Goal: Task Accomplishment & Management: Manage account settings

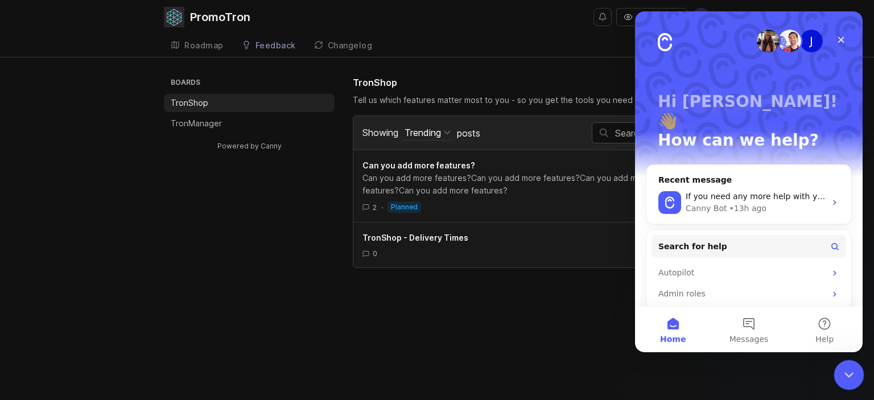
click at [845, 368] on icon "Close Intercom Messenger" at bounding box center [847, 373] width 14 height 14
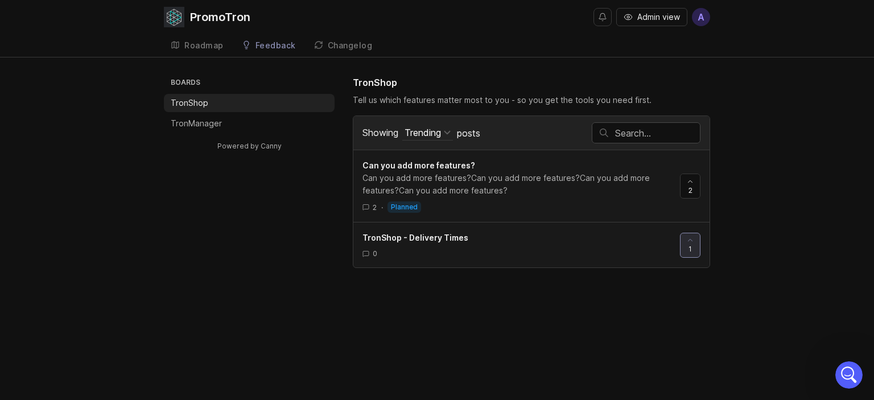
click at [455, 100] on div "Tell us which features matter most to you - so you get the tools you need first." at bounding box center [531, 100] width 357 height 13
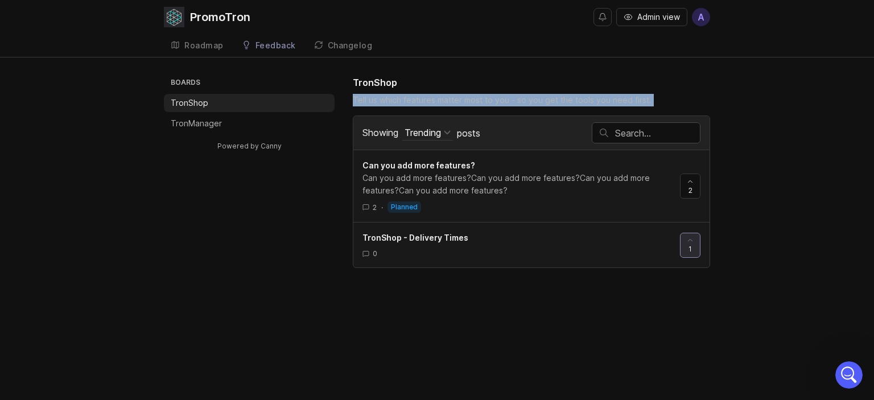
click at [455, 100] on div "Tell us which features matter most to you - so you get the tools you need first." at bounding box center [531, 100] width 357 height 13
copy div "Tell us which features matter most to you - so you get the tools you need first…"
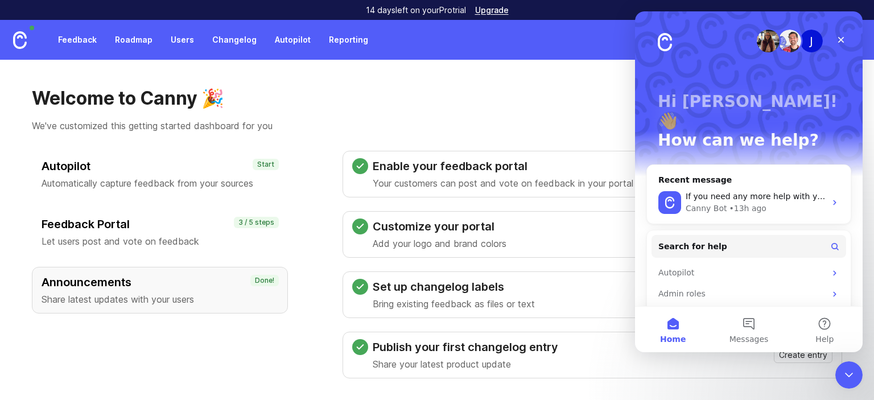
click at [92, 39] on link "Feedback" at bounding box center [77, 40] width 52 height 20
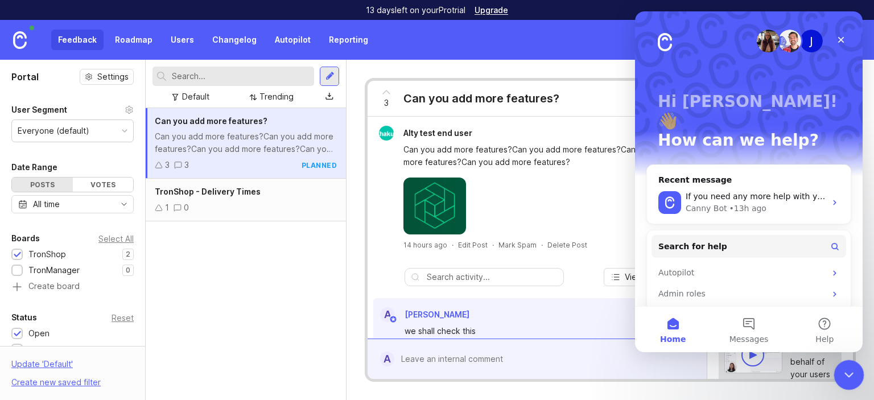
click at [848, 379] on icon "Close Intercom Messenger" at bounding box center [847, 373] width 14 height 14
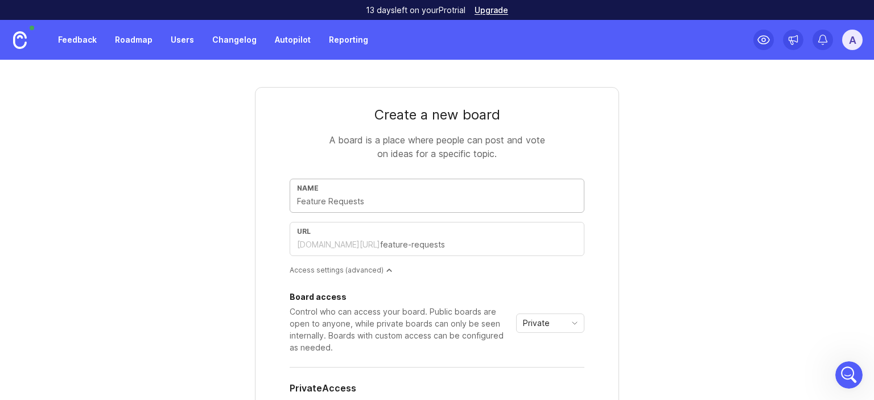
type input "T"
type input "t"
type input "Tr"
type input "tr"
type input "Tro"
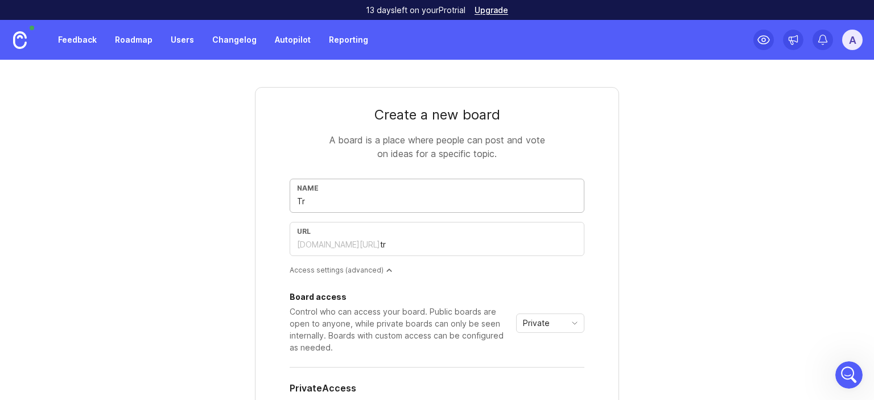
type input "tro"
type input "Tron"
type input "tron"
type input "TronL"
type input "tronl"
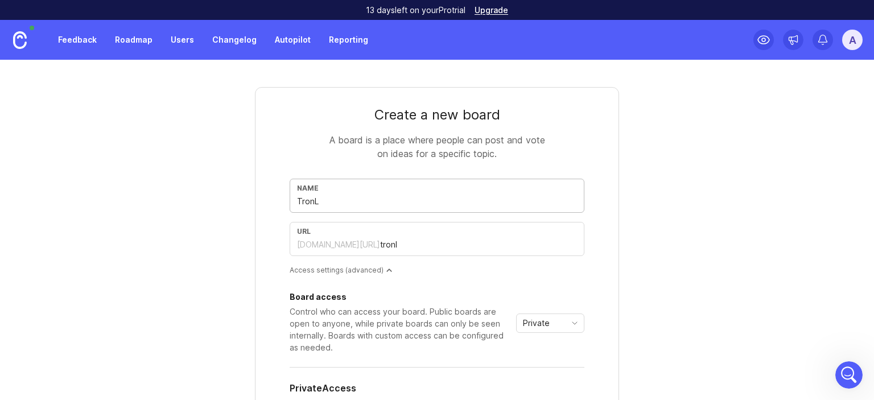
type input "TronLo"
type input "tronlo"
type input "TronLog"
type input "tronlog"
type input "TronLogo"
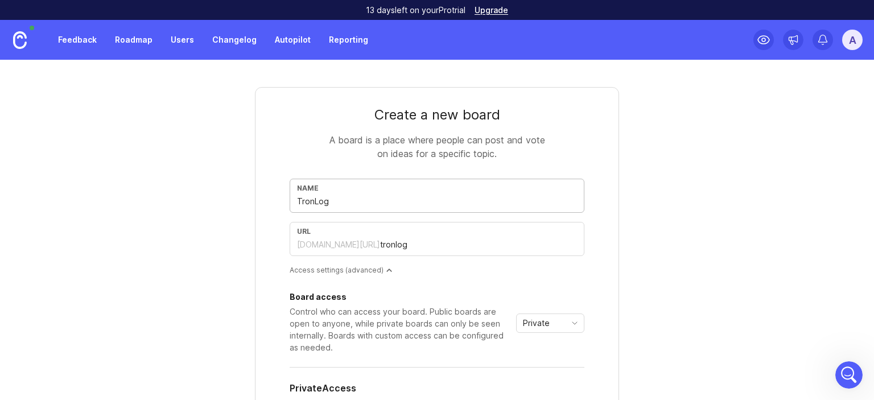
type input "tronlogo"
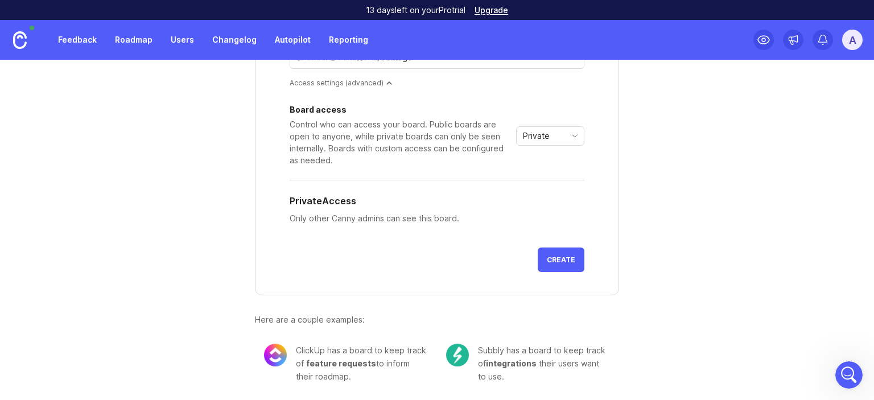
type input "TronLogo"
click at [549, 131] on div "Private" at bounding box center [541, 136] width 49 height 18
click at [545, 174] on span "Public" at bounding box center [533, 176] width 27 height 13
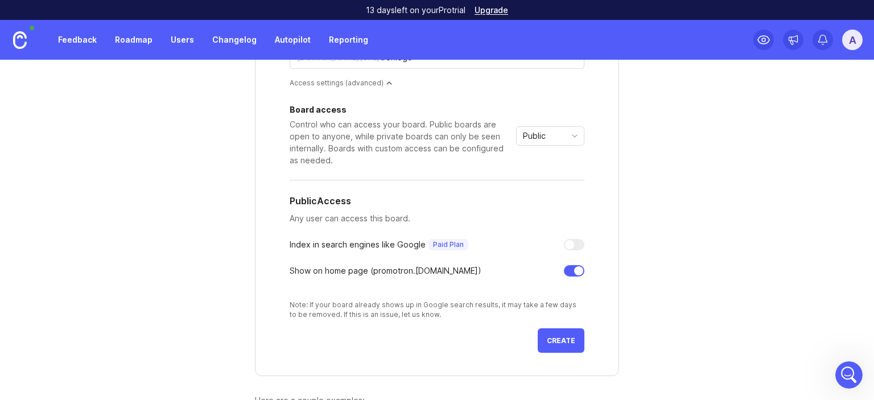
click at [566, 339] on span "Create" at bounding box center [561, 340] width 28 height 9
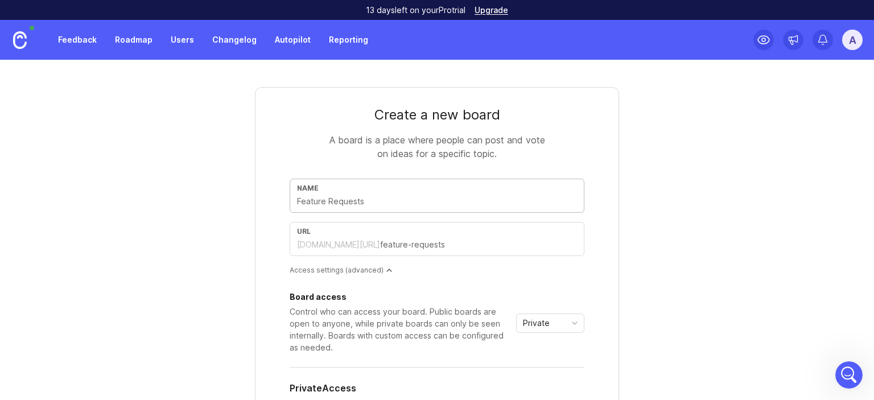
type input "T"
type input "t"
type input "Tr"
type input "tr"
type input "Tro"
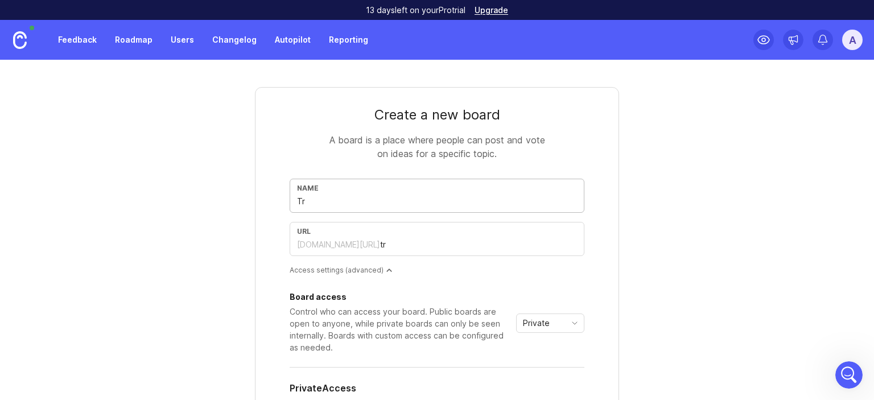
type input "tro"
type input "Tron"
type input "tron"
type input "TronC"
type input "tronc"
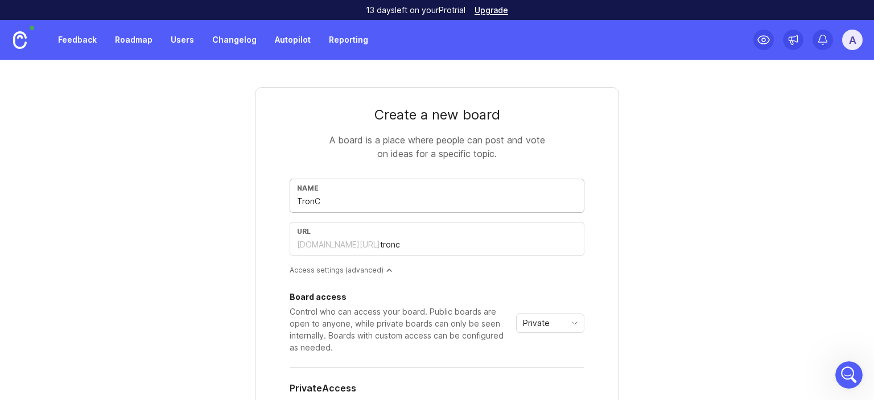
type input "TronCa"
type input "tronca"
type input "TronCaa"
type input "troncaa"
type input "TronCaal"
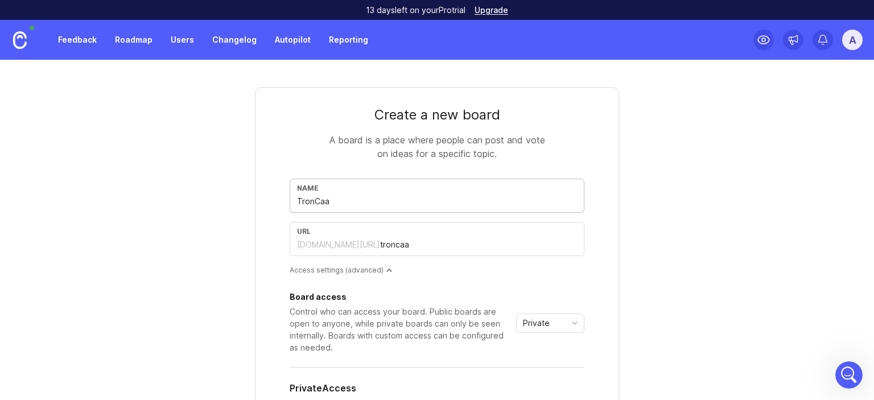
type input "troncaal"
type input "TronCaa"
type input "troncaa"
type input "TronCa"
type input "tronca"
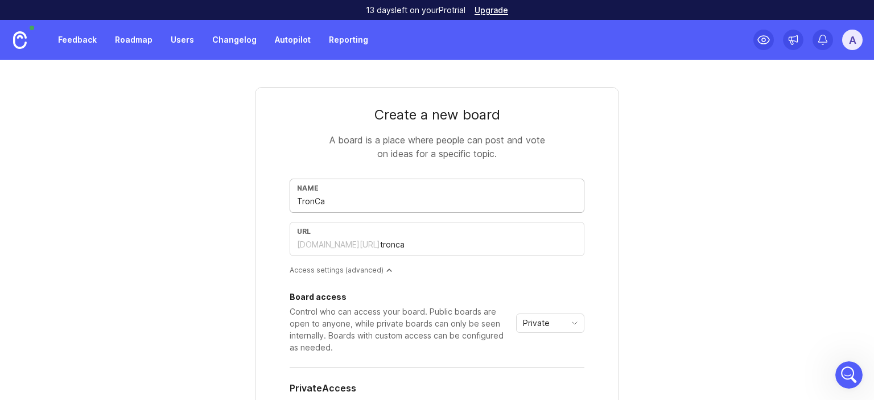
type input "TronCal"
type input "troncal"
type input "TronCalc"
type input "troncalc"
type input "TronCalcu"
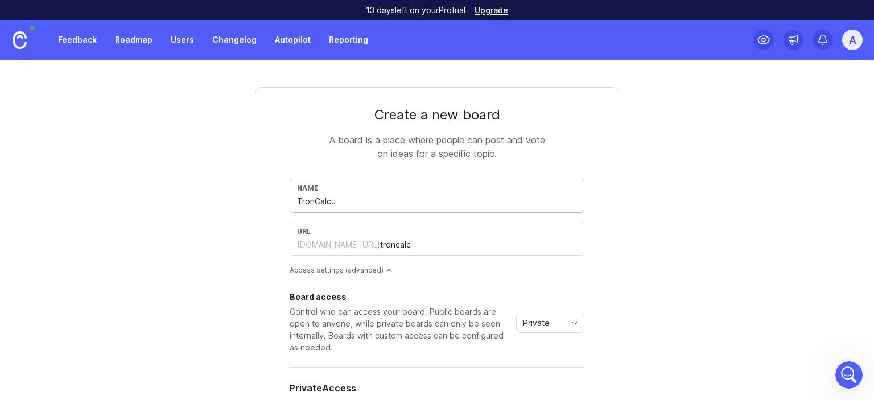
type input "troncalcu"
type input "TronCalcul"
type input "troncalcul"
type input "TronCalcula"
type input "troncalcula"
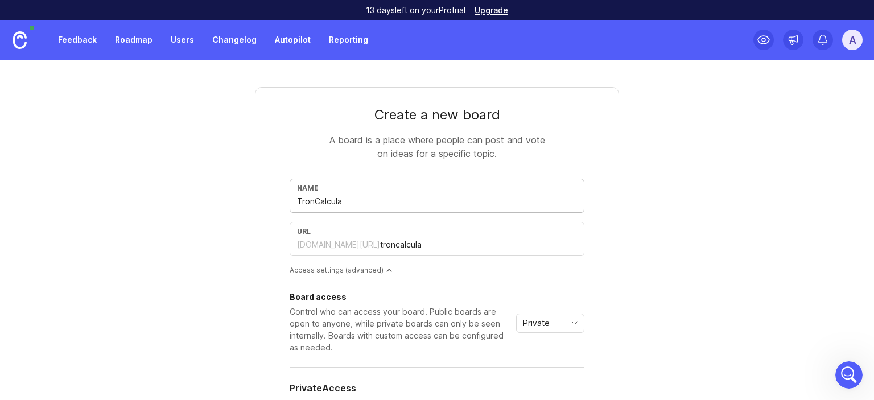
type input "TronCalculat"
type input "troncalculat"
type input "TronCalculati"
type input "troncalculati"
type input "TronCalculatir"
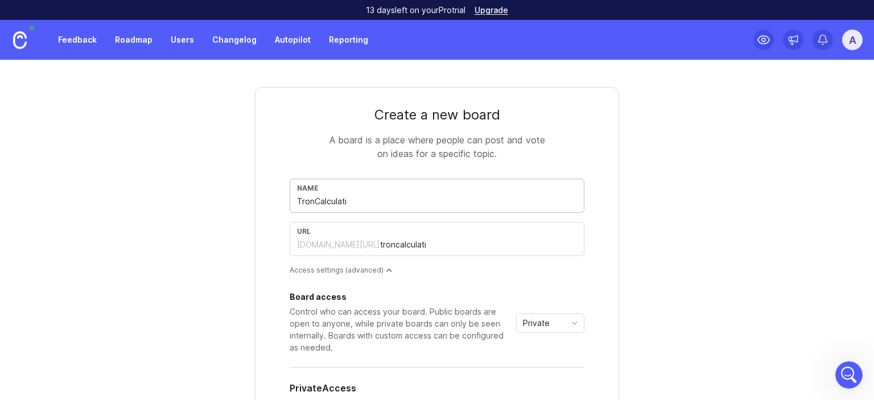
type input "troncalculatir"
type input "TronCalculati"
type input "troncalculati"
type input "TronCalculat"
type input "troncalculat"
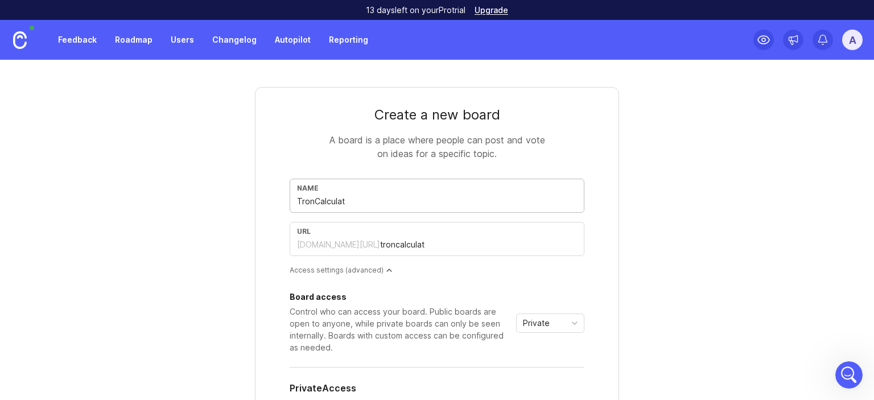
type input "TronCalculato"
type input "troncalculato"
type input "TronCalculator"
type input "troncalculator"
type input "TronCalculator"
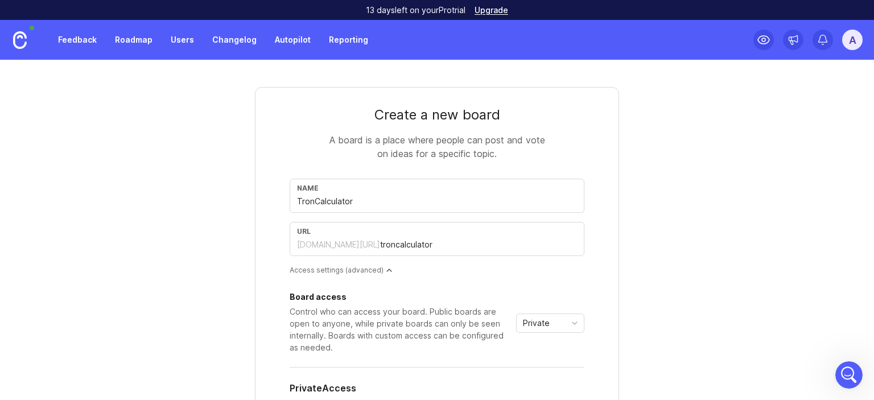
click at [560, 329] on div "Private" at bounding box center [541, 323] width 49 height 18
click at [555, 357] on li "Public" at bounding box center [546, 363] width 67 height 19
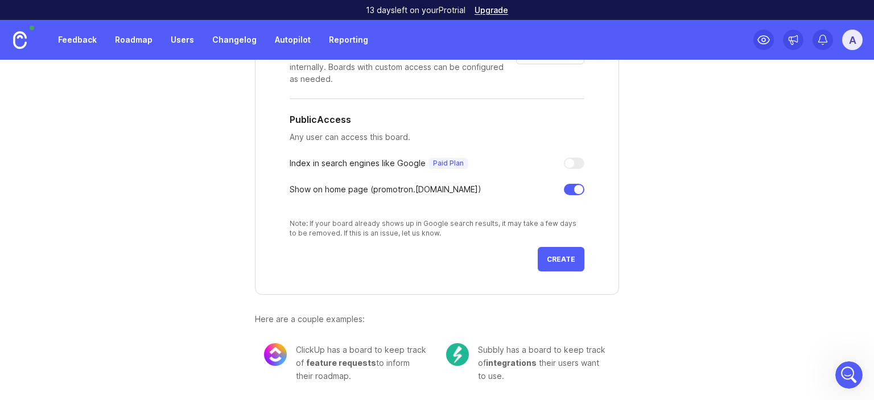
click at [558, 261] on span "Create" at bounding box center [561, 259] width 28 height 9
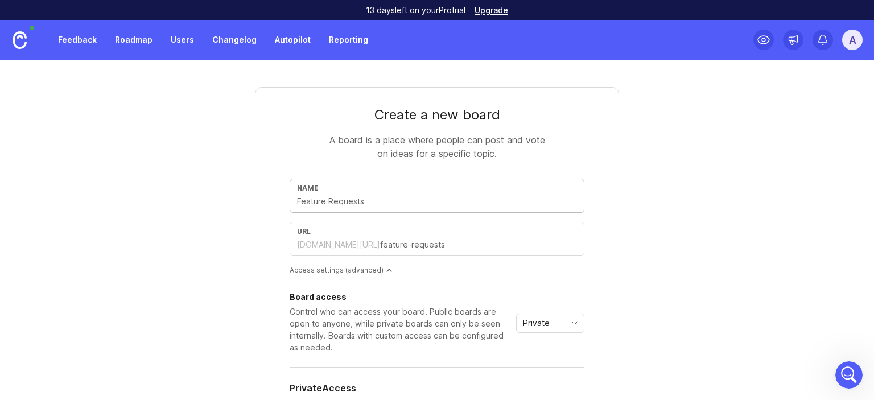
type input "I"
type input "i"
type input "Is"
type input "is"
type input "Ise"
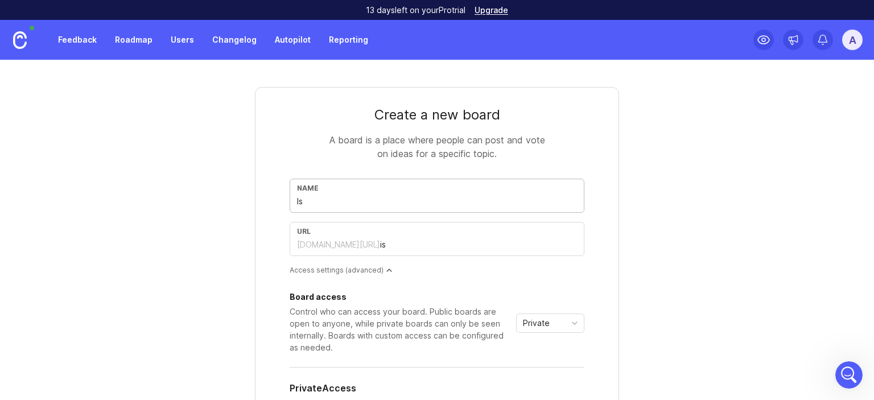
type input "ise"
type input "Iseu"
type input "iseu"
type input "Ise"
type input "ise"
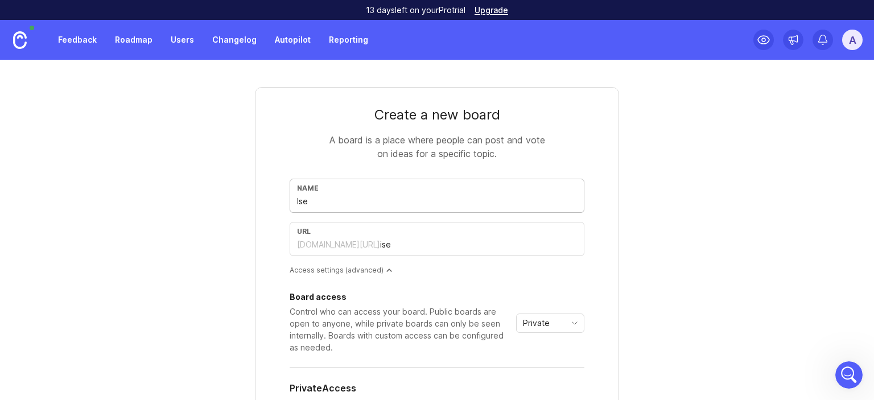
type input "Is"
type input "is"
type input "Iss"
type input "iss"
type input "Issu"
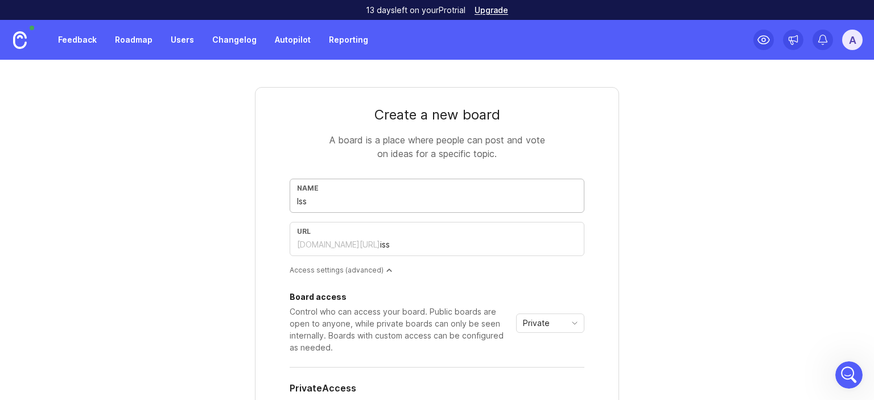
type input "issu"
type input "Issue"
type input "issue"
type input "Issue r"
type input "issue-r"
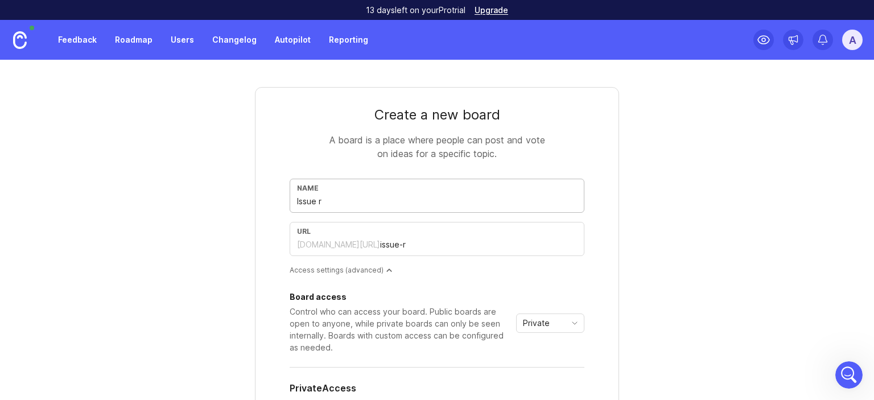
type input "Issue re"
type input "issue-re"
type input "Issue rep"
type input "issue-rep"
type input "Issue repo"
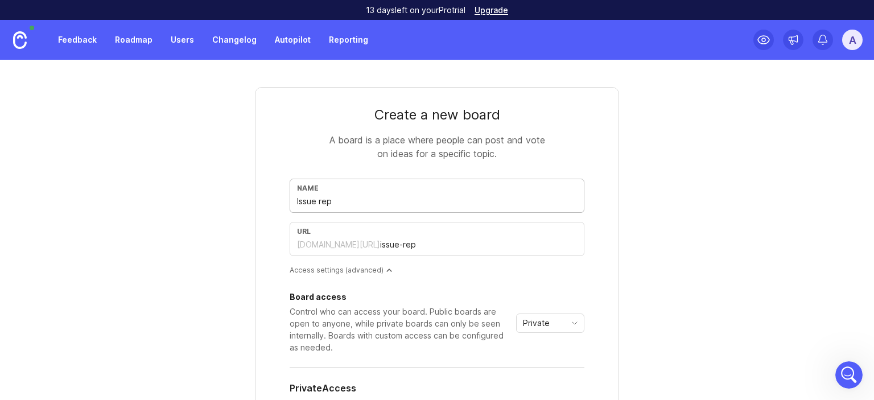
type input "issue-repo"
type input "Issue repor"
type input "issue-repor"
type input "Issue report"
type input "issue-report"
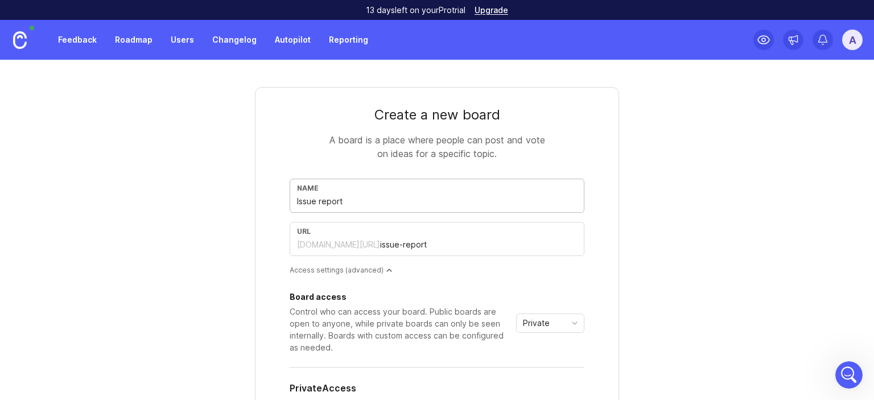
type input "Issue reports"
type input "issue-reports"
type input "Issue reports"
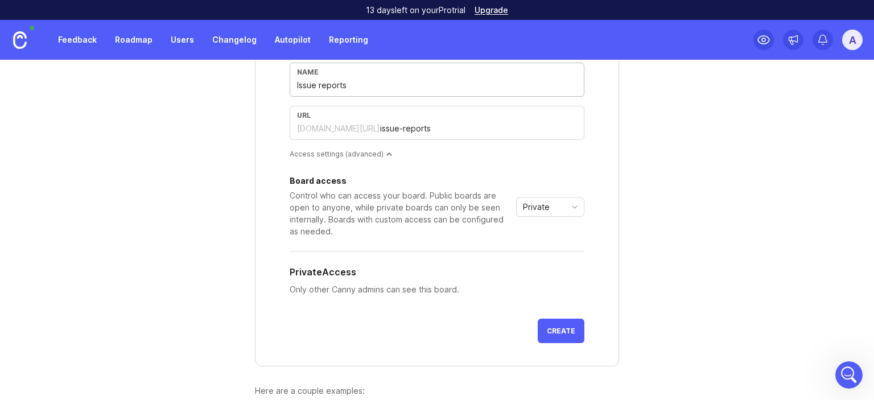
scroll to position [115, 0]
click at [555, 204] on div "Private" at bounding box center [541, 208] width 49 height 18
click at [546, 245] on span "Public" at bounding box center [533, 248] width 27 height 13
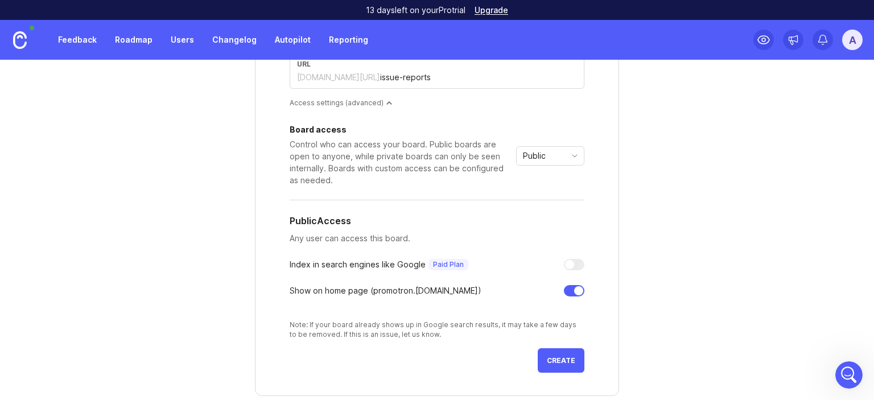
scroll to position [269, 0]
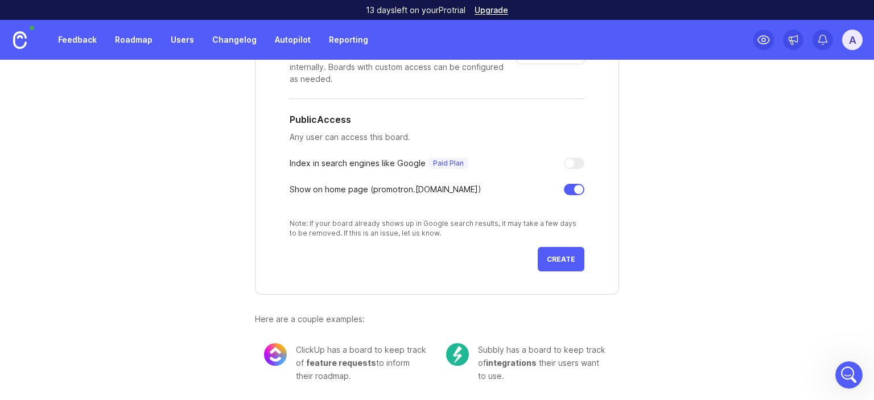
click at [552, 255] on span "Create" at bounding box center [561, 259] width 28 height 9
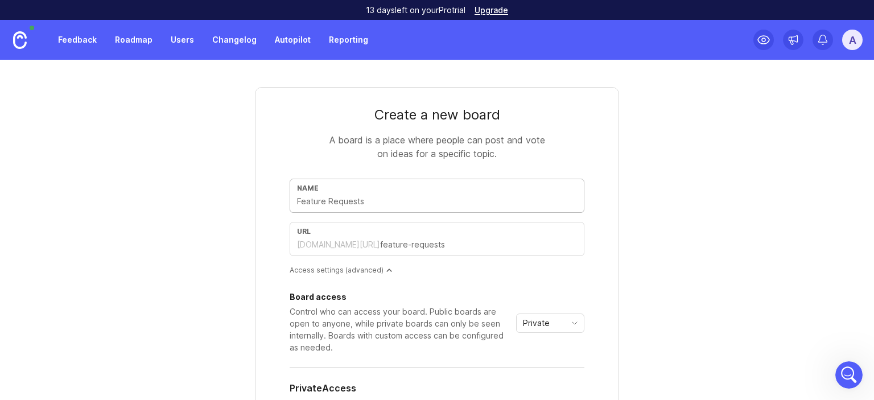
type input "I"
type input "i"
type input "In"
type input "in"
type input "Int"
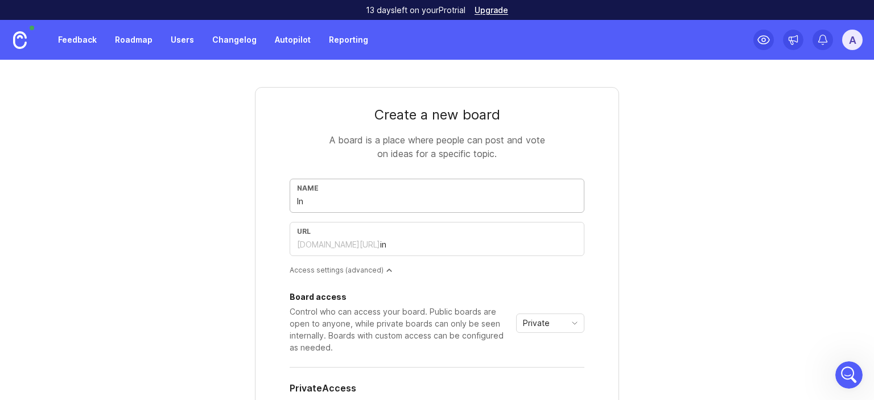
type input "int"
type input "Inte"
type input "inte"
type input "Inter"
type input "inter"
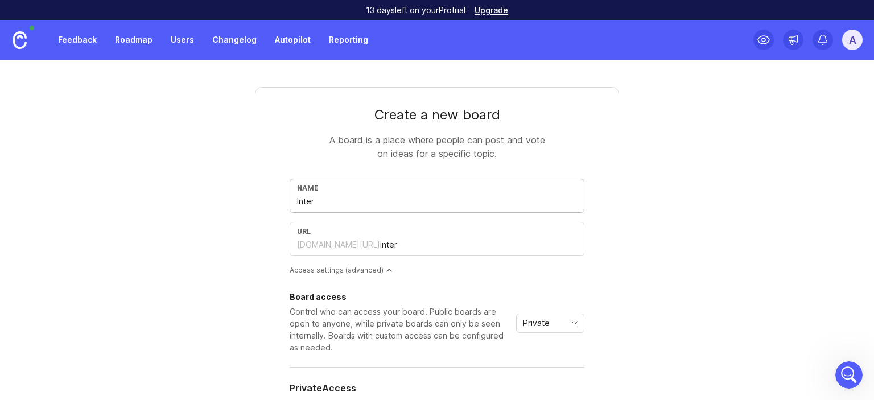
type input "Intern"
type input "intern"
type input "Interna"
type input "interna"
type input "Internal"
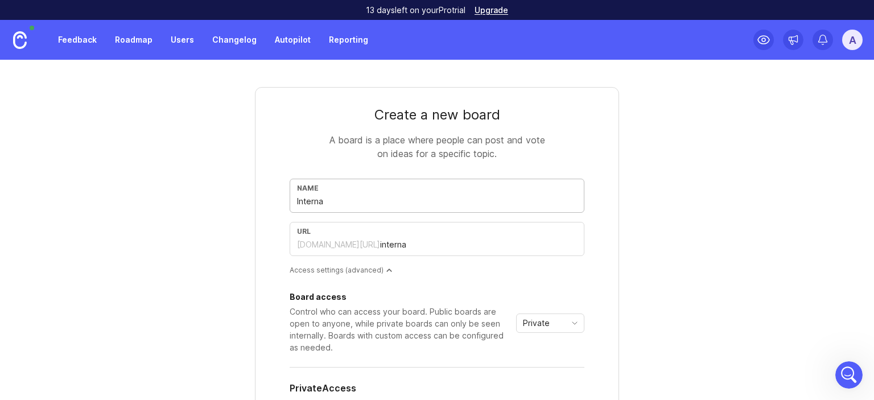
type input "internal"
type input "Internal f"
type input "internal-f"
type input "Internal fe"
type input "internal-fe"
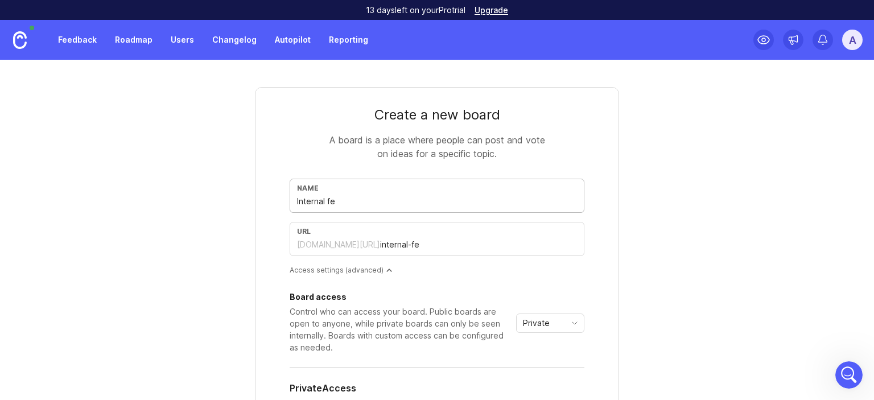
type input "Internal fea"
type input "internal-fea"
type input "Internal feat"
type input "internal-feat"
type input "Internal featu"
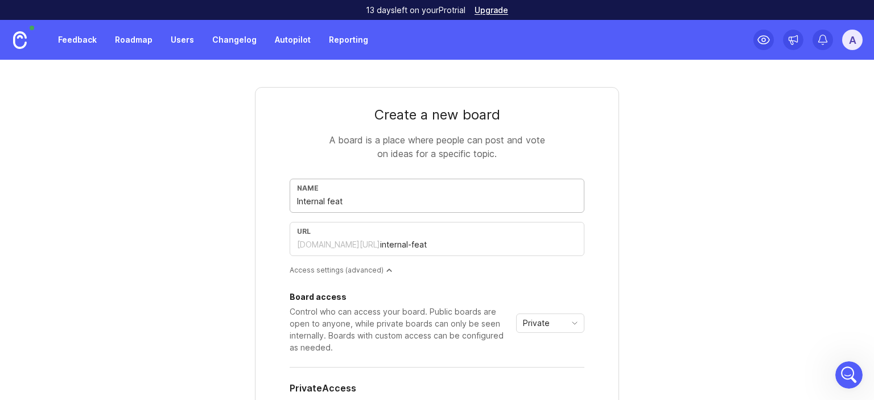
type input "internal-featu"
type input "Internal featur"
type input "internal-featur"
type input "Internal feature"
type input "internal-feature"
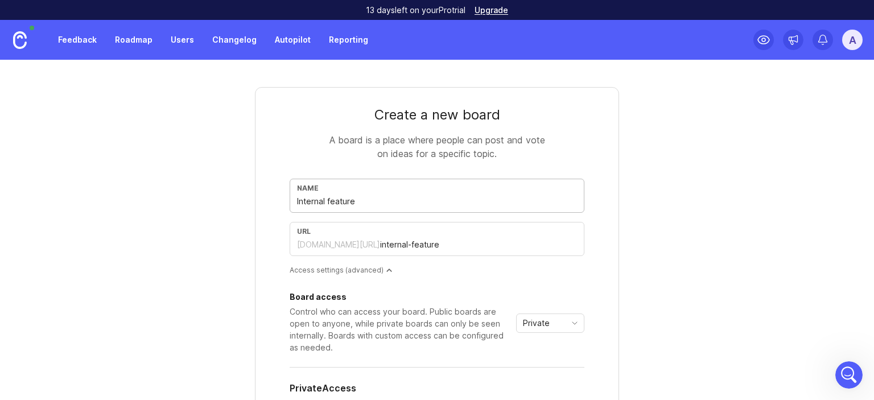
type input "Internal features"
type input "internal-features"
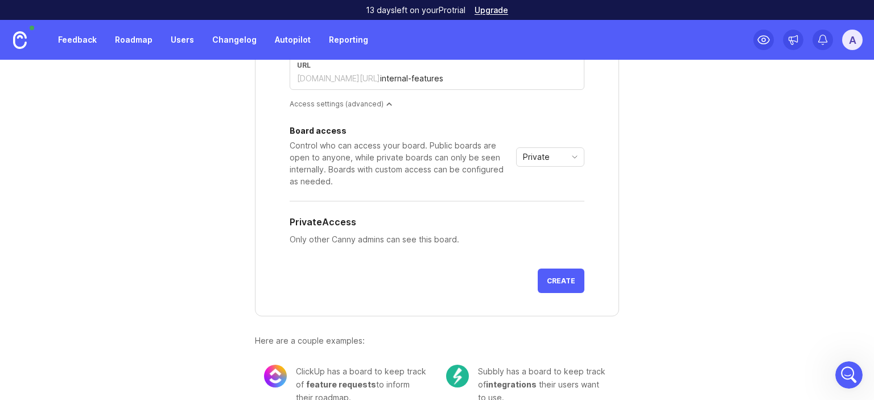
scroll to position [187, 0]
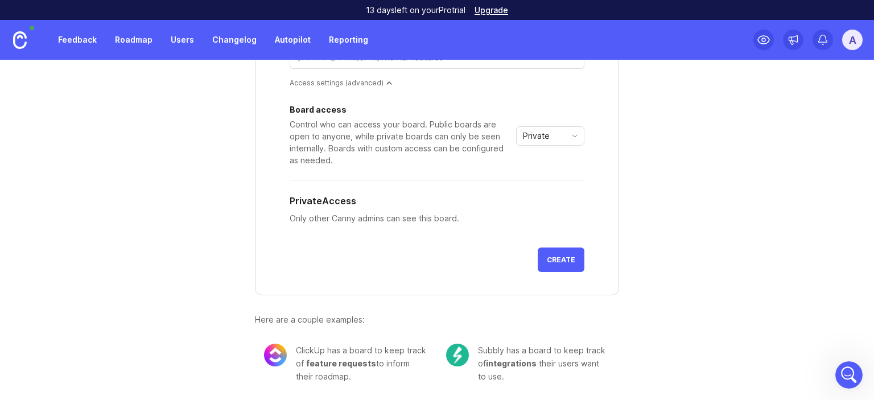
type input "Internal features"
click at [566, 139] on icon "toggle icon" at bounding box center [575, 135] width 18 height 9
click at [560, 159] on li "Private" at bounding box center [546, 156] width 67 height 19
click at [551, 260] on span "Create" at bounding box center [561, 259] width 28 height 9
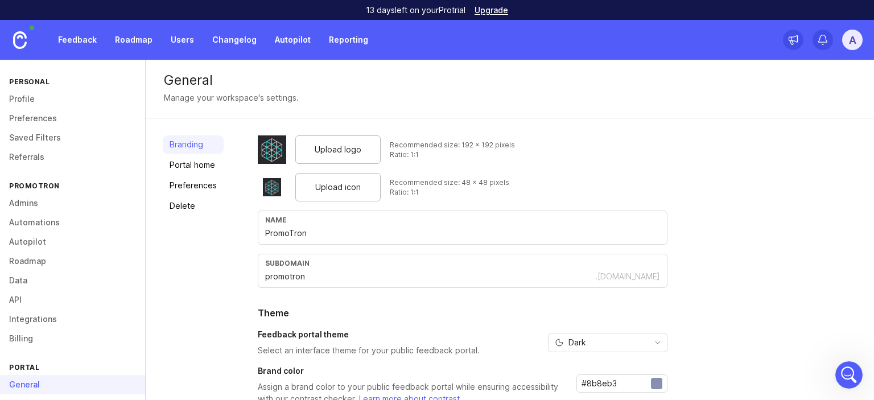
scroll to position [124, 0]
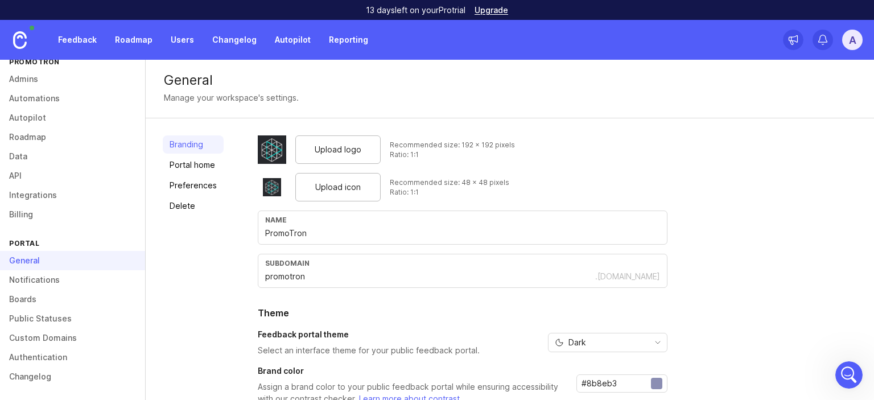
click at [50, 300] on link "Boards" at bounding box center [72, 299] width 145 height 19
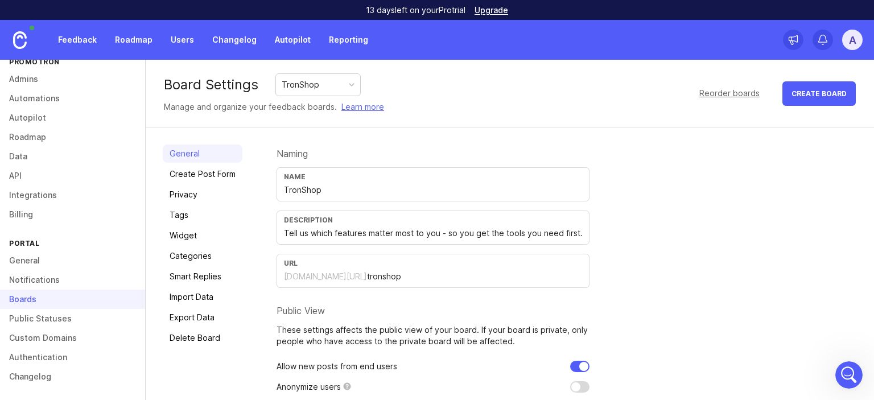
click at [208, 256] on link "Categories" at bounding box center [203, 256] width 80 height 18
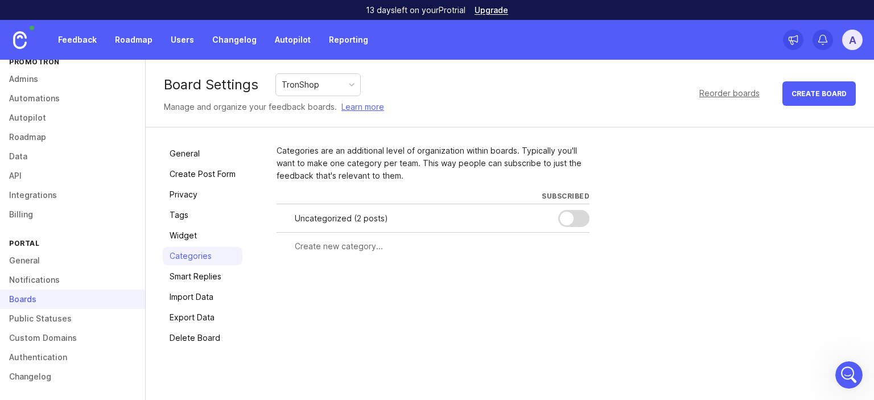
click at [335, 247] on input "text" at bounding box center [439, 246] width 288 height 13
type input "feature"
click at [495, 246] on div at bounding box center [495, 246] width 7 height 9
click at [562, 264] on span "Create" at bounding box center [567, 267] width 28 height 9
click at [448, 271] on input "text" at bounding box center [389, 275] width 188 height 13
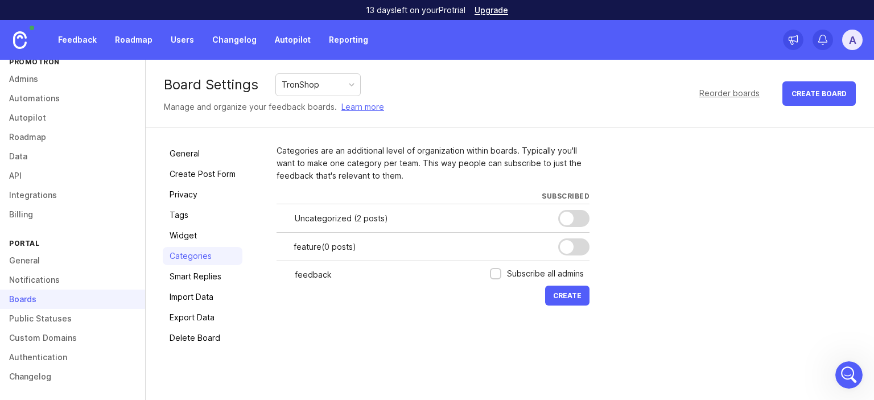
type input "feedback"
click at [573, 299] on span "Create" at bounding box center [567, 295] width 28 height 9
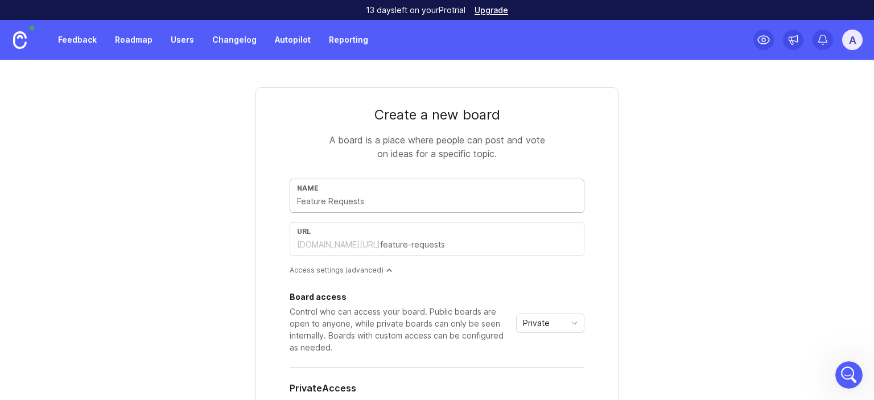
type input "G"
type input "g"
type input "Ge"
type input "ge"
type input "Gen"
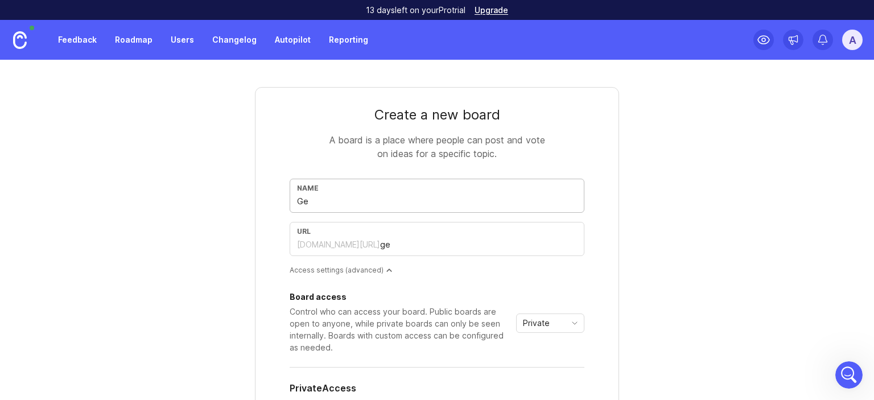
type input "gen"
type input "Gene"
type input "gene"
type input "Gener"
type input "gener"
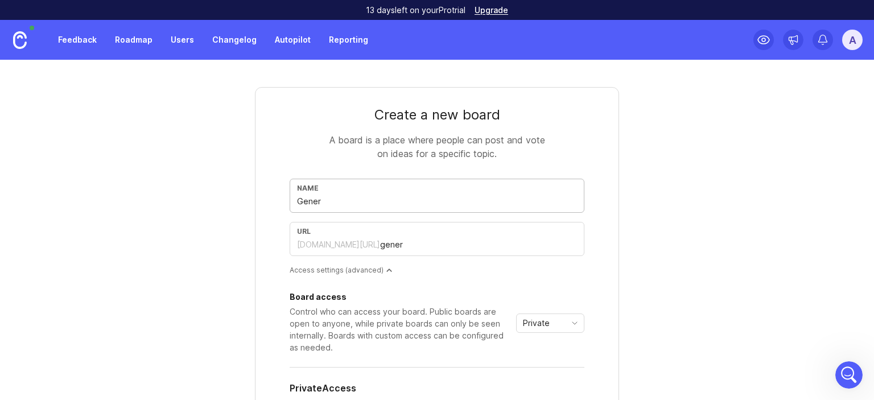
type input "Genera"
type input "genera"
type input "General"
type input "general"
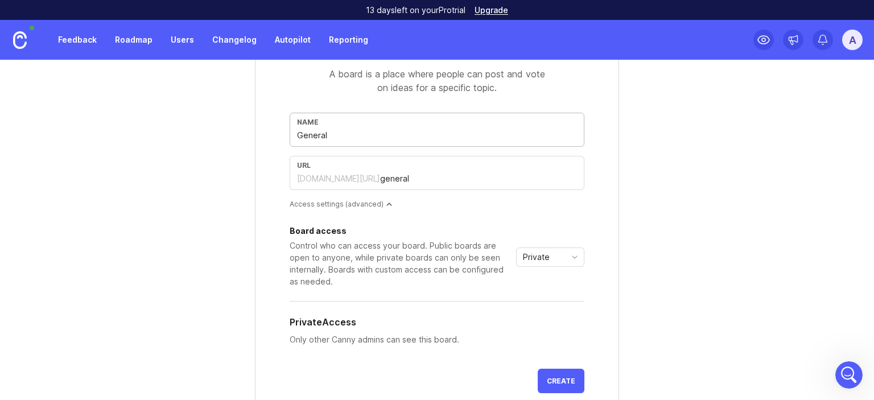
scroll to position [68, 0]
type input "General"
click at [571, 251] on icon "toggle icon" at bounding box center [575, 255] width 18 height 9
click at [556, 300] on li "Public" at bounding box center [546, 295] width 67 height 19
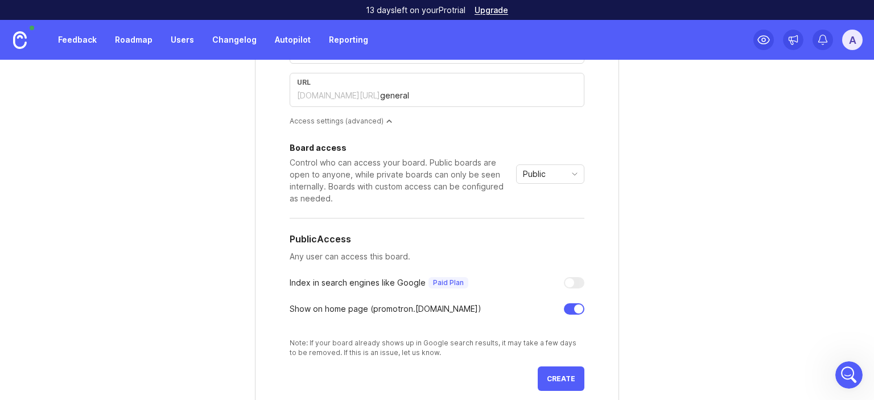
scroll to position [269, 0]
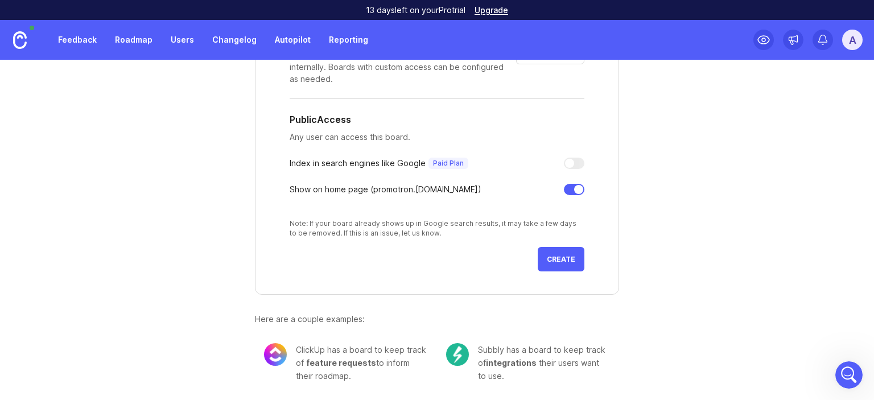
click at [555, 257] on span "Create" at bounding box center [561, 259] width 28 height 9
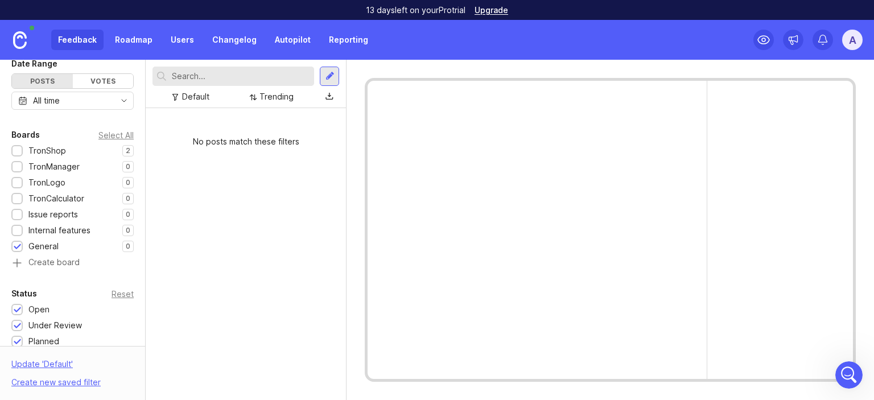
scroll to position [109, 0]
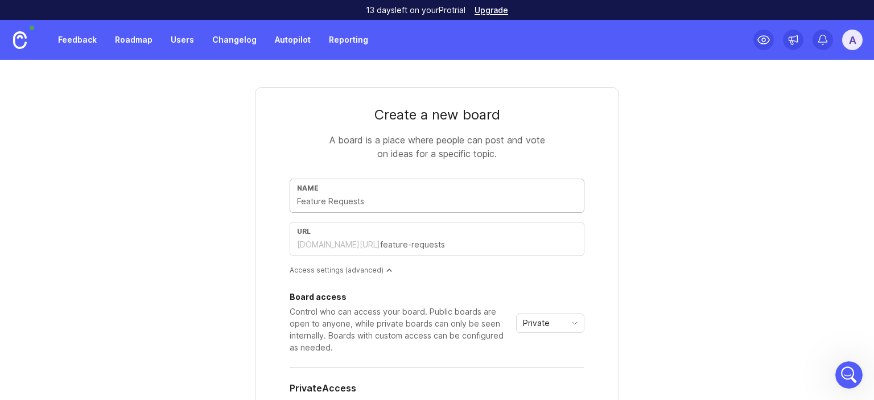
type input "P"
type input "p"
type input "Pr"
type input "pr"
type input "Pri"
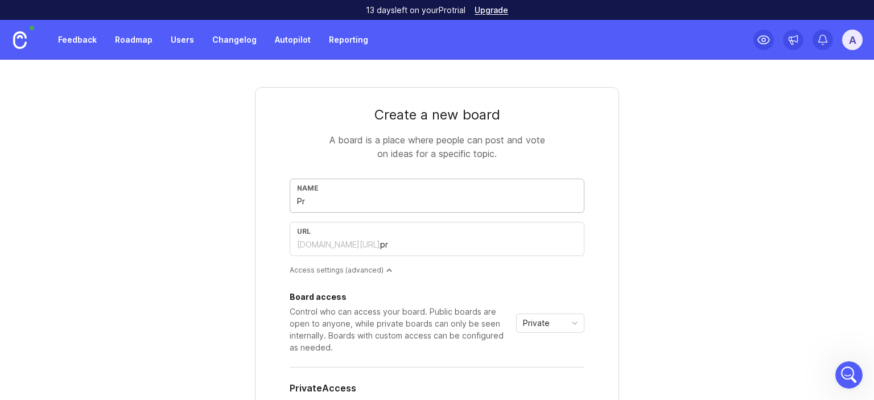
type input "pri"
type input "Prio"
type input "prio"
type input "Prior"
type input "prior"
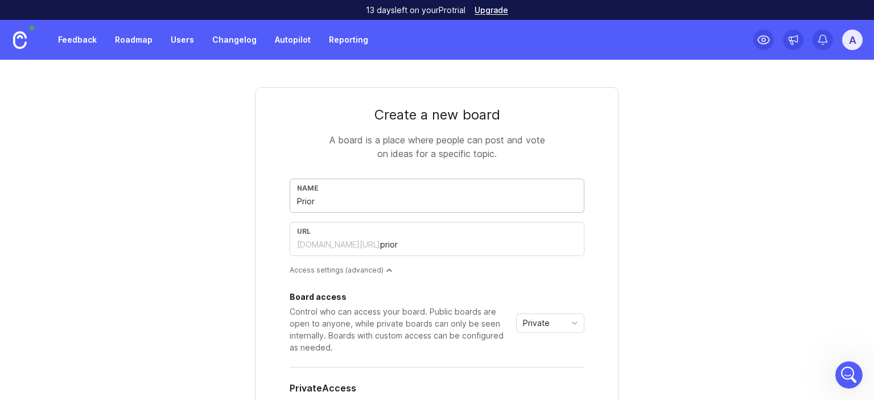
type input "Priori"
type input "priori"
type input "Priorit"
type input "priorit"
type input "Priority"
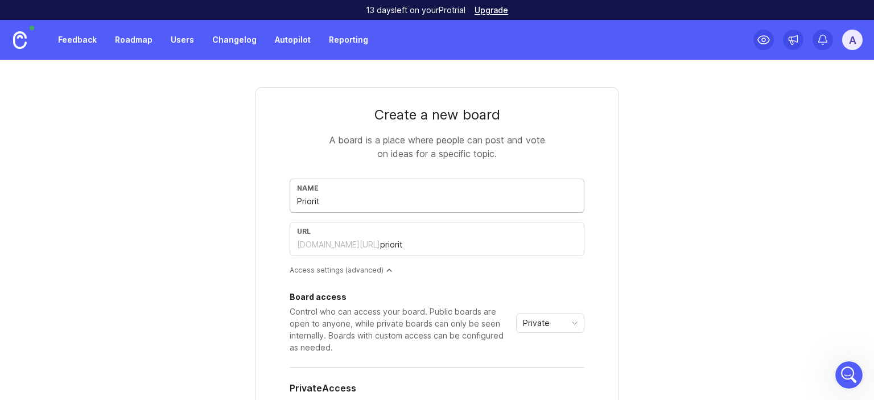
type input "priority"
type input "Priority r"
type input "priority-r"
type input "Priority re"
type input "priority-re"
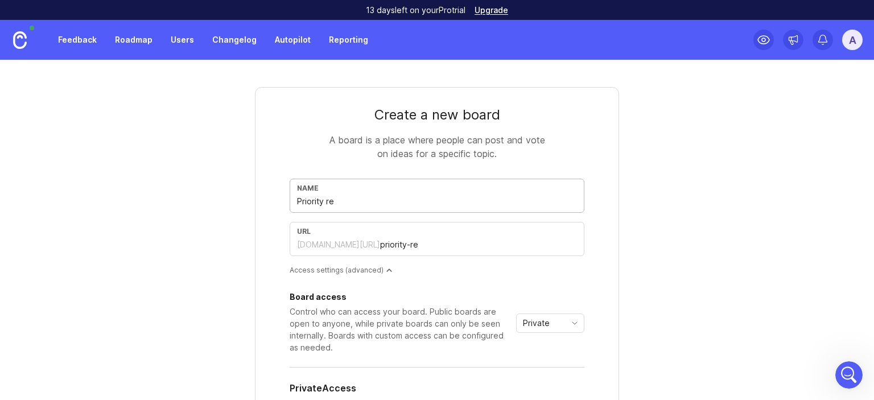
type input "Priority req"
type input "priority-req"
type input "Priority requ"
type input "priority-requ"
type input "Priority reque"
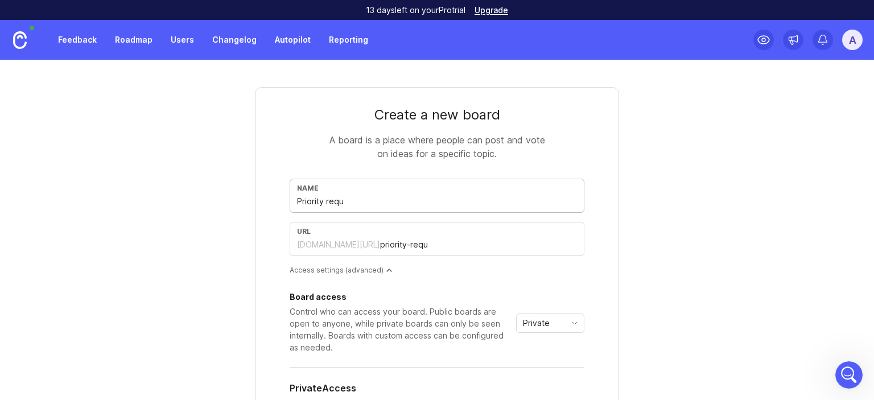
type input "priority-reque"
type input "Priority reques"
type input "priority-reques"
type input "Priority request"
type input "priority-request"
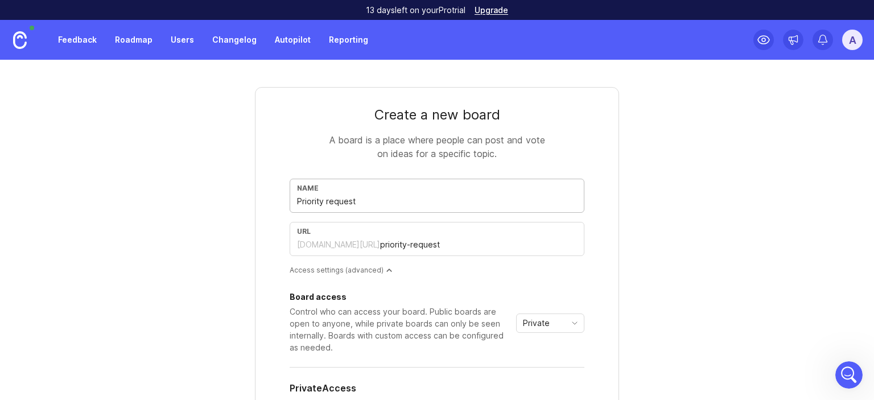
type input "Priority requests"
type input "priority-requests"
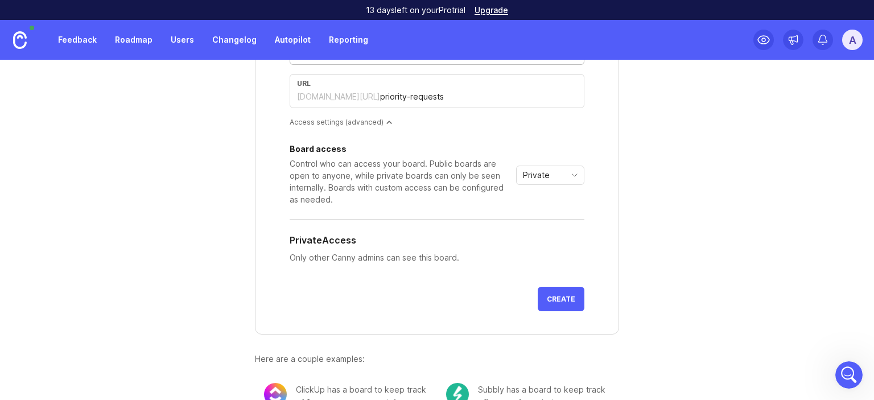
scroll to position [152, 0]
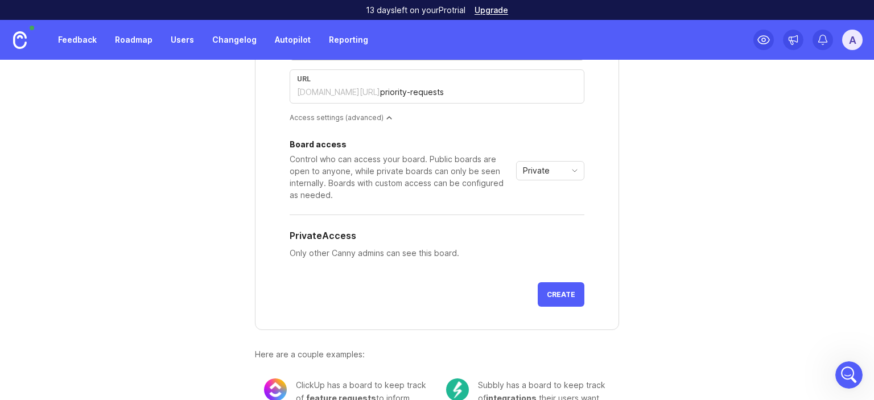
type input "Priority requests"
click at [556, 164] on div "Private" at bounding box center [541, 171] width 49 height 18
click at [545, 228] on span "Custom" at bounding box center [534, 229] width 28 height 13
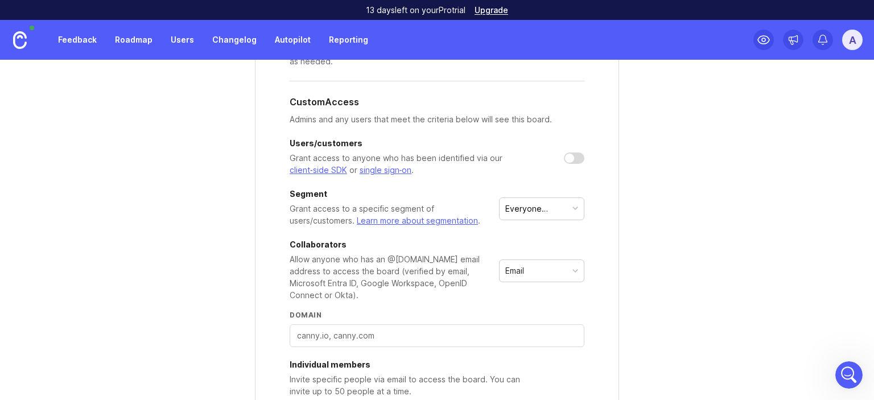
scroll to position [287, 0]
click at [571, 155] on div at bounding box center [574, 156] width 20 height 11
click at [574, 154] on div at bounding box center [578, 156] width 9 height 9
click at [572, 204] on div "button" at bounding box center [575, 207] width 6 height 6
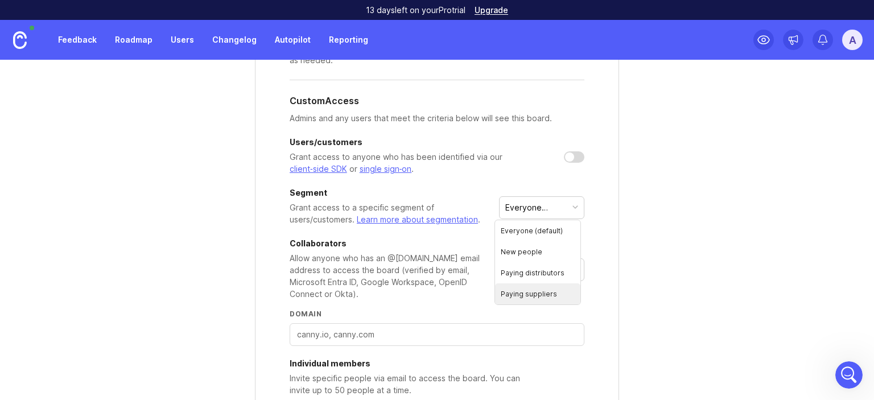
click at [184, 41] on link "Users" at bounding box center [182, 40] width 37 height 20
click at [569, 216] on button "Everyone (default)" at bounding box center [541, 207] width 85 height 23
click at [611, 172] on form "Create a new board A board is a place where people can post and vote on ideas f…" at bounding box center [437, 149] width 364 height 698
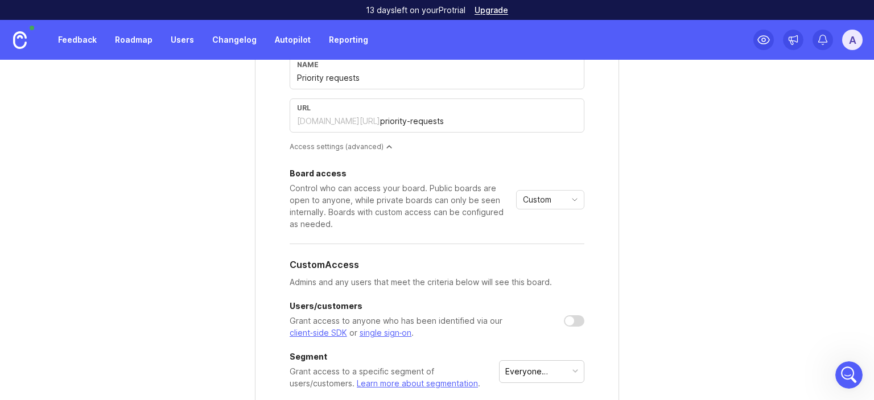
scroll to position [152, 0]
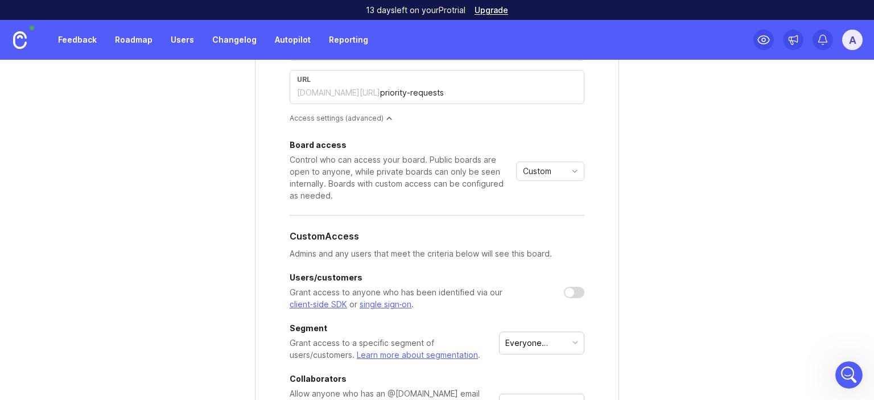
click at [572, 176] on span "toggle menu" at bounding box center [575, 171] width 18 height 13
click at [560, 201] on li "Private" at bounding box center [546, 192] width 67 height 19
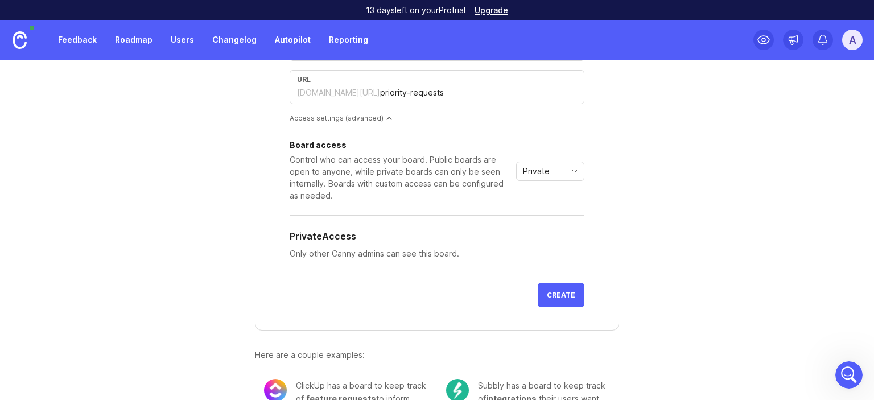
click at [558, 166] on div "Private" at bounding box center [541, 171] width 49 height 18
click at [542, 232] on span "Custom" at bounding box center [534, 230] width 28 height 13
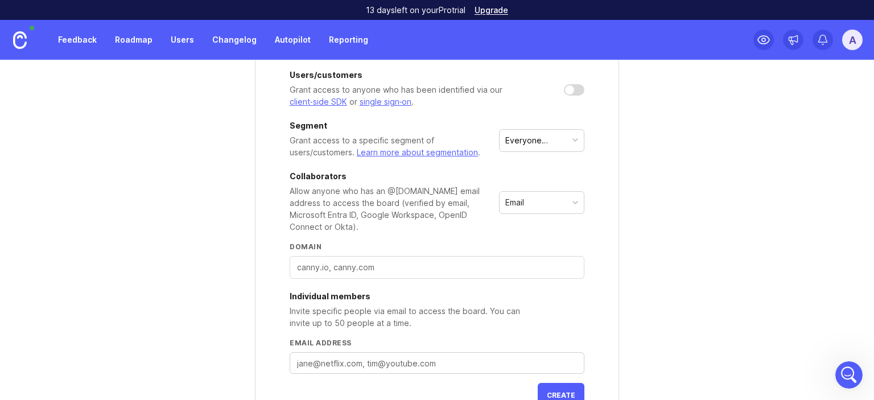
scroll to position [358, 0]
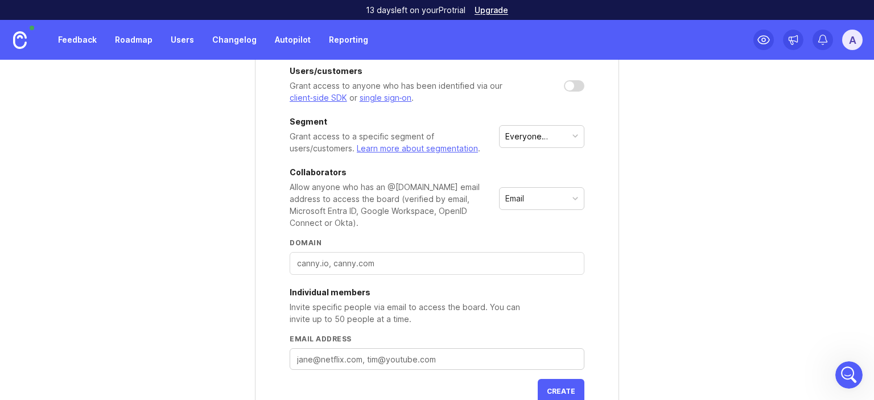
click at [555, 141] on div "Everyone (default)" at bounding box center [536, 136] width 63 height 13
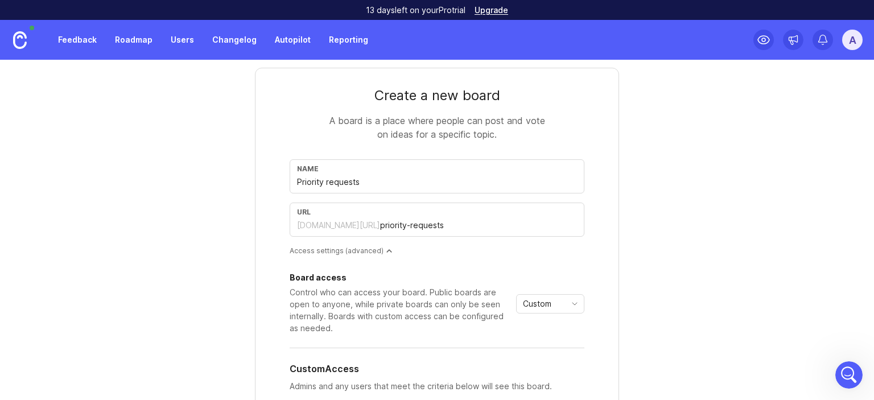
scroll to position [0, 0]
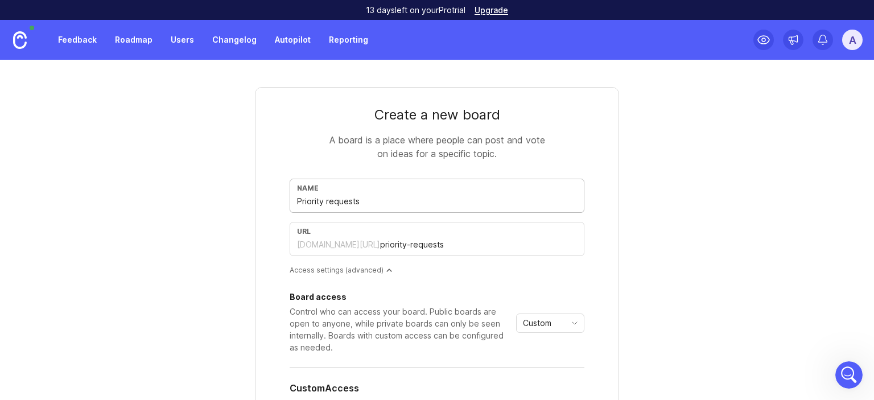
click at [308, 202] on input "Priority requests" at bounding box center [437, 201] width 280 height 13
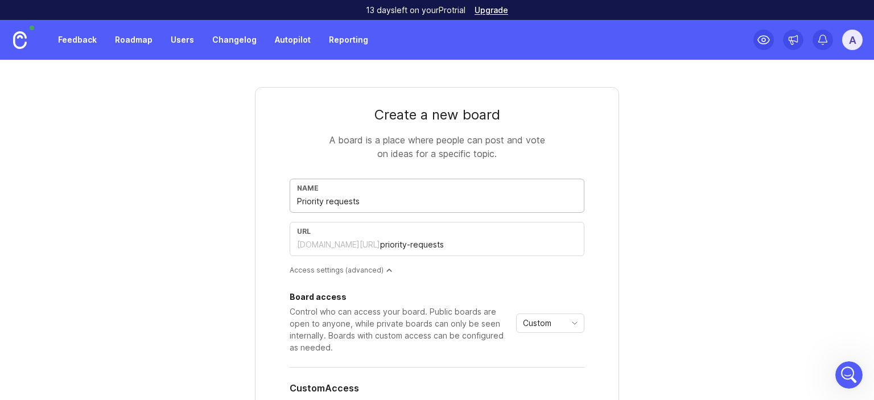
click at [308, 202] on input "Priority requests" at bounding box center [437, 201] width 280 height 13
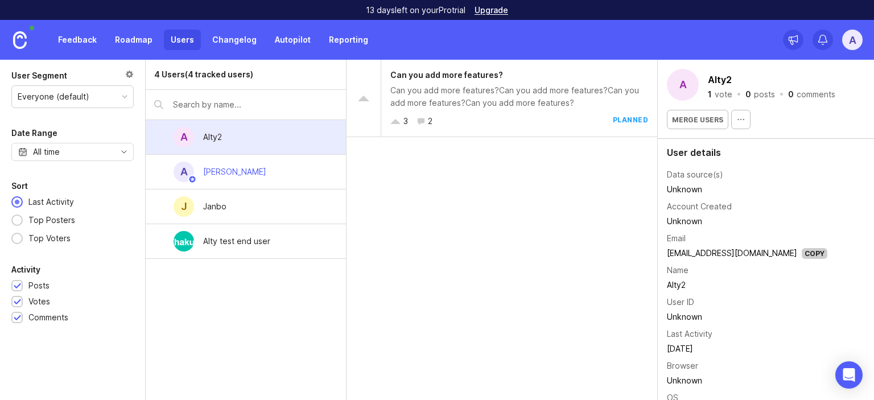
click at [130, 73] on div at bounding box center [129, 75] width 9 height 13
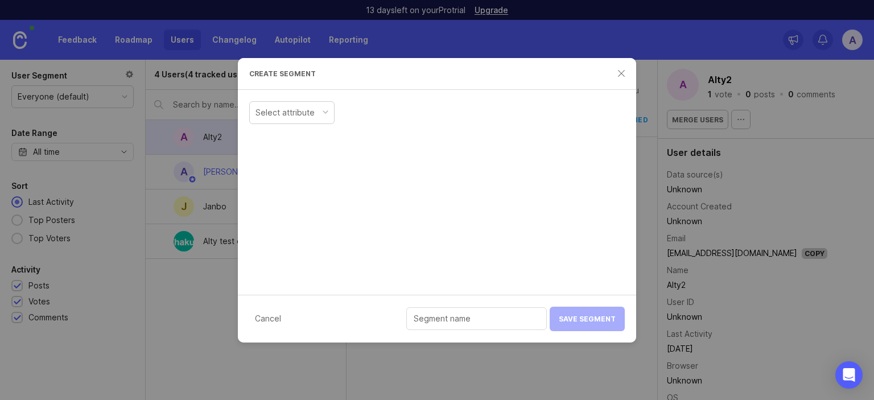
click at [321, 106] on div "Select attribute" at bounding box center [292, 113] width 84 height 22
click at [465, 117] on input "text" at bounding box center [502, 112] width 126 height 13
click at [328, 109] on div at bounding box center [326, 112] width 6 height 6
click at [335, 113] on div "Company Created" at bounding box center [295, 113] width 91 height 22
click at [382, 135] on input "number" at bounding box center [320, 141] width 126 height 13
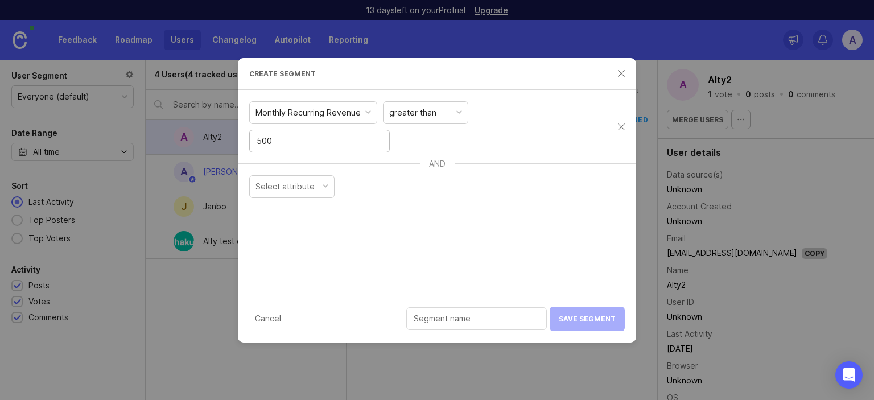
click at [382, 135] on input "500" at bounding box center [320, 141] width 126 height 13
click at [382, 135] on input "10000" at bounding box center [320, 141] width 126 height 13
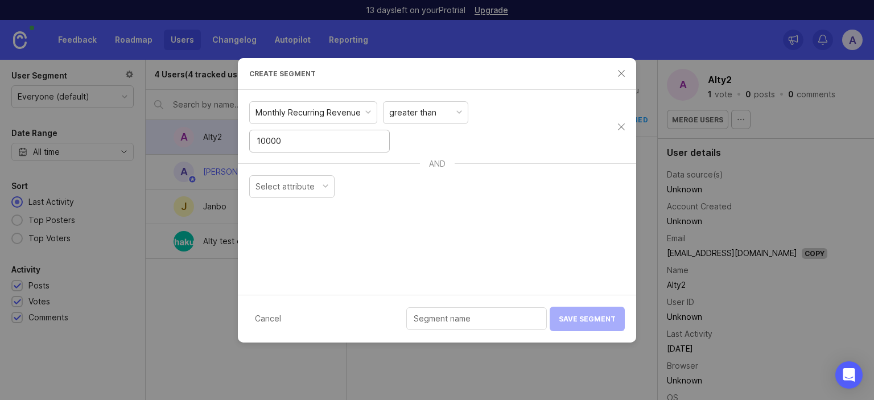
type input "10000"
click at [491, 320] on input "text" at bounding box center [477, 318] width 126 height 13
type input "VIP distributors"
click at [577, 321] on span "Save Segment" at bounding box center [587, 319] width 57 height 9
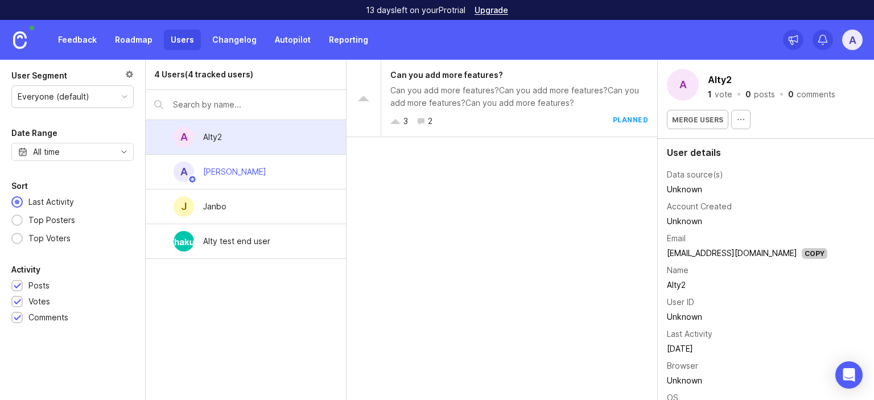
click at [298, 182] on div "A Altynay Zhakupova" at bounding box center [246, 172] width 200 height 35
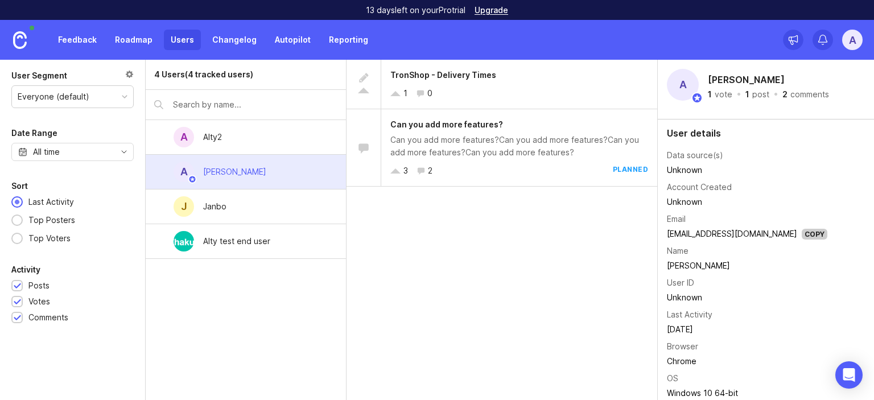
click at [298, 204] on div "J Janbo" at bounding box center [246, 206] width 200 height 35
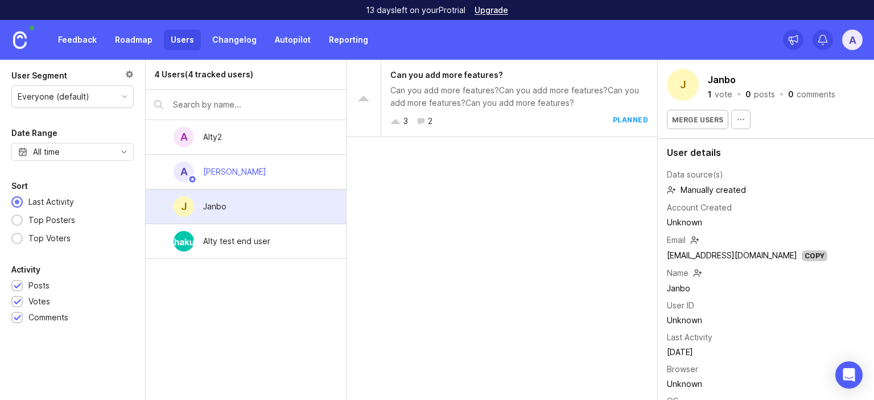
click at [299, 232] on div "Alty test end user" at bounding box center [246, 241] width 200 height 35
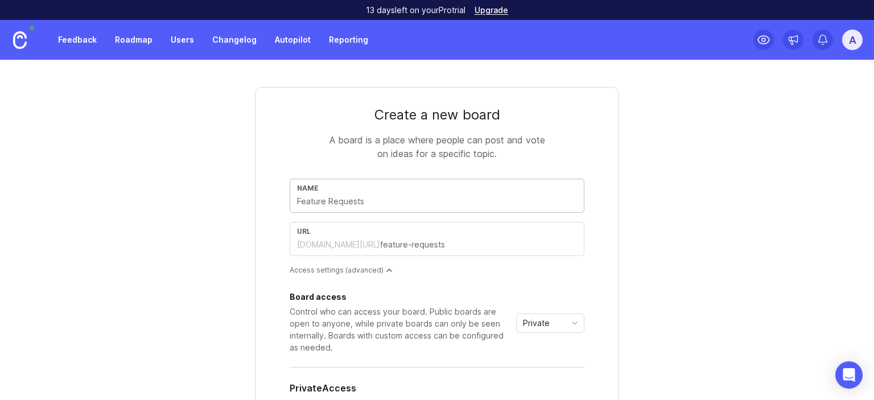
type input "Priority requests"
type input "priority-requests"
type input "Priority Drequests"
type input "priority-drequests"
type input "Priority Direquests"
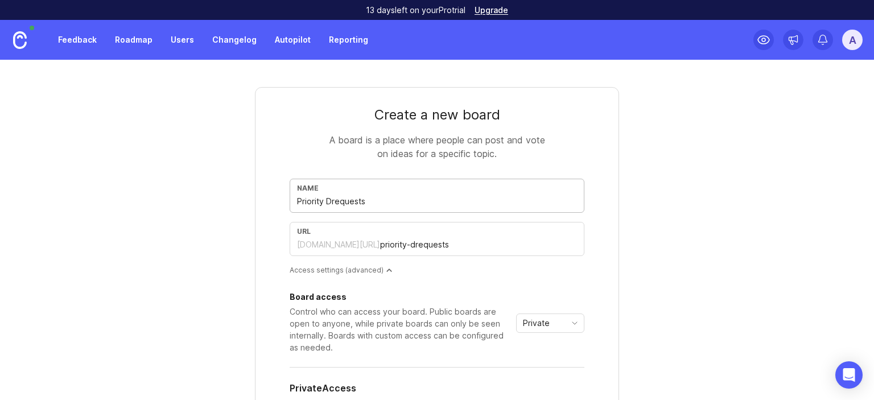
type input "priority-direquests"
type input "Priority Disrequests"
type input "priority-disrequests"
type input "Priority Distrequests"
type input "priority-distrequests"
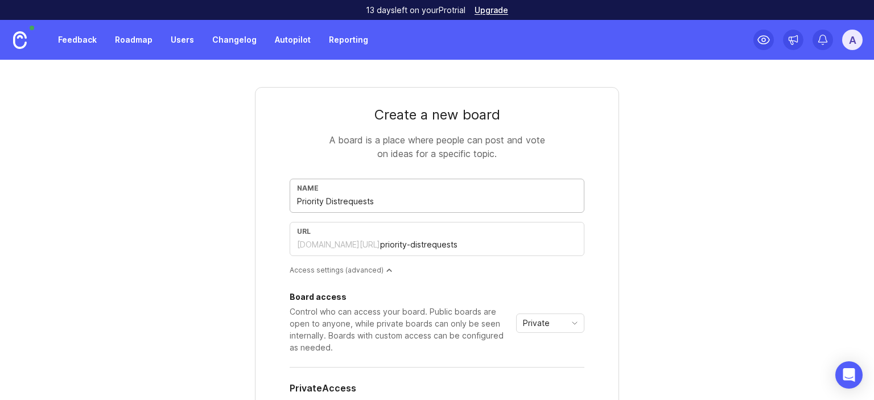
type input "Priority Distrrequests"
type input "priority-distrrequests"
type input "Priority Distrirequests"
type input "priority-distrirequests"
type input "Priority Distribrequests"
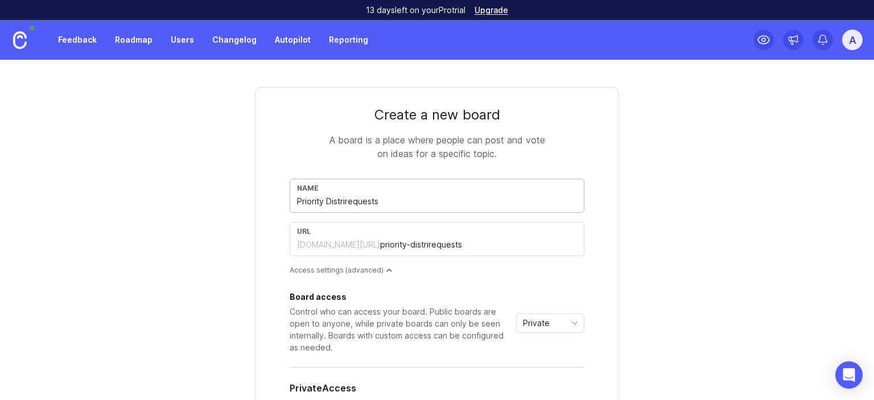
type input "priority-distribrequests"
type input "Priority Distriburequests"
type input "priority-distriburequests"
type input "Priority Distributrequests"
type input "priority-distributrequests"
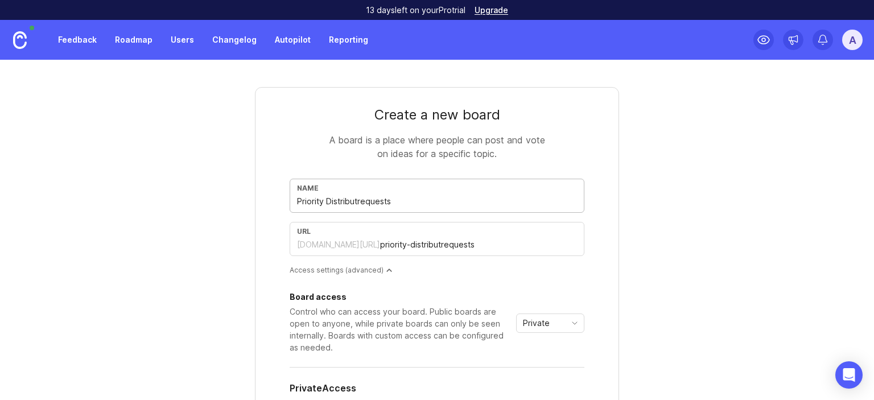
type input "Priority Distributorequests"
type input "priority-distributorequests"
type input "Priority Distributorrequests"
type input "priority-distributorrequests"
type input "Priority Distributor requests"
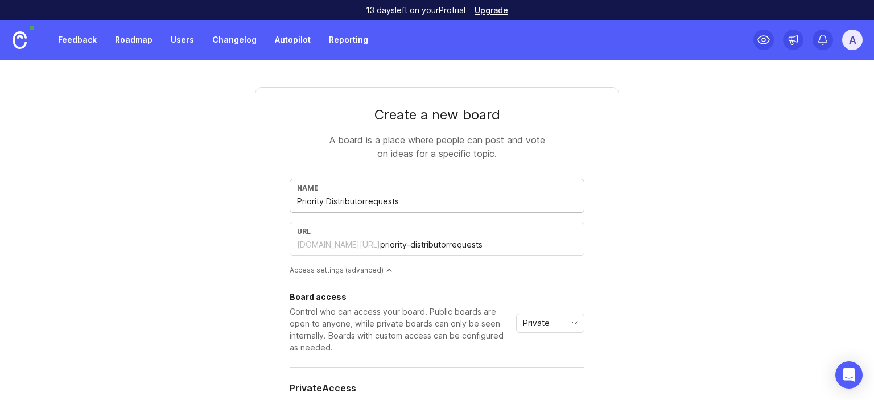
type input "priority-distributor-requests"
click at [379, 197] on input "Priority Distributor requests" at bounding box center [437, 201] width 280 height 13
type input "Priority Distributor requests"
click at [693, 159] on div "Create a new board A board is a place where people can post and vote on ideas f…" at bounding box center [437, 324] width 546 height 529
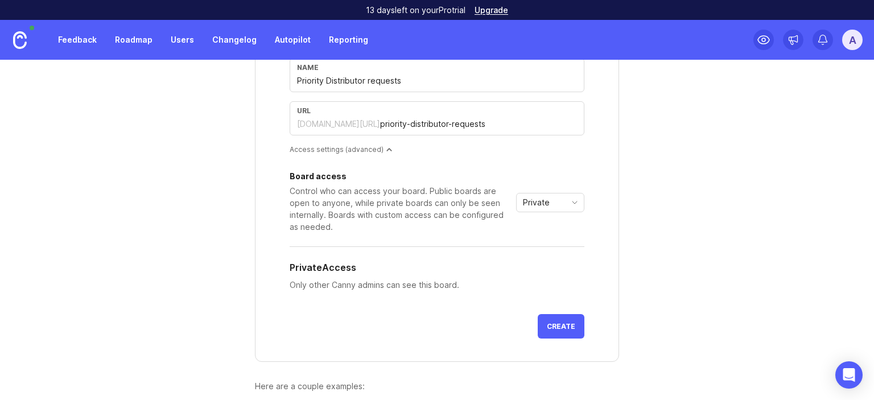
scroll to position [131, 0]
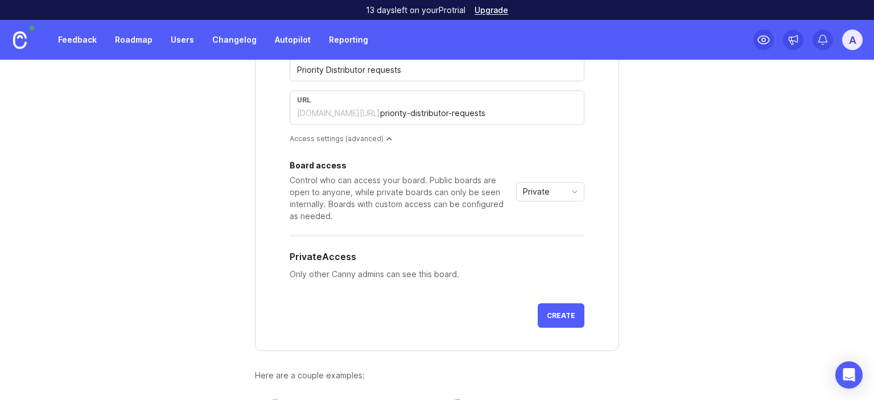
click at [566, 193] on icon "toggle icon" at bounding box center [575, 191] width 18 height 9
click at [545, 248] on span "Custom" at bounding box center [534, 251] width 28 height 13
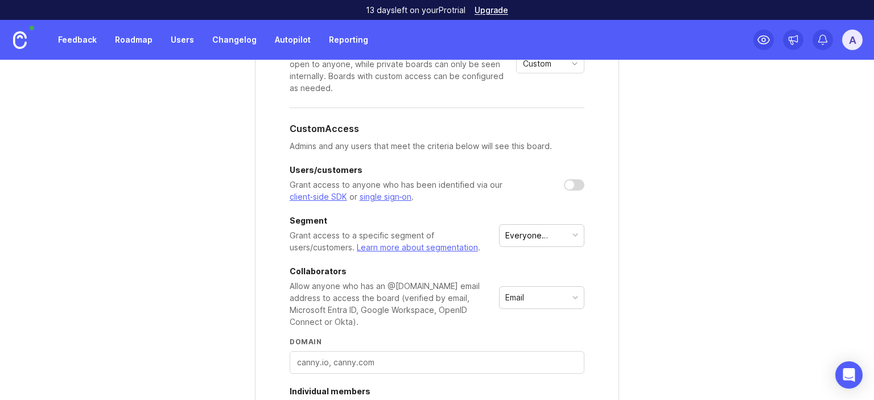
scroll to position [262, 0]
click at [560, 231] on div "Everyone (default)" at bounding box center [536, 233] width 63 height 13
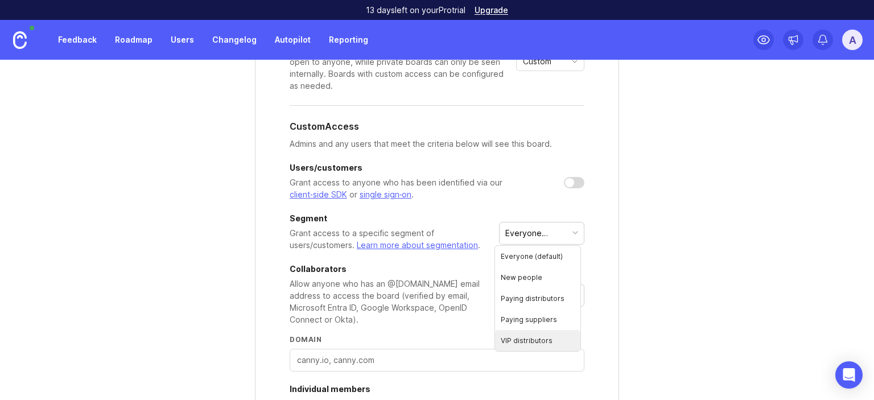
click at [549, 339] on li "VIP distributors" at bounding box center [537, 340] width 85 height 21
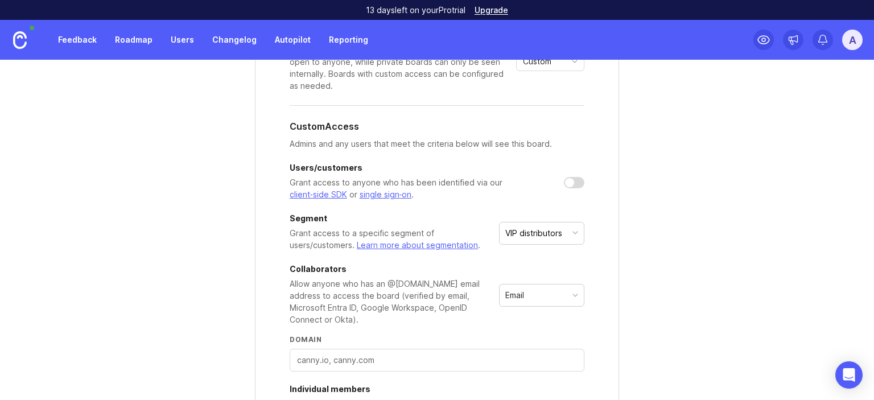
click at [601, 258] on form "Create a new board A board is a place where people can post and vote on ideas f…" at bounding box center [437, 174] width 364 height 698
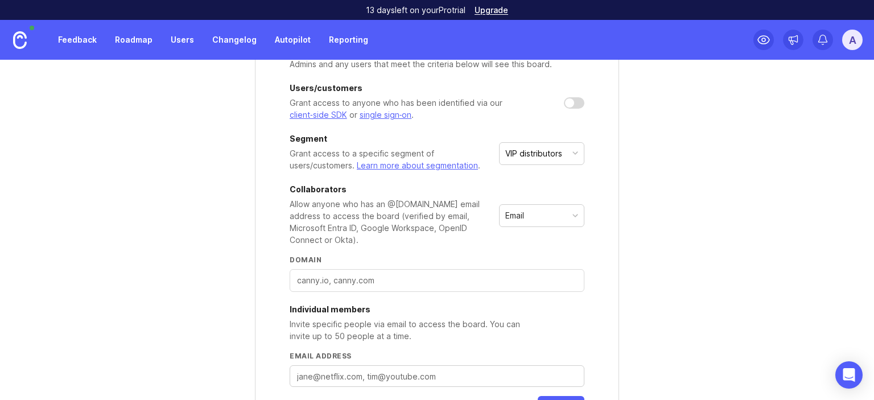
scroll to position [353, 0]
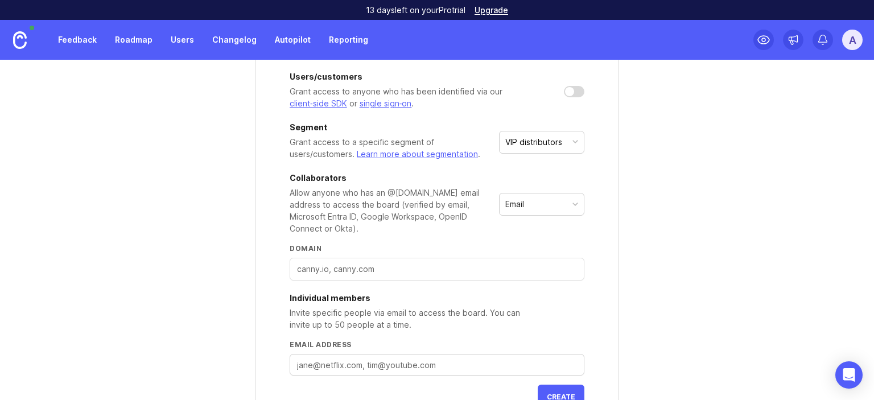
click at [572, 212] on div "Email" at bounding box center [542, 204] width 84 height 22
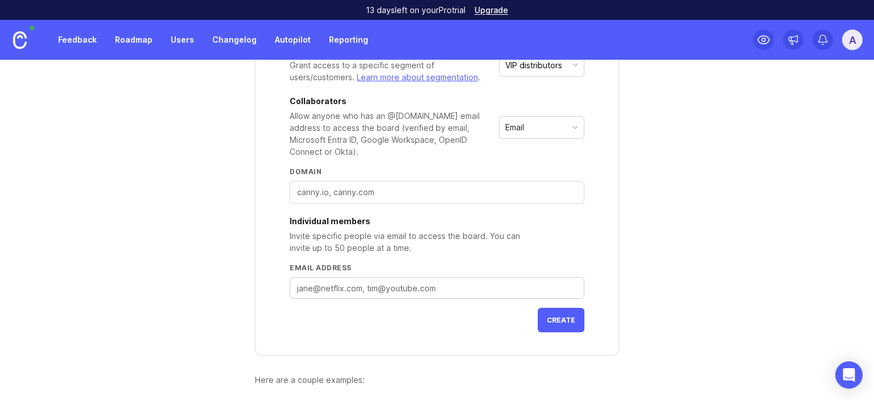
scroll to position [439, 0]
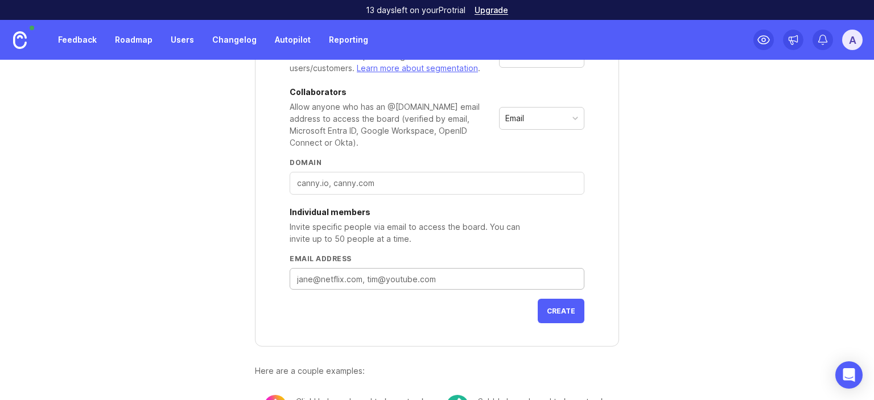
click at [313, 279] on textarea "Email address" at bounding box center [437, 279] width 280 height 13
paste textarea "zhakupova.altynay@gmail.com"
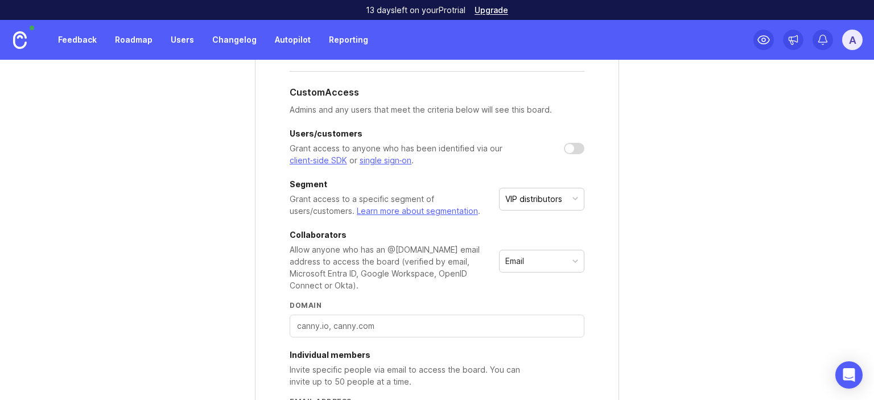
scroll to position [490, 0]
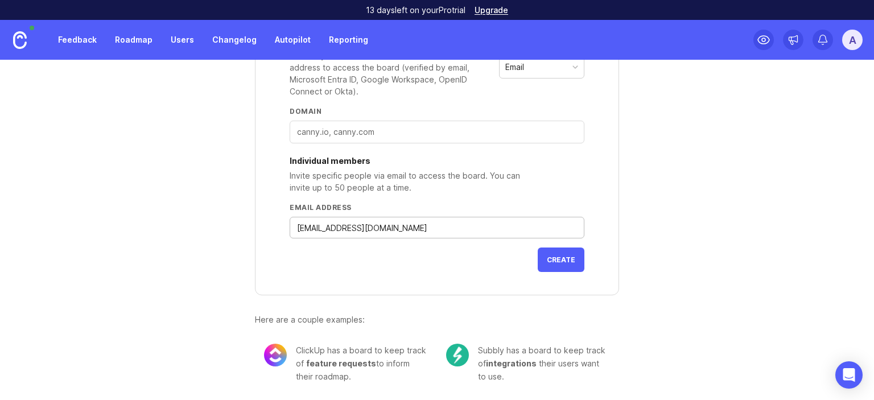
type textarea "zhakupova.altynay@gmail.com"
click at [562, 259] on span "Create" at bounding box center [561, 259] width 28 height 9
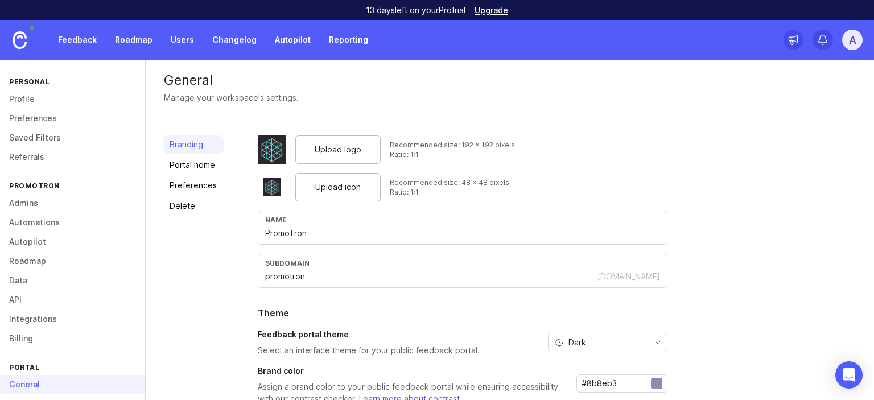
click at [85, 38] on link "Feedback" at bounding box center [77, 40] width 52 height 20
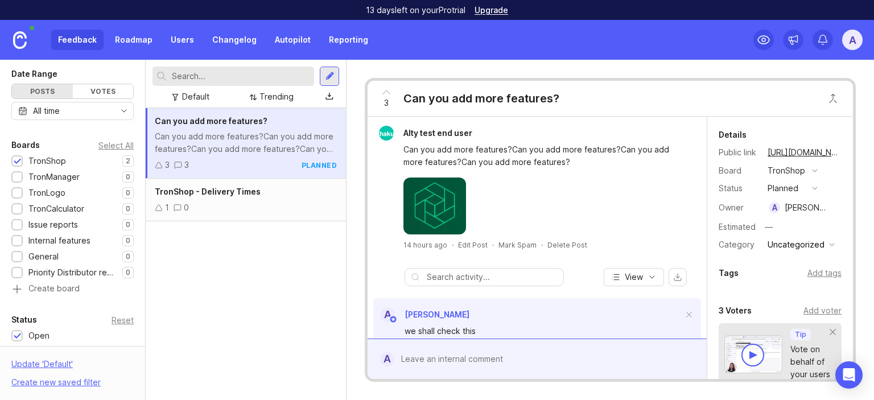
scroll to position [92, 0]
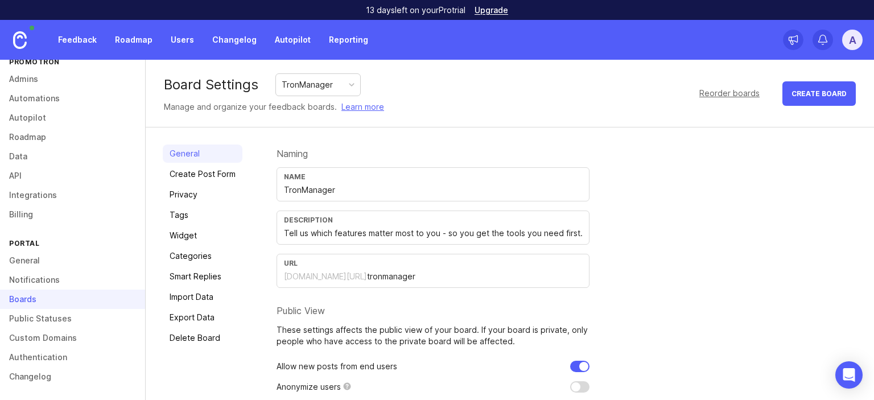
click at [340, 81] on div "TronManager" at bounding box center [318, 85] width 84 height 22
click at [403, 221] on div "Description" at bounding box center [433, 220] width 298 height 9
paste input "Tell us which features matter most to you - so you get the tools you need first."
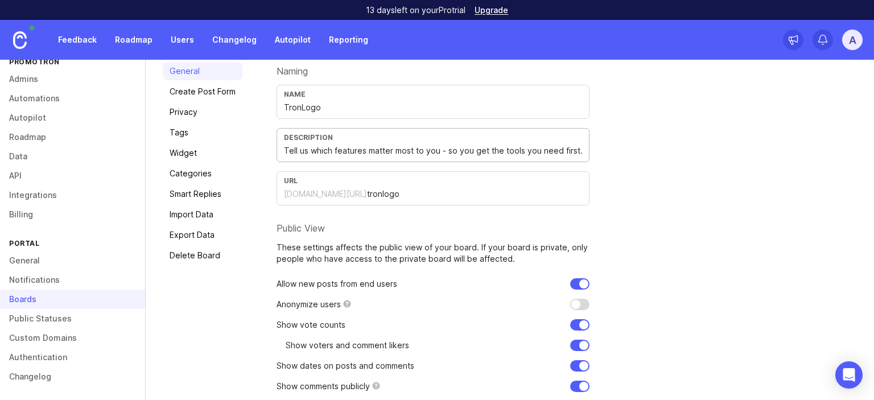
scroll to position [124, 0]
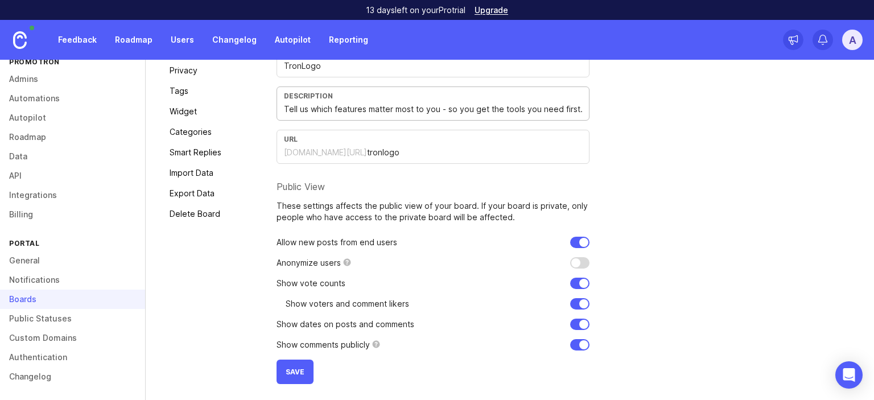
type input "Tell us which features matter most to you - so you get the tools you need first."
click at [579, 241] on input "checkbox" at bounding box center [579, 242] width 19 height 11
checkbox input "false"
click at [582, 344] on input "checkbox" at bounding box center [579, 344] width 19 height 11
checkbox input "false"
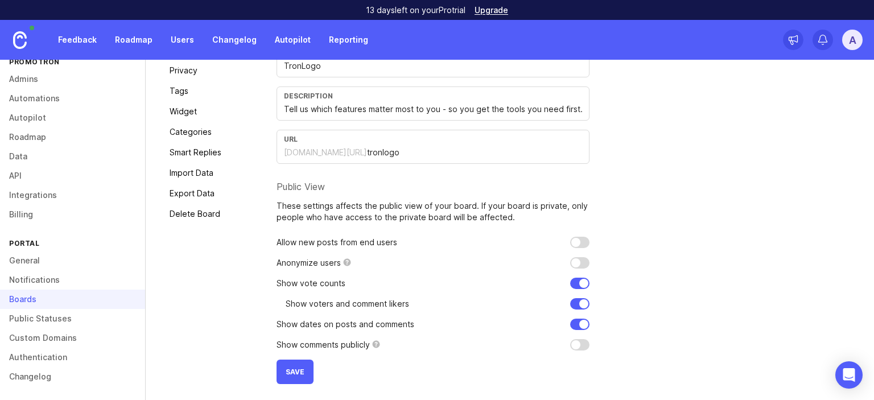
click at [577, 319] on input "checkbox" at bounding box center [579, 324] width 19 height 11
checkbox input "false"
click at [580, 275] on form "Naming Name TronLogo Description Tell us which features matter most to you - so…" at bounding box center [433, 202] width 313 height 364
click at [580, 280] on input "checkbox" at bounding box center [579, 283] width 19 height 11
checkbox input "false"
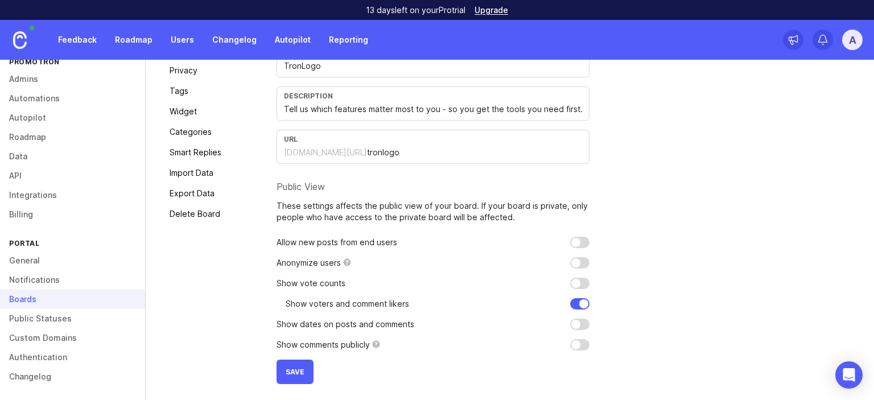
click at [581, 300] on input "checkbox" at bounding box center [579, 303] width 19 height 11
checkbox input "false"
click at [295, 371] on span "Save" at bounding box center [295, 372] width 19 height 9
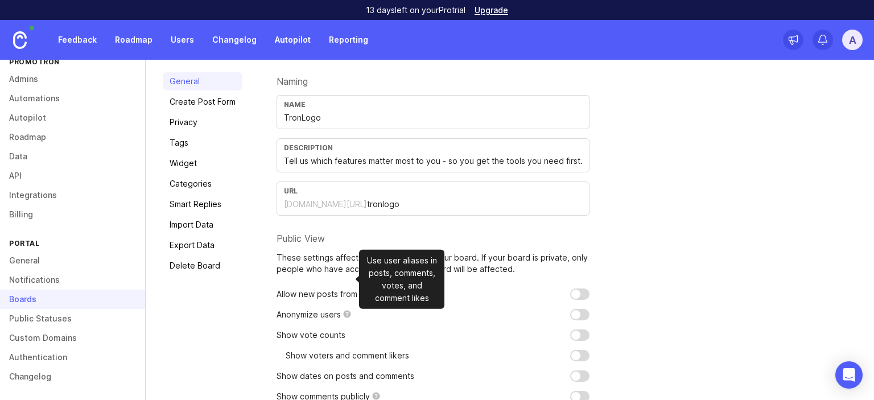
scroll to position [0, 0]
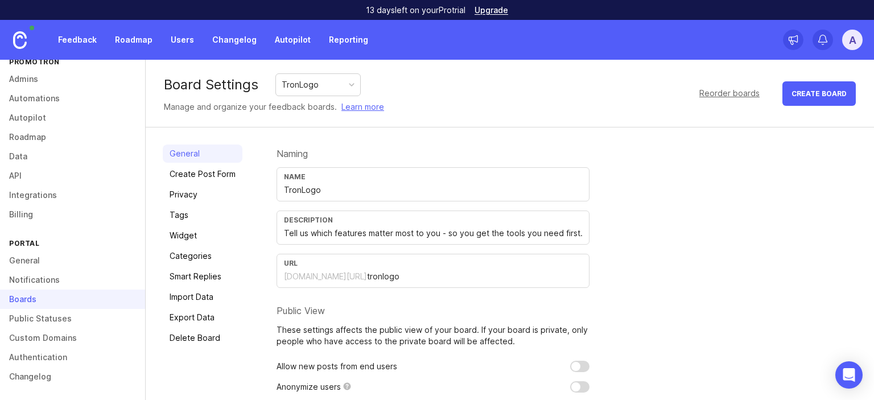
click at [195, 178] on link "Create Post Form" at bounding box center [203, 174] width 80 height 18
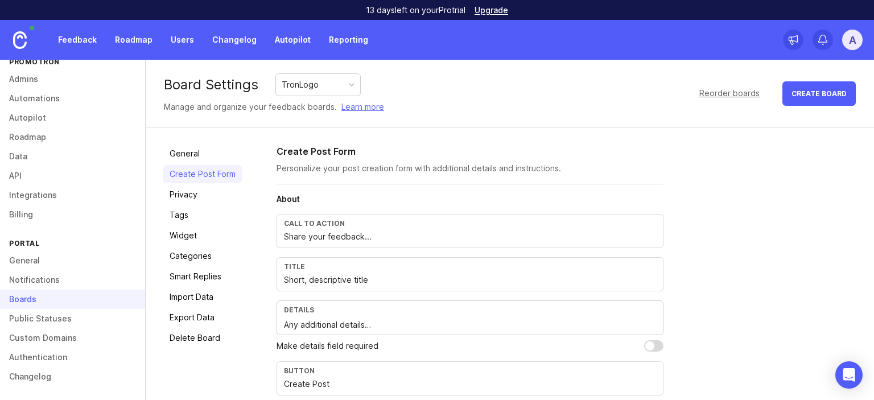
click at [235, 193] on link "Privacy" at bounding box center [203, 194] width 80 height 18
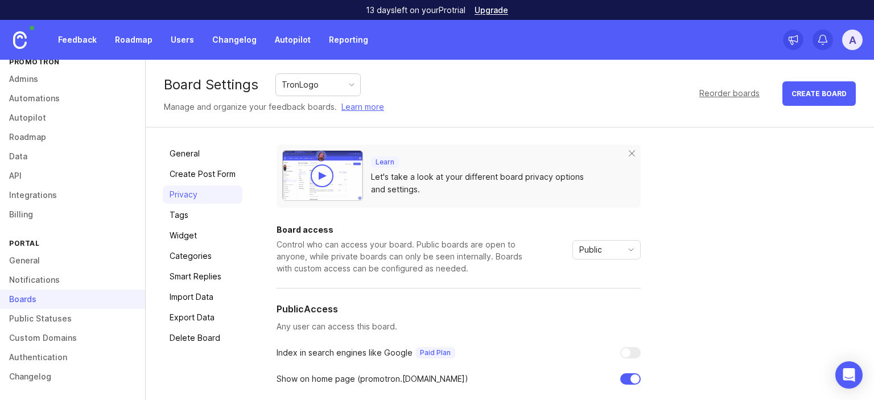
click at [207, 214] on link "Tags" at bounding box center [203, 215] width 80 height 18
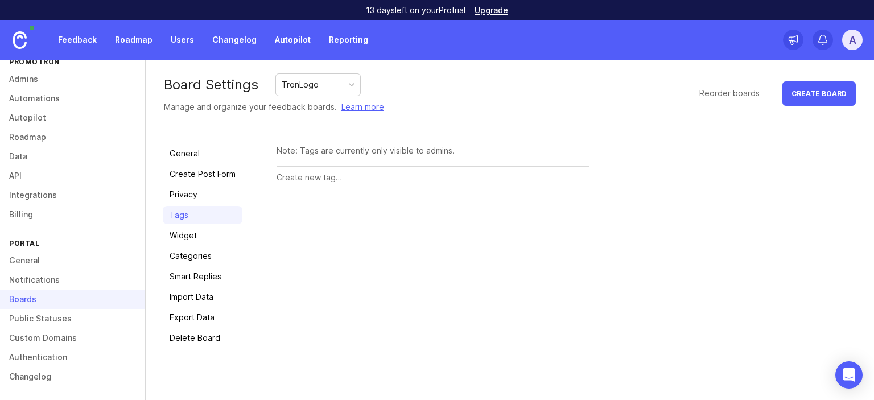
click at [212, 229] on link "Widget" at bounding box center [203, 235] width 80 height 18
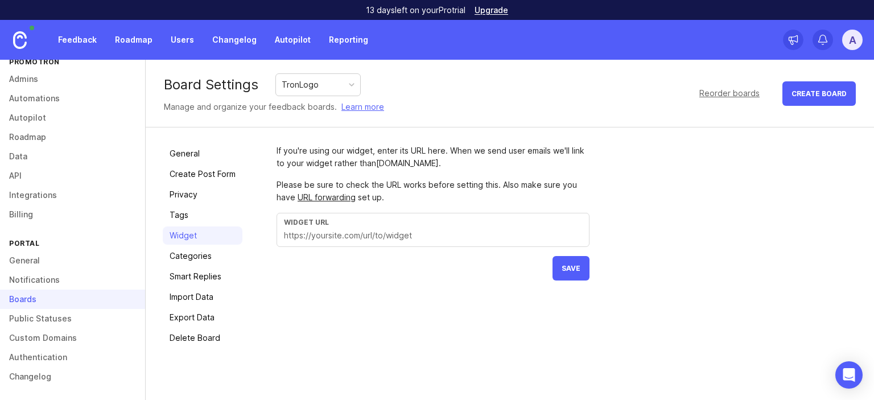
click at [206, 252] on link "Categories" at bounding box center [203, 256] width 80 height 18
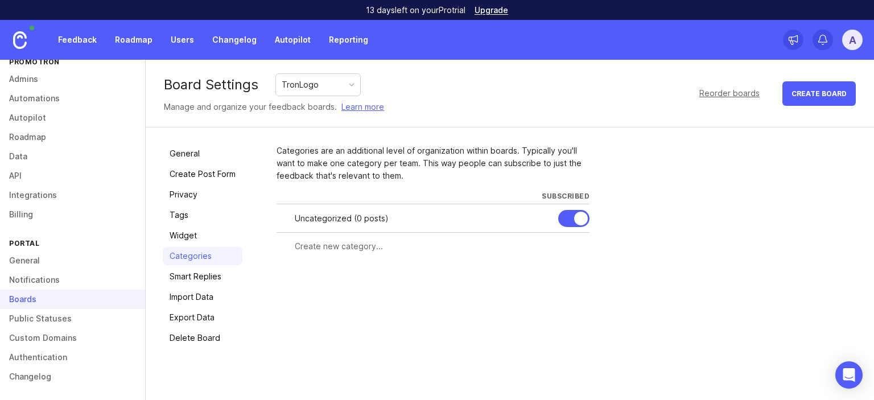
click at [214, 274] on link "Smart Replies" at bounding box center [203, 276] width 80 height 18
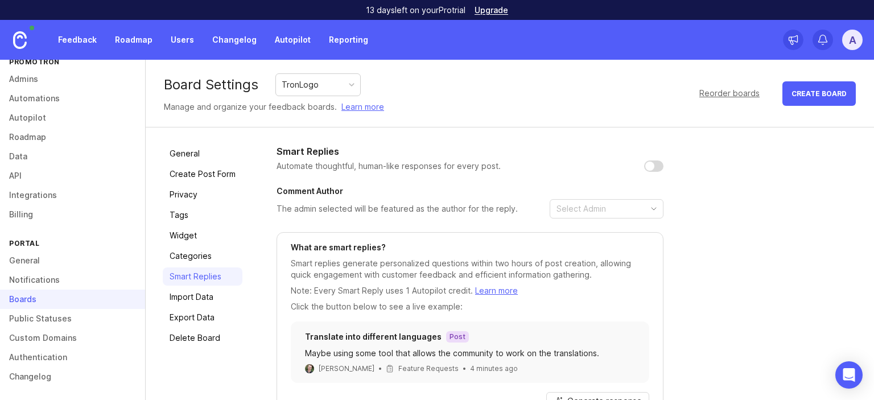
click at [213, 295] on link "Import Data" at bounding box center [203, 297] width 80 height 18
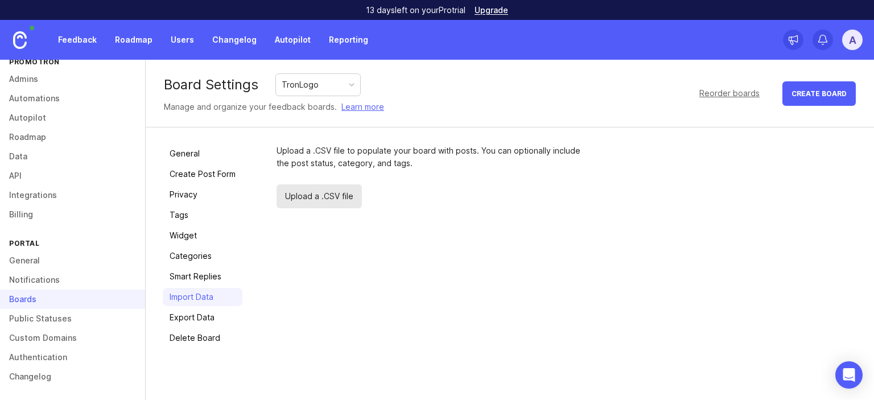
click at [215, 313] on link "Export Data" at bounding box center [203, 317] width 80 height 18
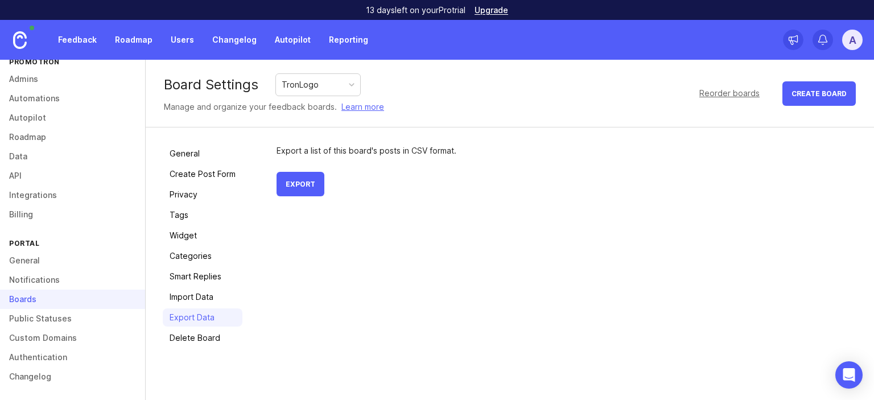
click at [214, 330] on link "Delete Board" at bounding box center [203, 338] width 80 height 18
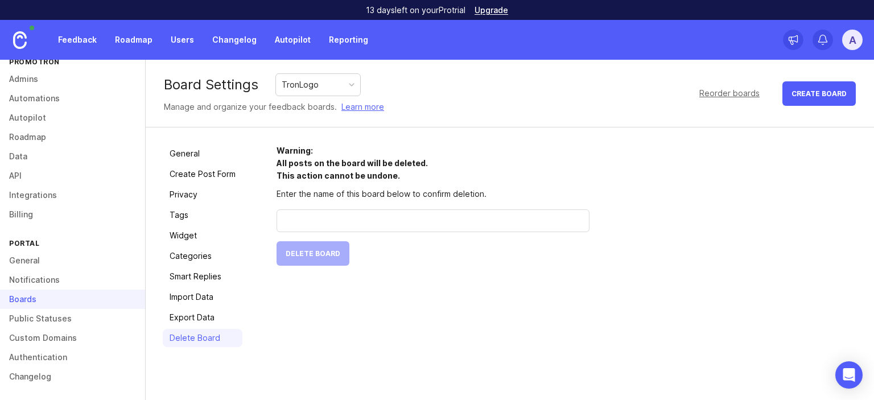
click at [334, 93] on div "TronLogo" at bounding box center [318, 85] width 84 height 22
click at [221, 155] on link "General" at bounding box center [203, 154] width 80 height 18
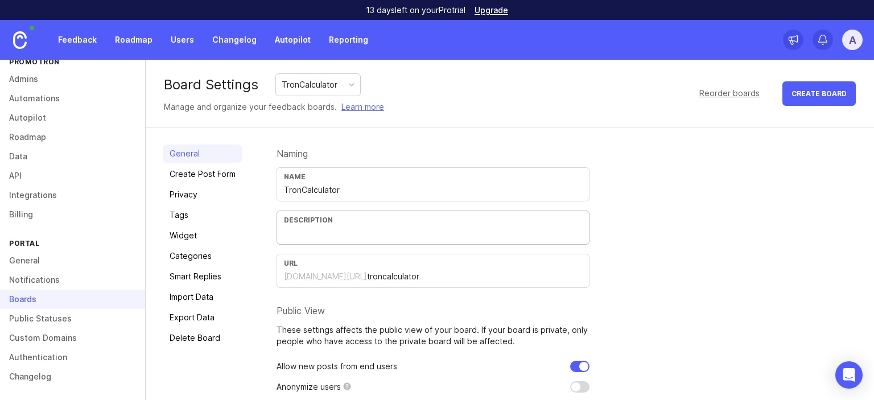
click at [307, 227] on input "text" at bounding box center [433, 233] width 298 height 13
paste input "Tell us which features matter most to you - so you get the tools you need first."
type input "Tell us which features matter most to you - so you get the tools you need first."
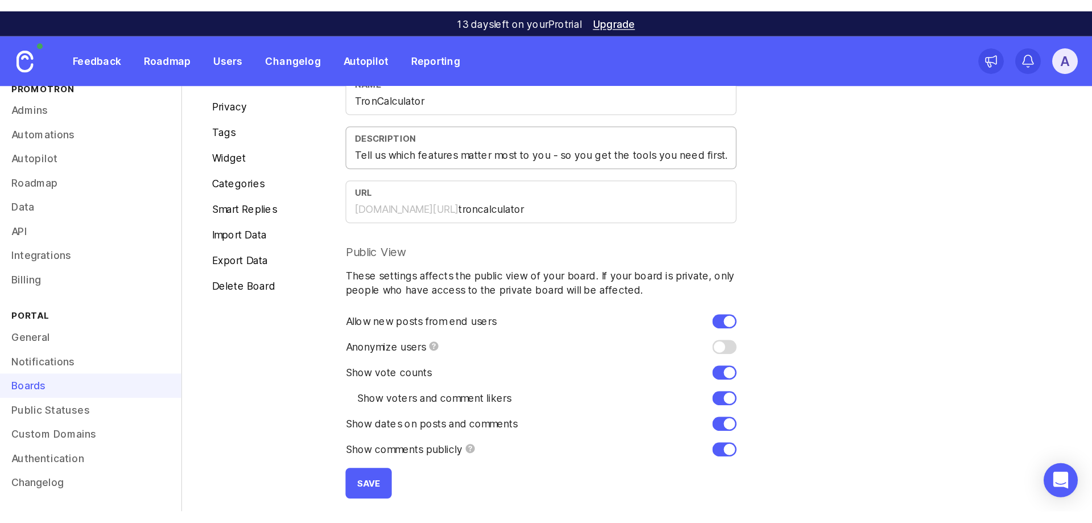
scroll to position [124, 0]
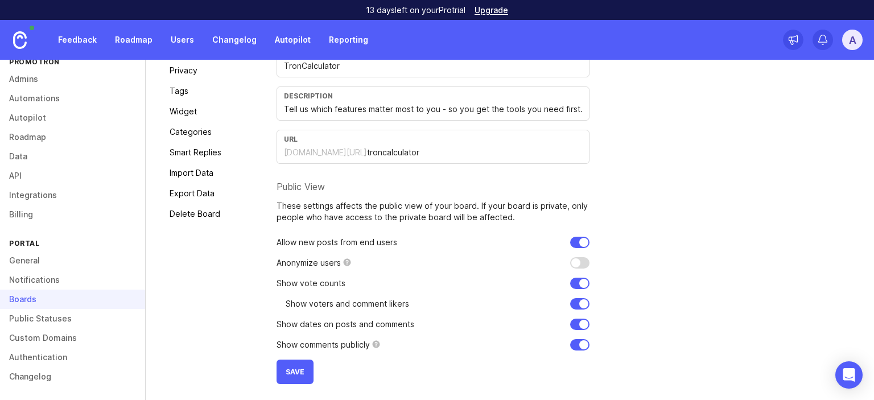
click at [303, 371] on button "Save" at bounding box center [295, 372] width 37 height 24
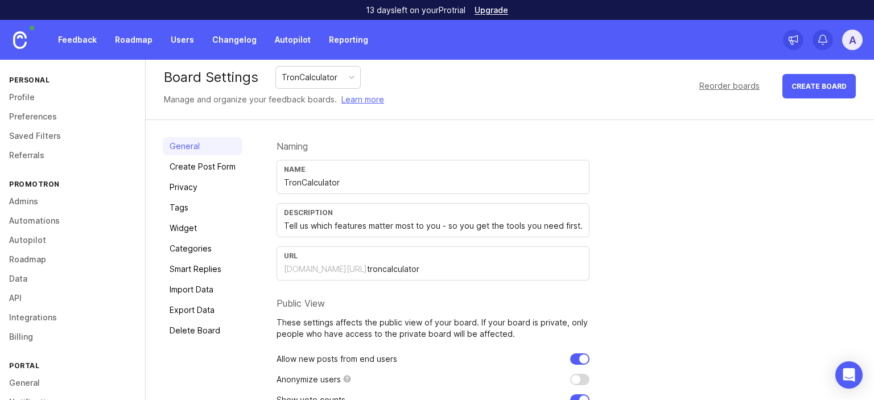
scroll to position [0, 0]
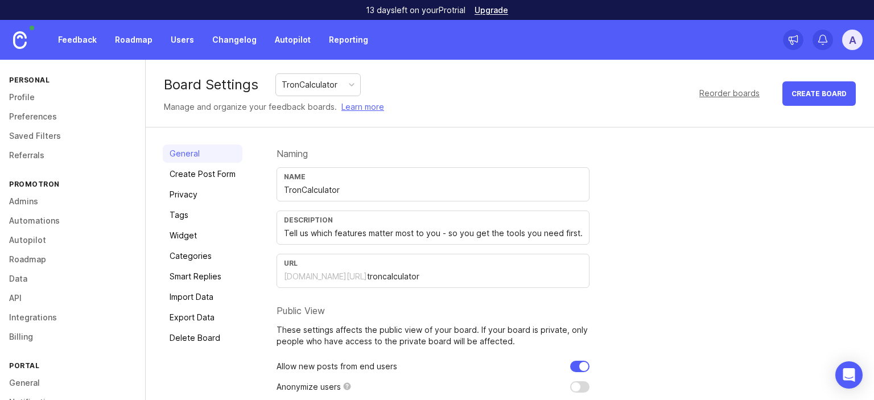
click at [232, 175] on link "Create Post Form" at bounding box center [203, 174] width 80 height 18
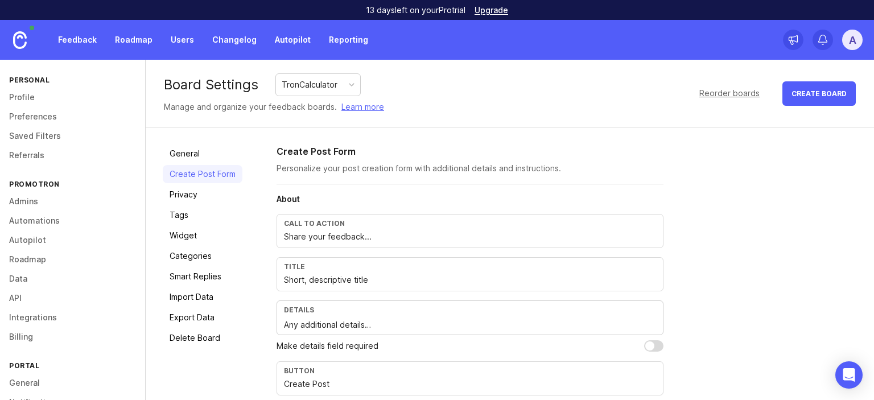
click at [228, 193] on link "Privacy" at bounding box center [203, 194] width 80 height 18
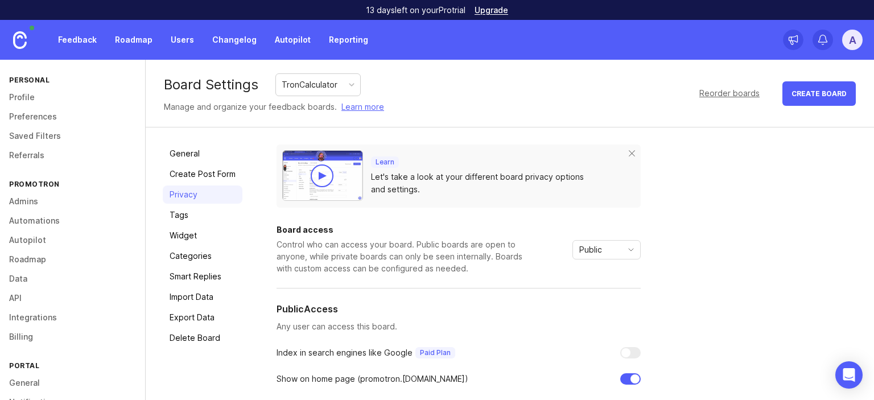
click at [207, 249] on link "Categories" at bounding box center [203, 256] width 80 height 18
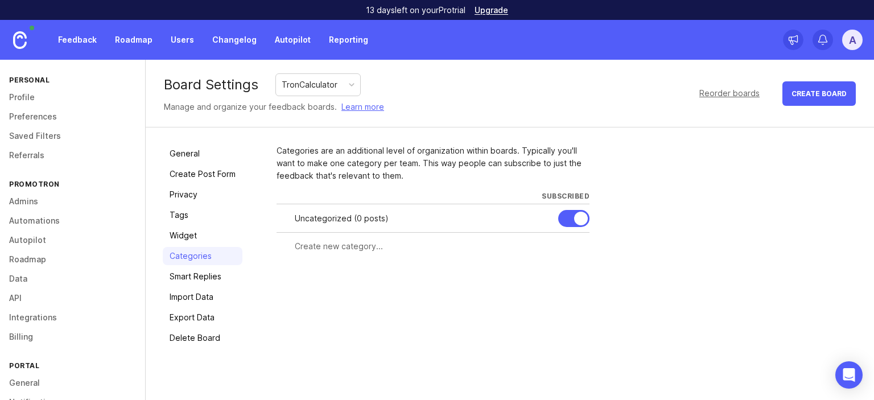
click at [337, 246] on input "text" at bounding box center [439, 246] width 288 height 13
type input "calculation"
click at [493, 243] on div at bounding box center [495, 246] width 7 height 9
click at [559, 270] on span "Create" at bounding box center [567, 267] width 28 height 9
click at [351, 276] on input "text" at bounding box center [389, 275] width 188 height 13
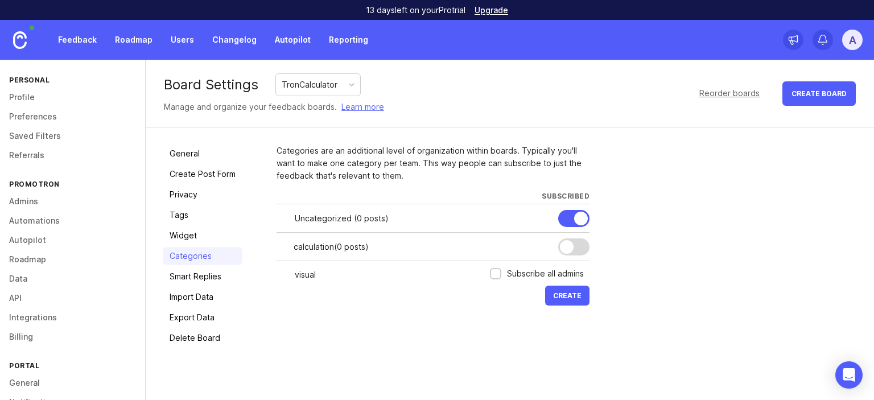
type input "visual"
click at [575, 293] on span "Create" at bounding box center [567, 295] width 28 height 9
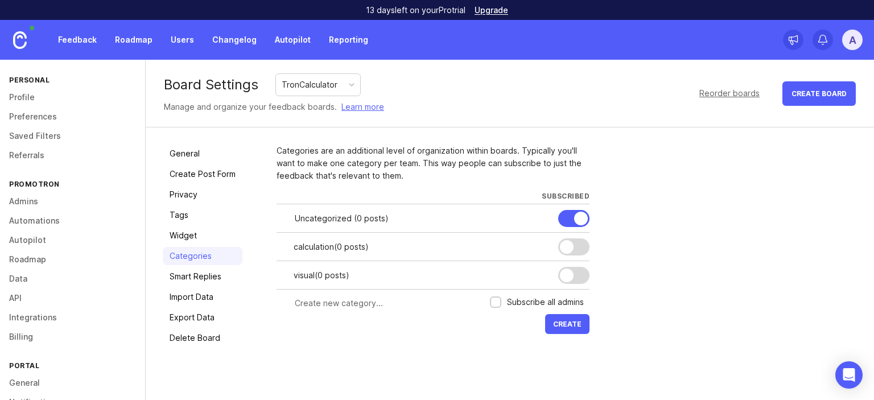
click at [322, 85] on div "TronCalculator" at bounding box center [310, 85] width 56 height 13
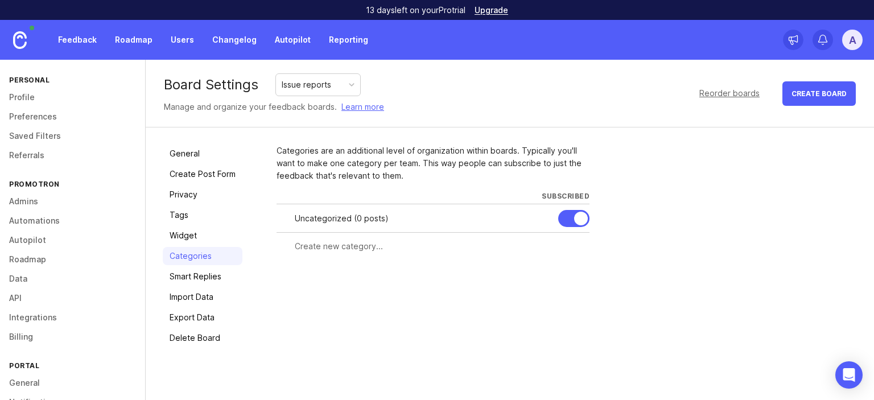
click at [209, 150] on link "General" at bounding box center [203, 154] width 80 height 18
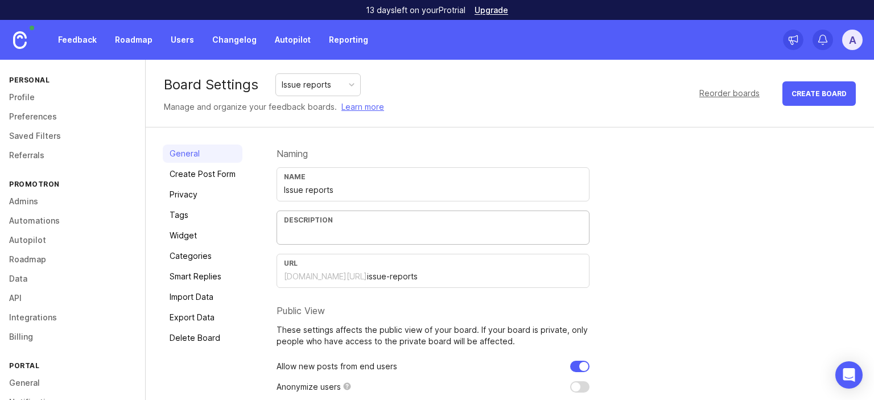
click at [355, 231] on input "text" at bounding box center [433, 233] width 298 height 13
paste input "Tell us which features matter most to you - so you get the tools you need first."
click at [358, 232] on input "Tell us which features matter most to you - so you get the tools you need first." at bounding box center [433, 233] width 298 height 13
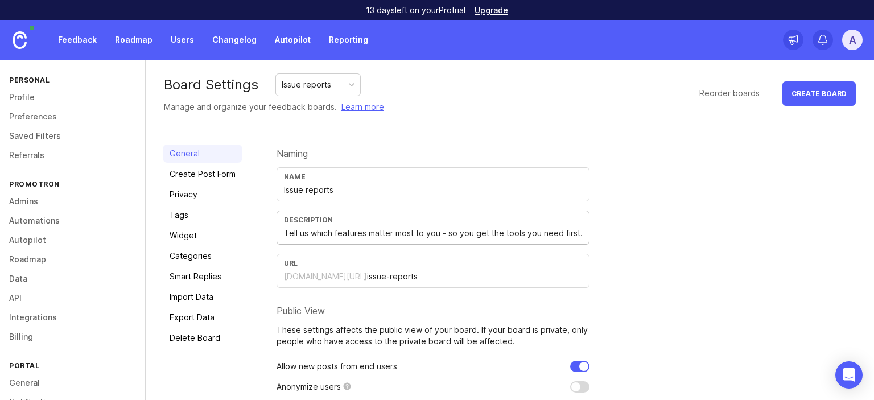
paste input "Something Not Working?"
paste input "Report issues here and track their status as we work on solutions."
type input "Something Not Working? Report issues here and track their status as we work on …"
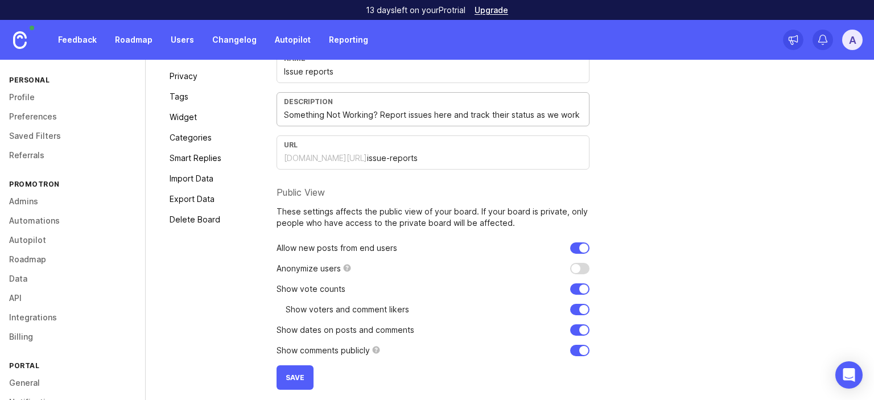
scroll to position [124, 0]
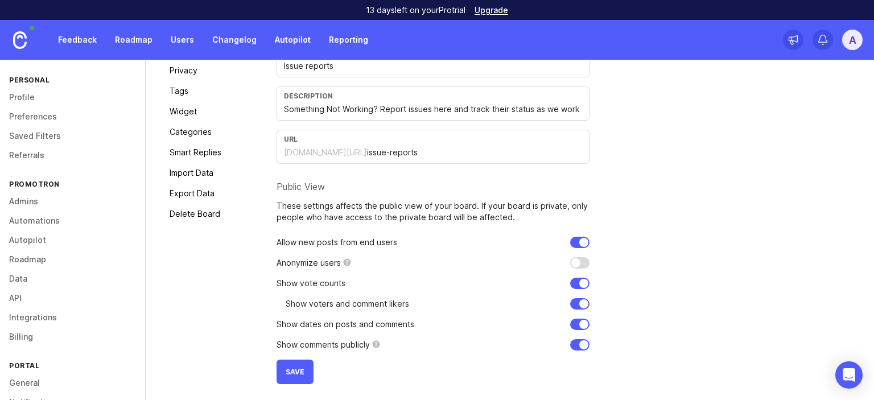
click at [294, 370] on span "Save" at bounding box center [295, 372] width 19 height 9
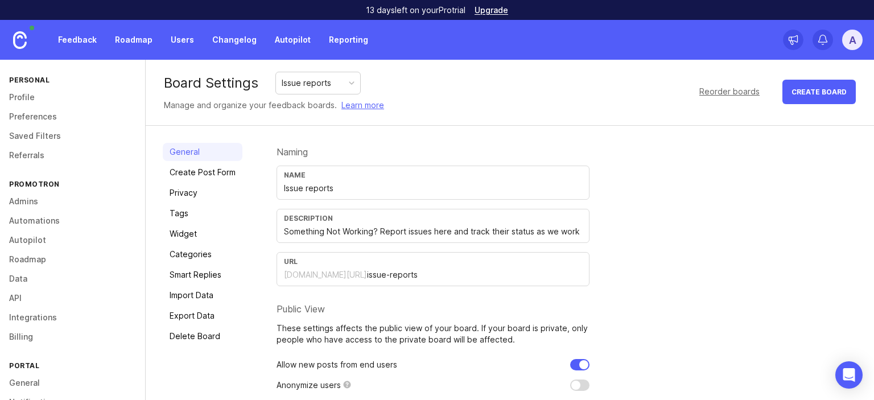
scroll to position [0, 0]
click at [224, 172] on link "Create Post Form" at bounding box center [203, 174] width 80 height 18
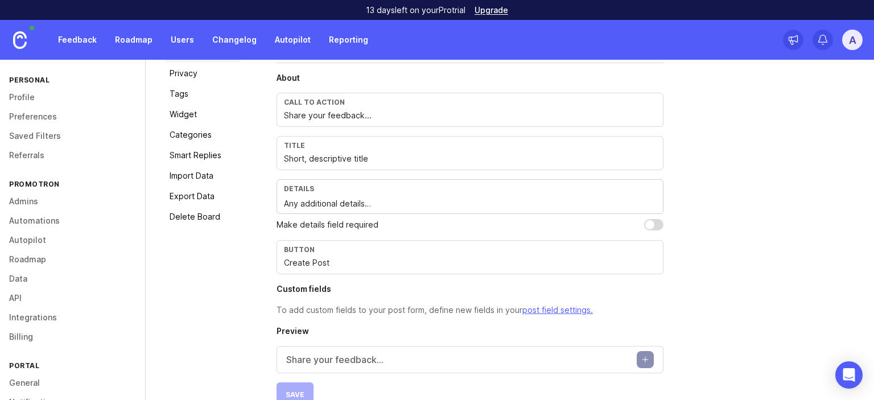
scroll to position [122, 0]
click at [321, 264] on input "Create Post" at bounding box center [470, 262] width 372 height 13
click at [314, 262] on input "Report an issue" at bounding box center [470, 262] width 372 height 13
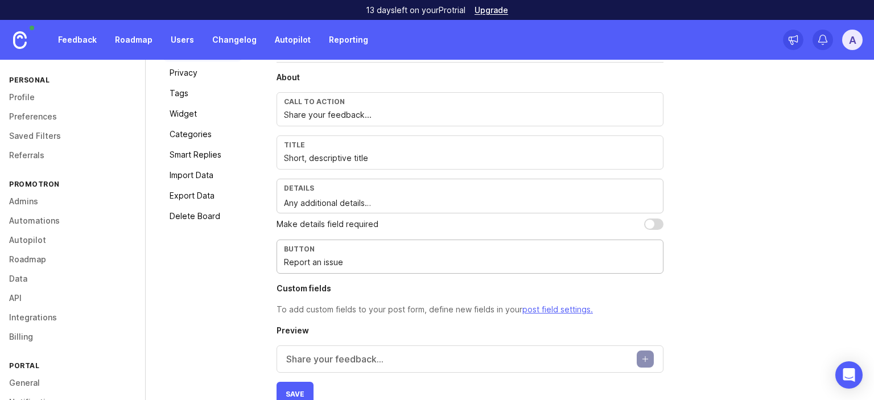
click at [314, 262] on input "Report an issue" at bounding box center [470, 262] width 372 height 13
type input "Report an issue"
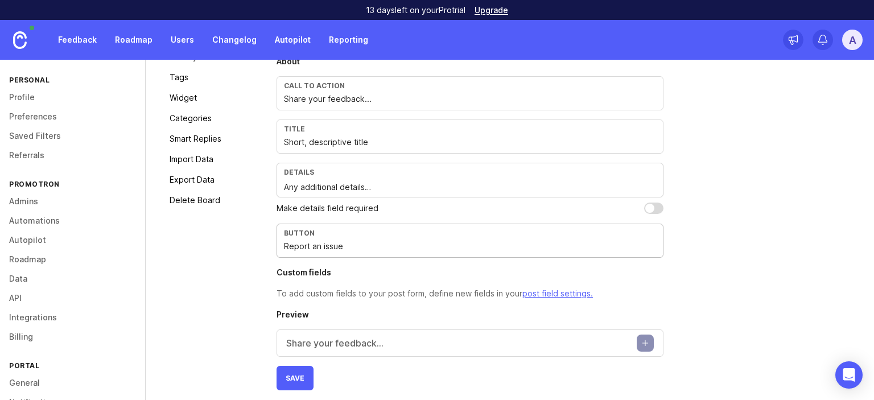
scroll to position [143, 0]
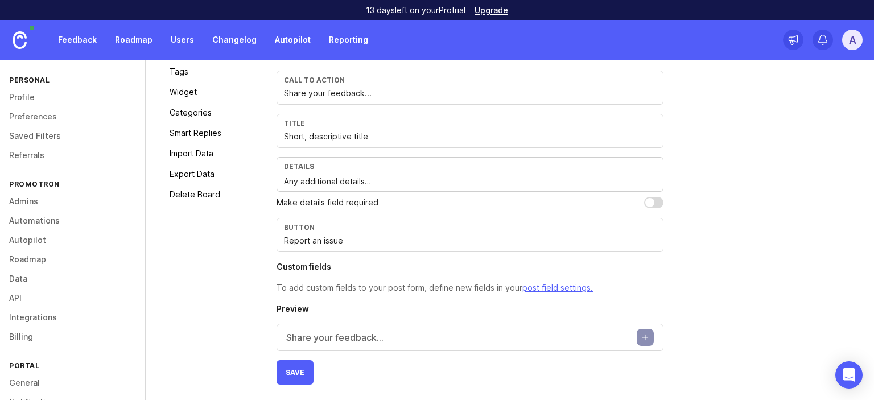
click at [362, 341] on p "Share your feedback..." at bounding box center [334, 338] width 97 height 14
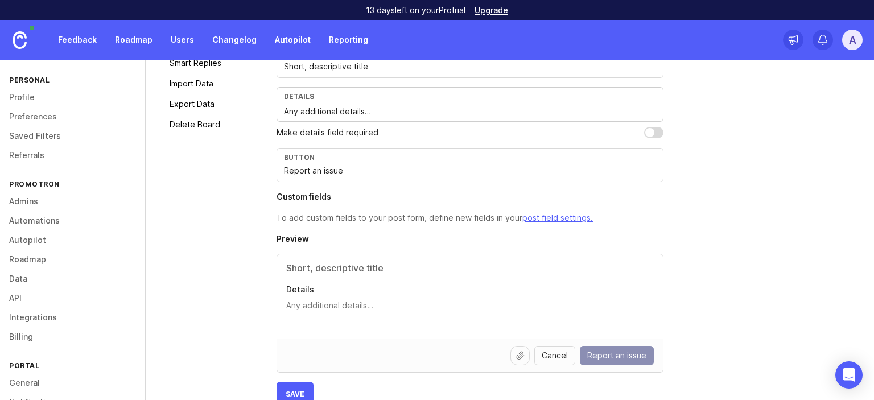
scroll to position [234, 0]
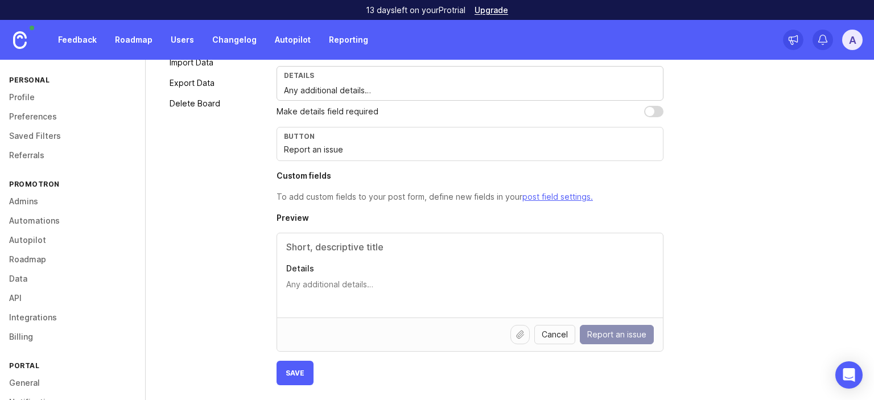
click at [380, 197] on p "To add custom fields to your post form, define new fields in your post field se…" at bounding box center [470, 197] width 387 height 13
click at [286, 372] on span "Save" at bounding box center [295, 373] width 19 height 9
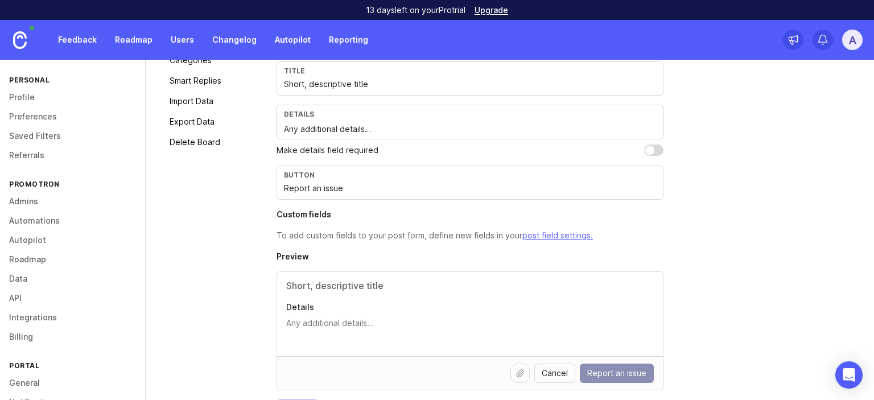
scroll to position [0, 0]
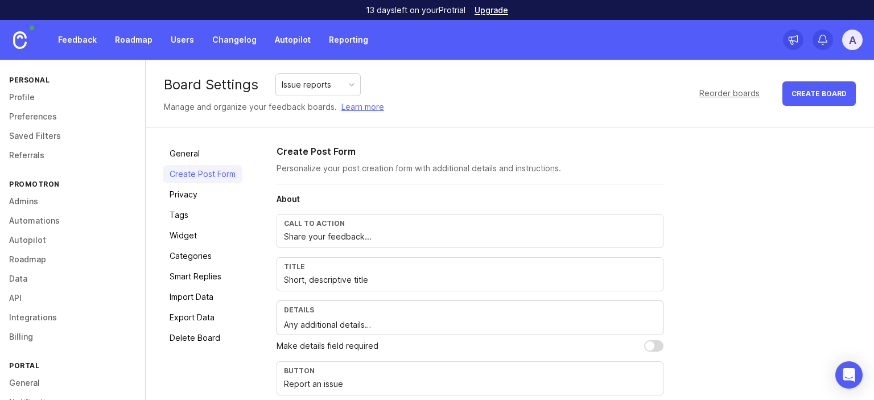
click at [203, 193] on link "Privacy" at bounding box center [203, 194] width 80 height 18
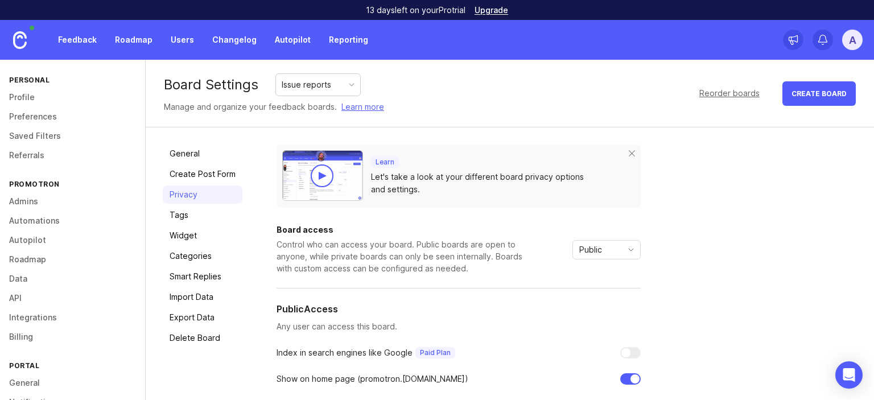
click at [212, 212] on link "Tags" at bounding box center [203, 215] width 80 height 18
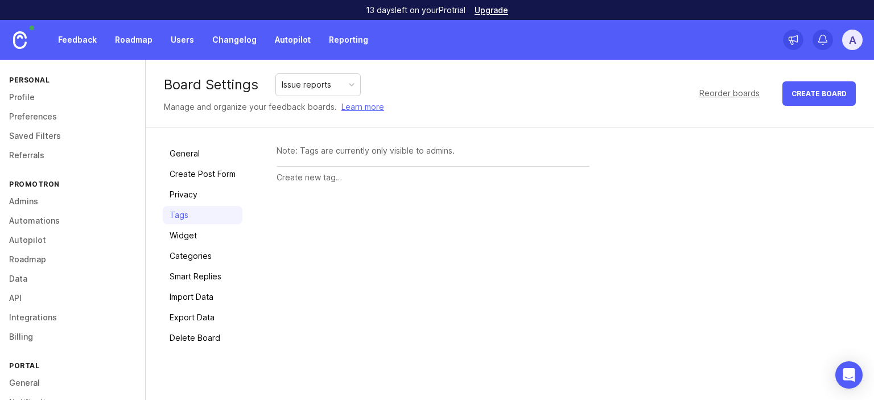
click at [209, 233] on link "Widget" at bounding box center [203, 235] width 80 height 18
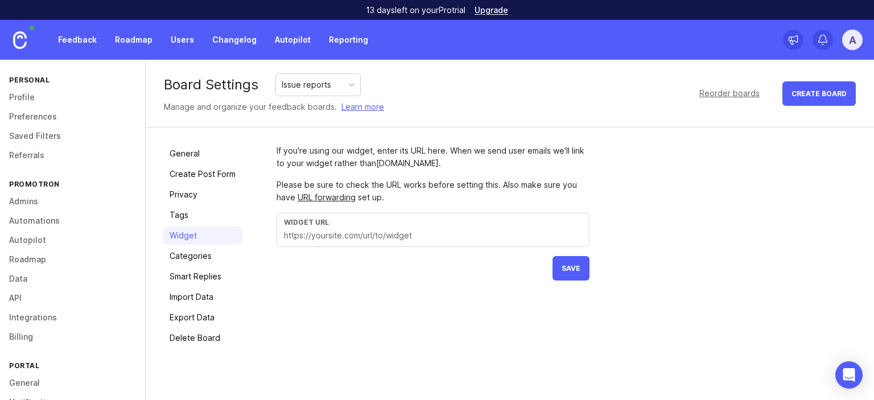
click at [212, 254] on link "Categories" at bounding box center [203, 256] width 80 height 18
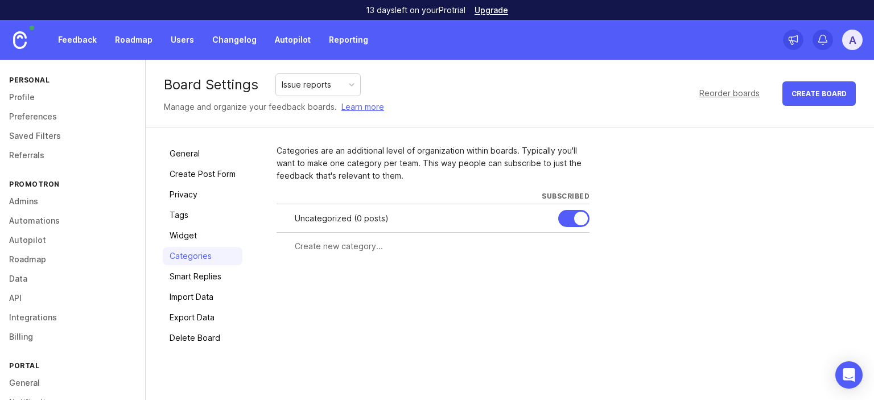
click at [369, 240] on input "text" at bounding box center [439, 246] width 288 height 13
click at [213, 156] on link "General" at bounding box center [203, 154] width 80 height 18
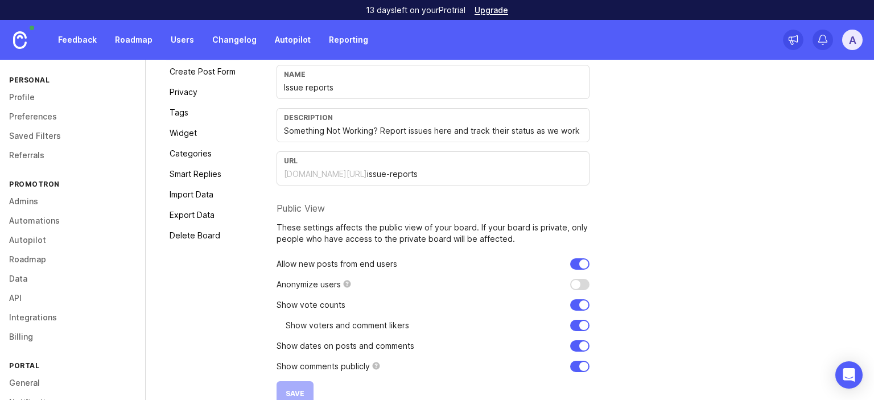
scroll to position [124, 0]
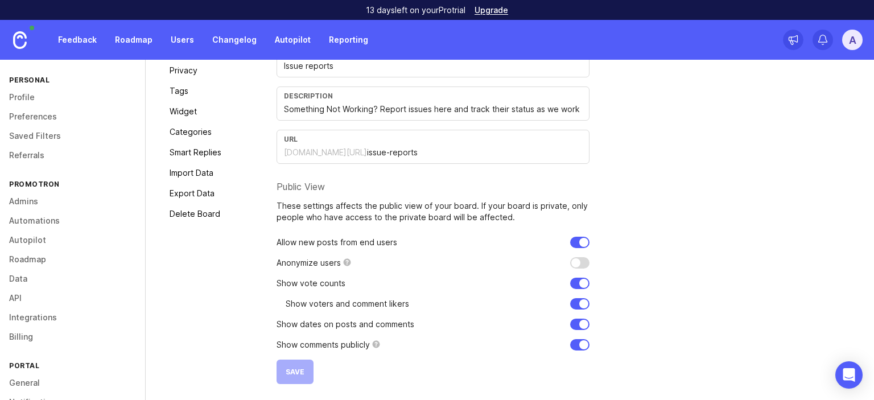
click at [582, 320] on input "checkbox" at bounding box center [579, 324] width 19 height 11
checkbox input "false"
click at [285, 378] on button "Save" at bounding box center [295, 372] width 37 height 24
click at [203, 125] on link "Categories" at bounding box center [203, 132] width 80 height 18
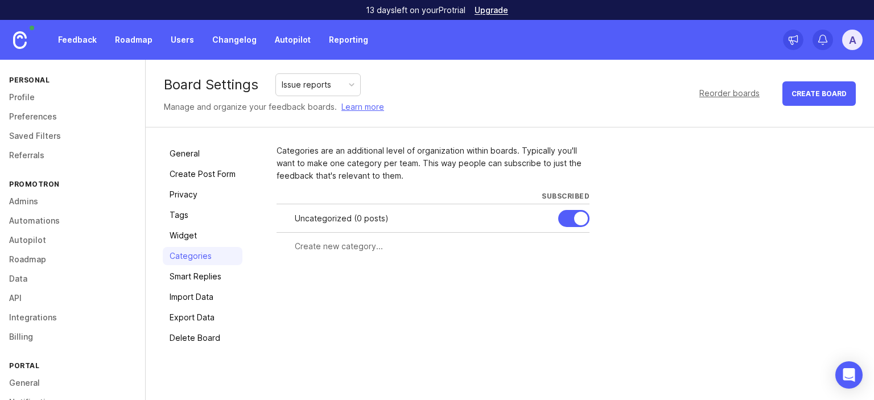
click at [352, 243] on input "text" at bounding box center [439, 246] width 288 height 13
click at [313, 88] on div "Issue reports" at bounding box center [307, 85] width 50 height 13
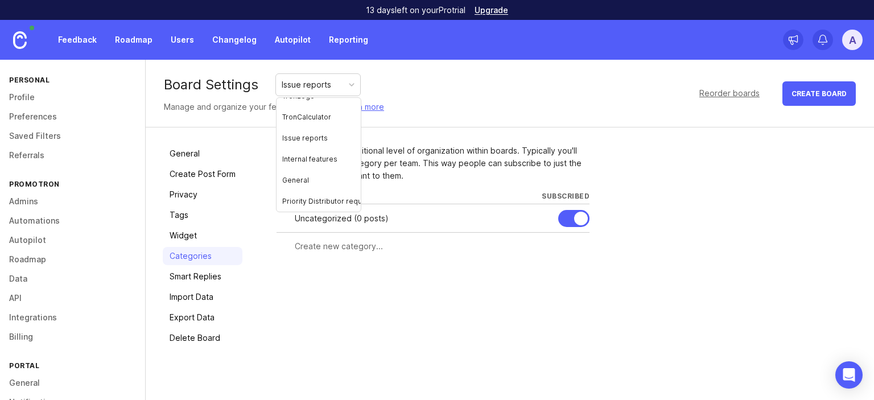
scroll to position [63, 0]
click at [75, 40] on link "Feedback" at bounding box center [77, 40] width 52 height 20
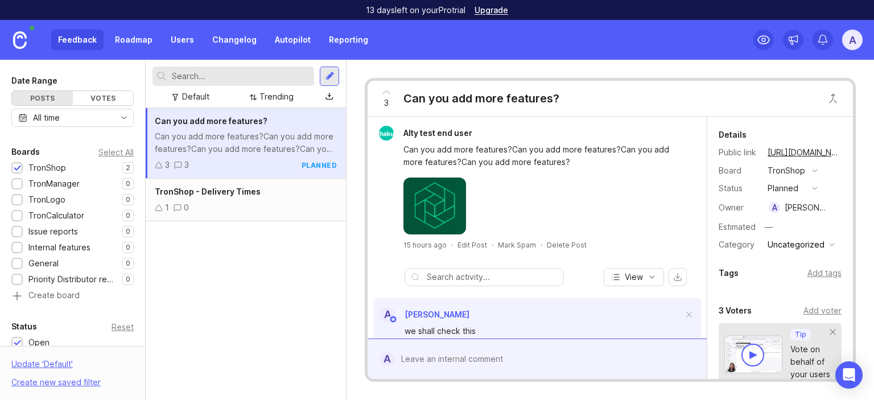
scroll to position [90, 0]
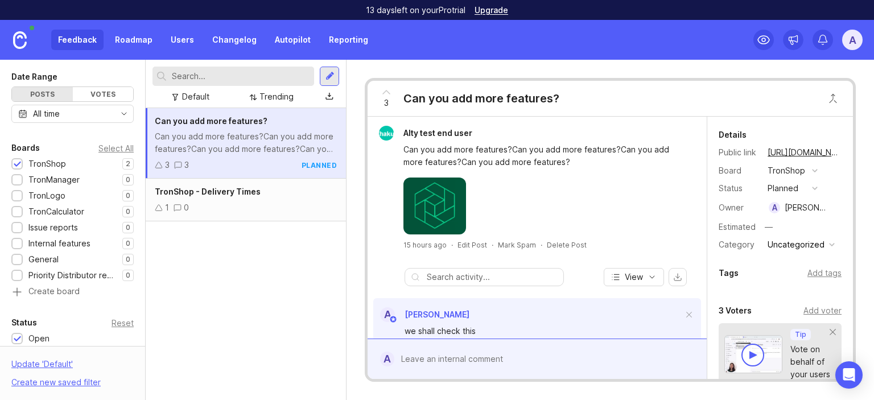
click at [115, 146] on div "Select All" at bounding box center [115, 148] width 35 height 6
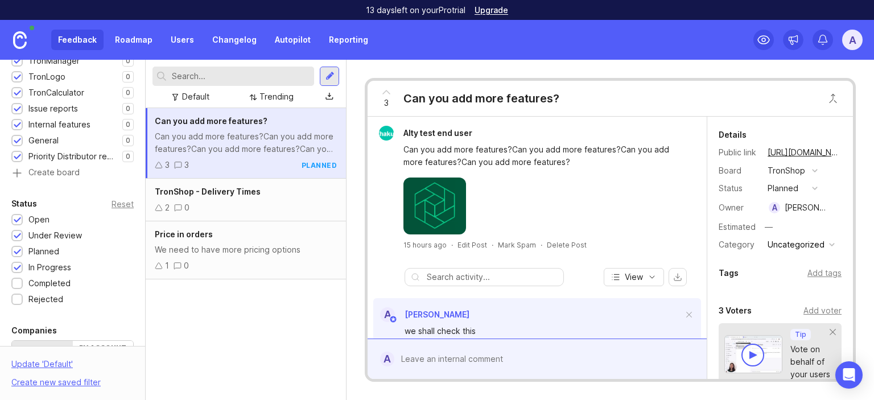
scroll to position [216, 0]
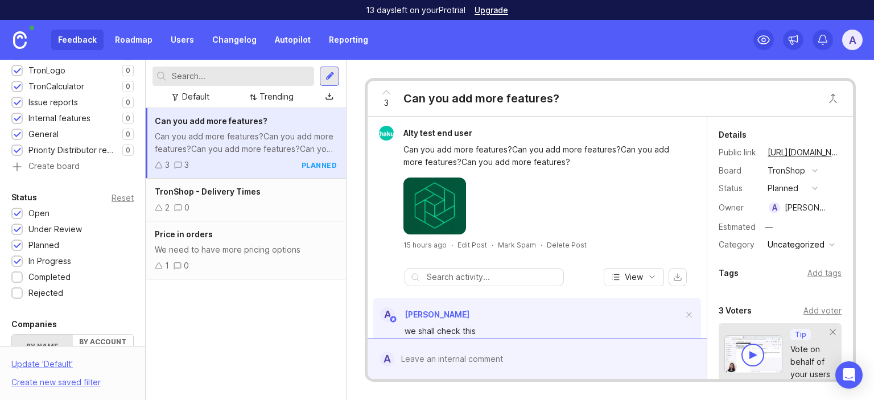
click at [195, 236] on span "Price in orders" at bounding box center [184, 234] width 58 height 10
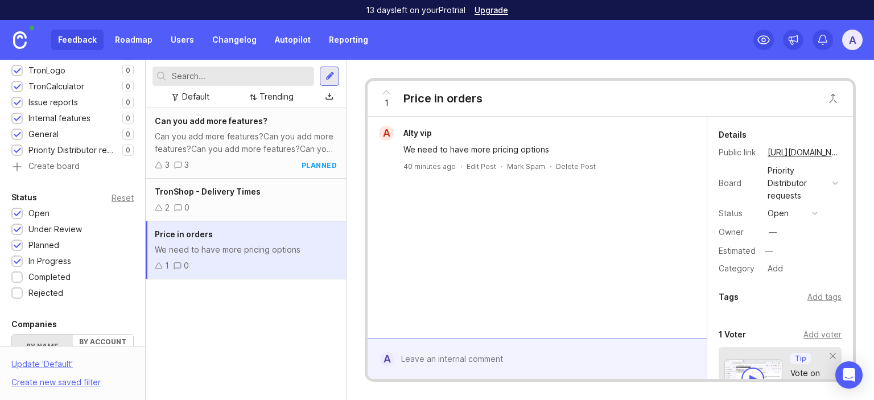
click at [135, 34] on link "Roadmap" at bounding box center [133, 40] width 51 height 20
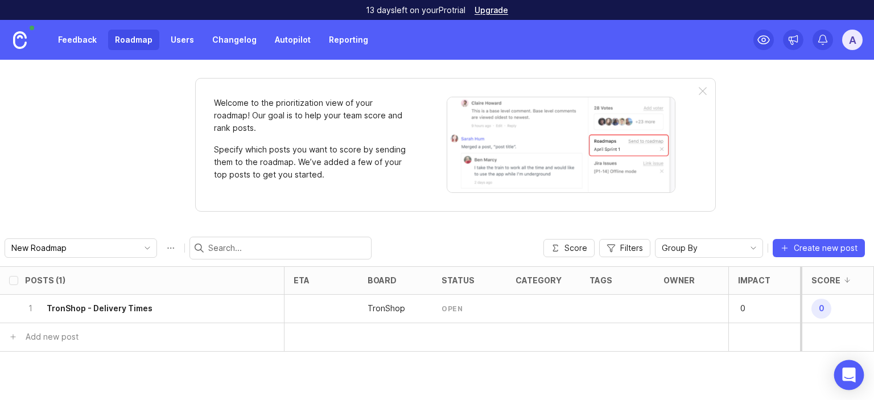
click at [852, 372] on icon "Open Intercom Messenger" at bounding box center [848, 375] width 13 height 15
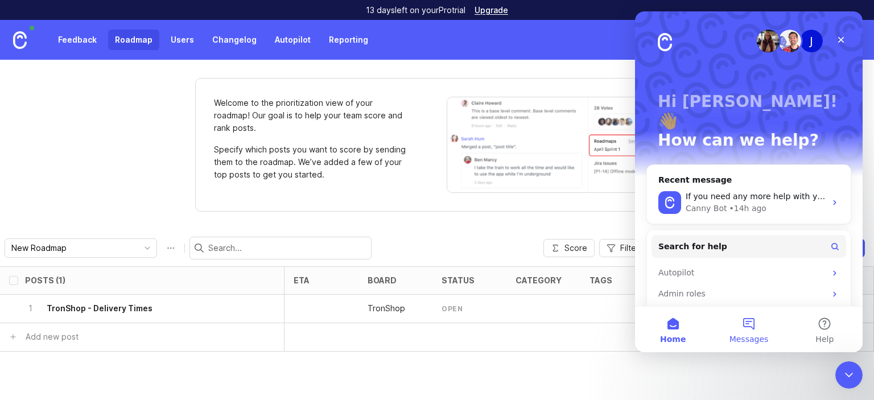
click at [745, 331] on button "Messages" at bounding box center [749, 330] width 76 height 46
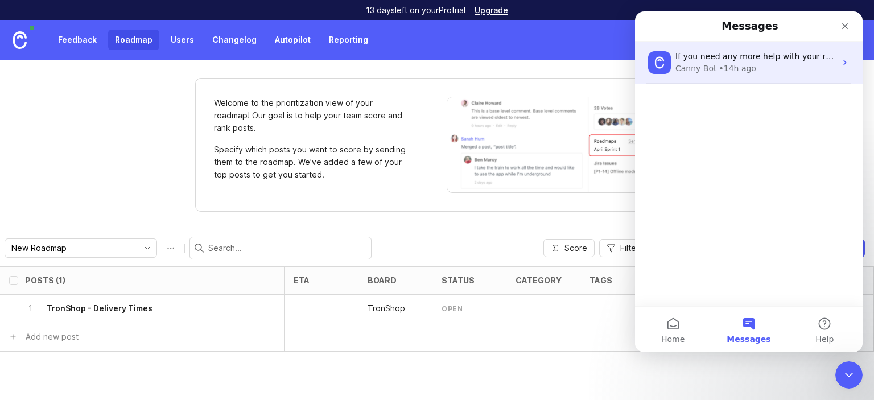
click at [773, 63] on div "Canny Bot • 14h ago" at bounding box center [755, 69] width 160 height 12
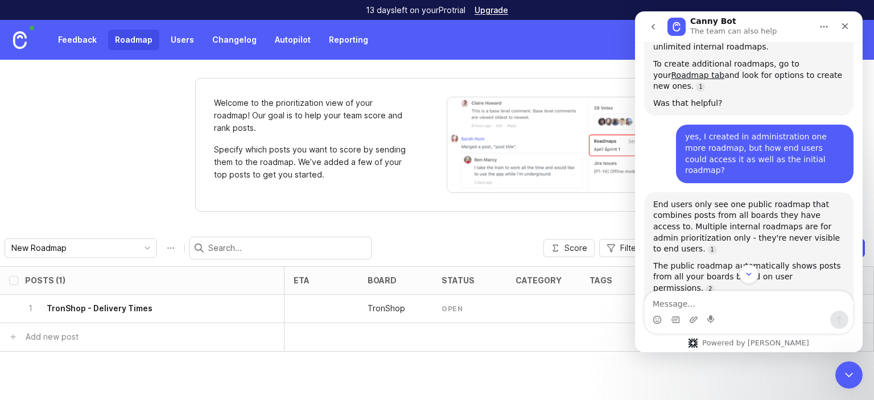
scroll to position [1118, 0]
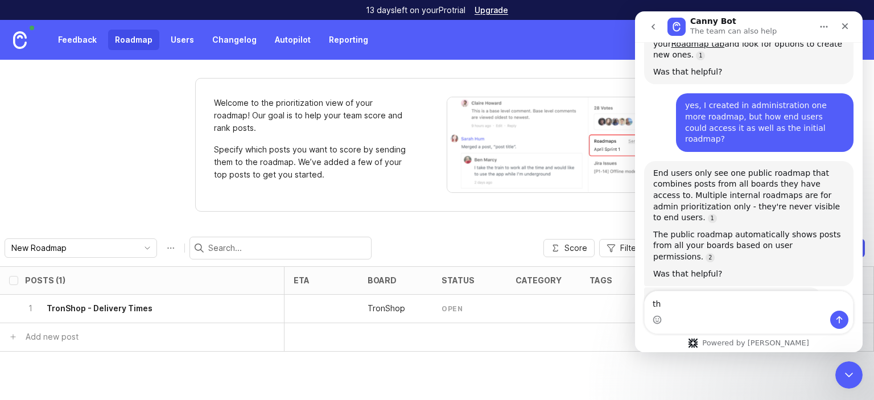
type textarea "t"
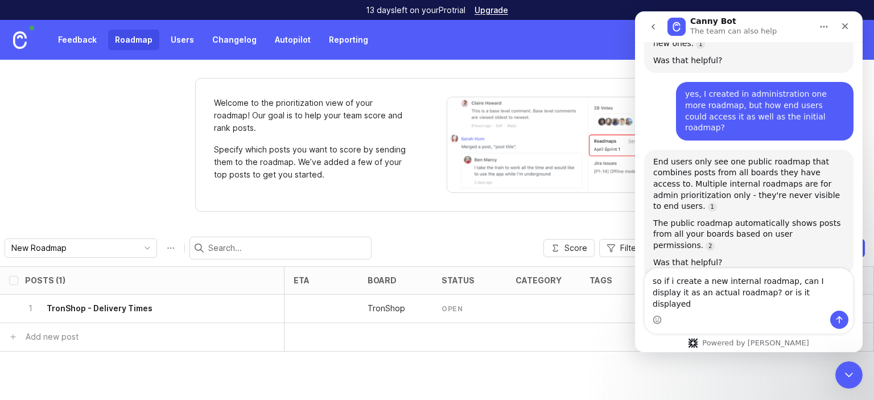
click at [797, 304] on textarea "so if i create a new internal roadmap, can I display it as an actual roadmap? o…" at bounding box center [749, 290] width 208 height 42
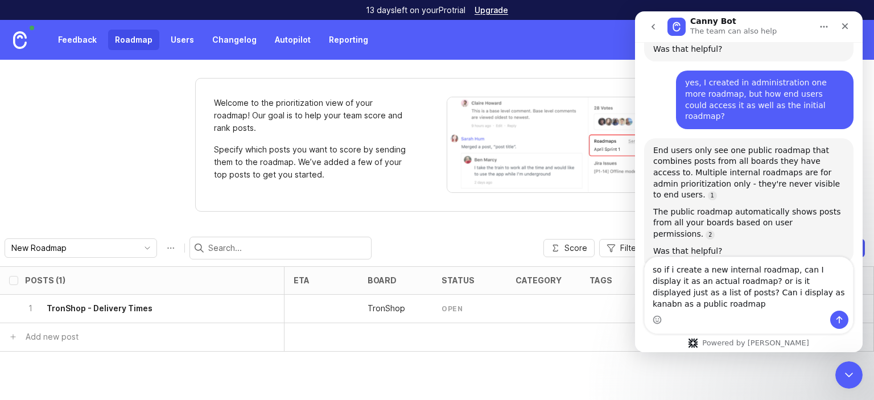
type textarea "so if i create a new internal roadmap, can I display it as an actual roadmap? o…"
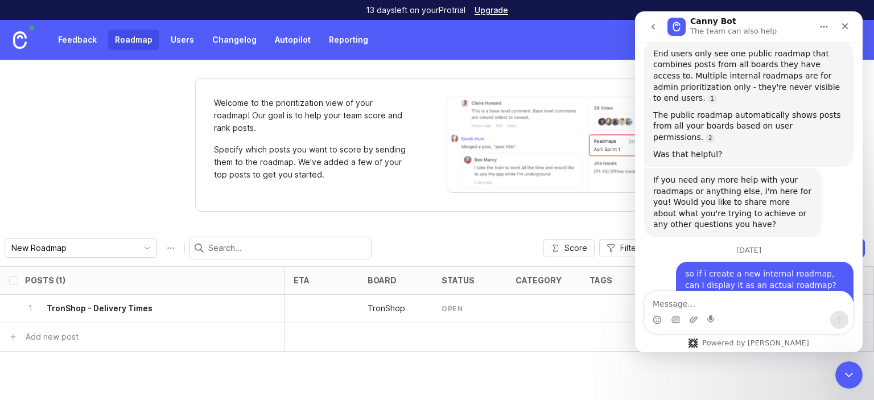
scroll to position [1, 0]
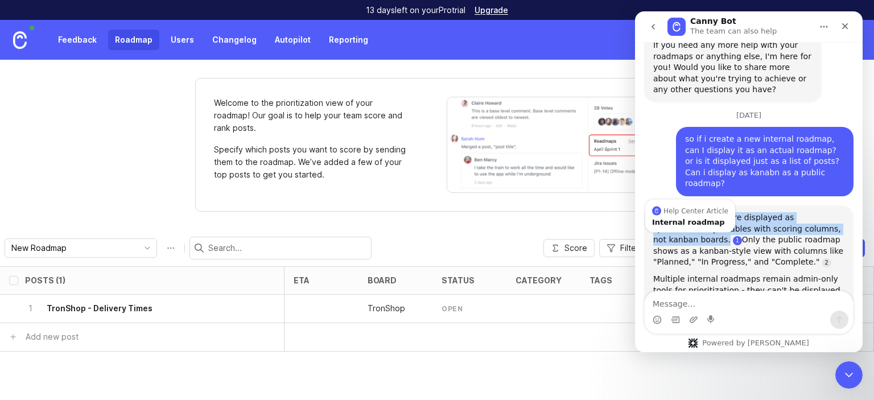
drag, startPoint x: 654, startPoint y: 118, endPoint x: 679, endPoint y: 139, distance: 33.1
click at [679, 212] on div "Internal roadmaps are displayed as spreadsheet-style tables with scoring column…" at bounding box center [748, 240] width 191 height 56
copy div "Internal roadmaps are displayed as spreadsheet-style tables with scoring column…"
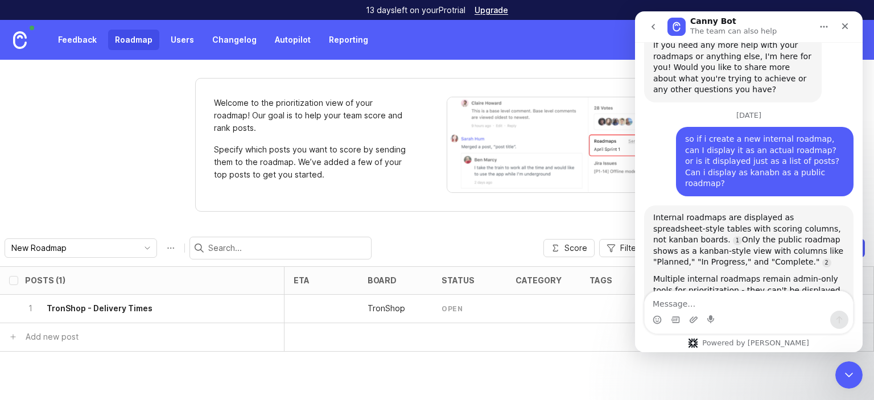
click at [769, 313] on div "Was that helpful?" at bounding box center [748, 318] width 191 height 11
click at [844, 374] on icon "Close Intercom Messenger" at bounding box center [847, 373] width 14 height 14
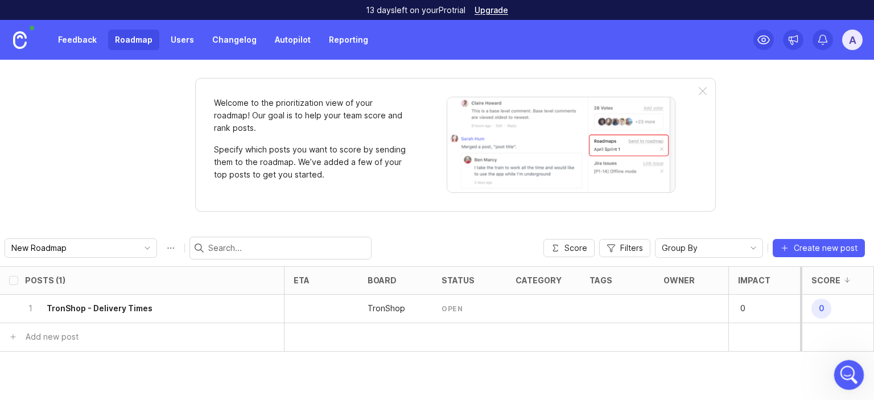
scroll to position [1335, 0]
click at [138, 244] on icon "toggle icon" at bounding box center [147, 248] width 18 height 9
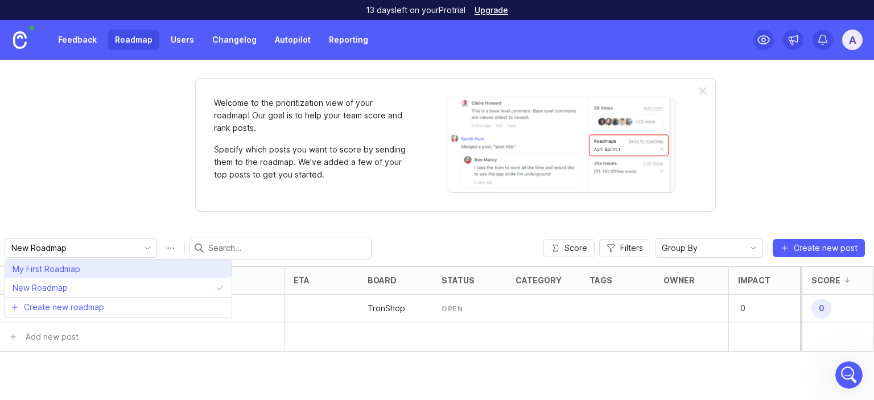
click at [101, 261] on li "My First Roadmap" at bounding box center [118, 268] width 226 height 19
type input "My First Roadmap"
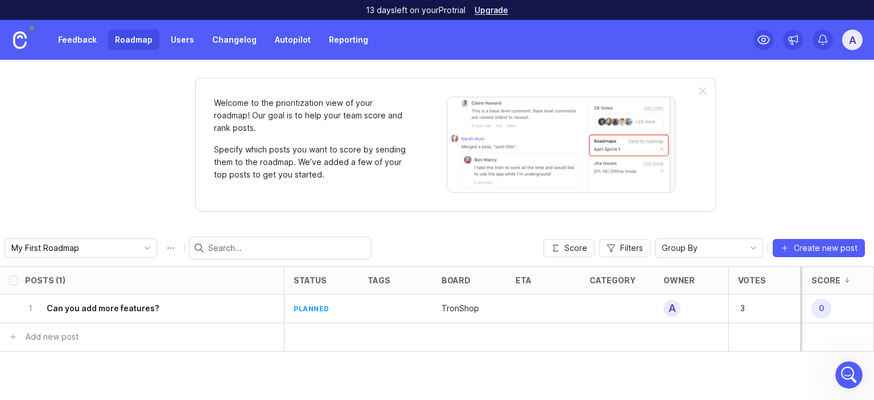
click at [162, 252] on button "Roadmap options" at bounding box center [171, 248] width 18 height 18
click at [72, 248] on input "My First Roadmap" at bounding box center [82, 248] width 146 height 15
type input "MAIN PUBLIC ROADMAP"
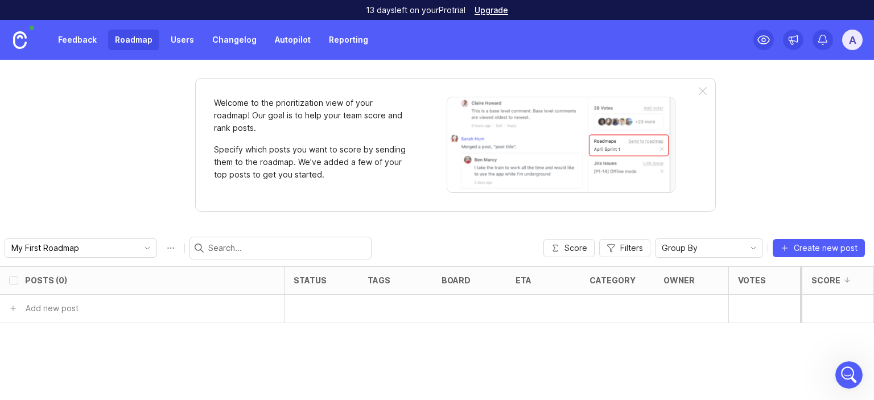
checkbox input "false"
type input "MAIN PUBLIC ROADMAP"
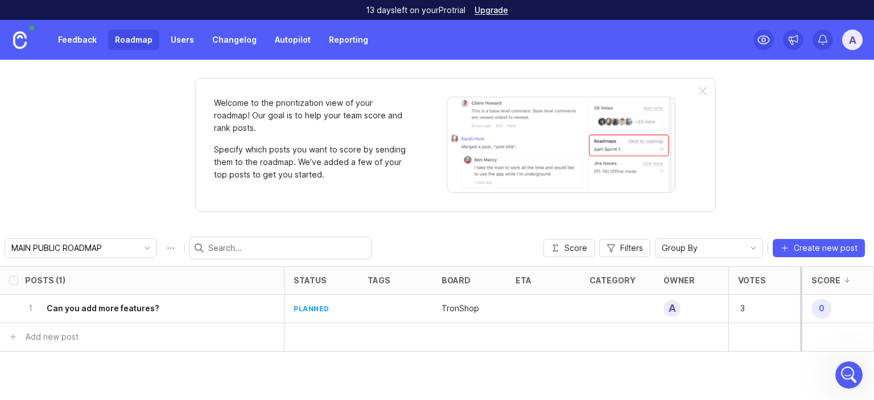
click at [84, 40] on link "Feedback" at bounding box center [77, 40] width 52 height 20
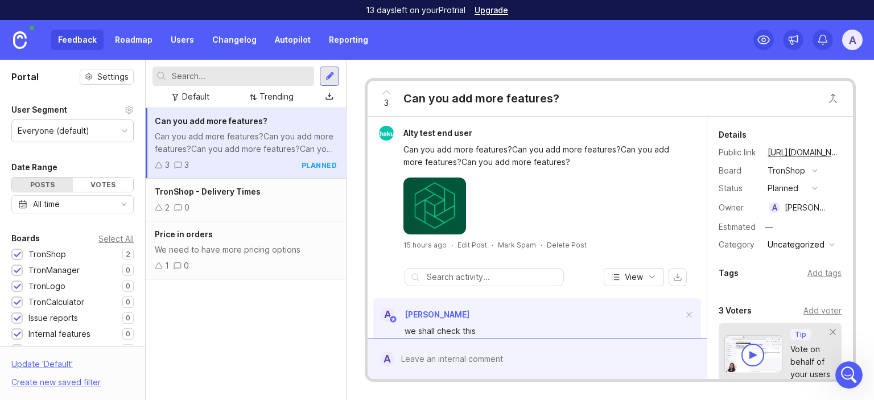
click at [275, 195] on div "TronShop - Delivery Times" at bounding box center [246, 191] width 182 height 13
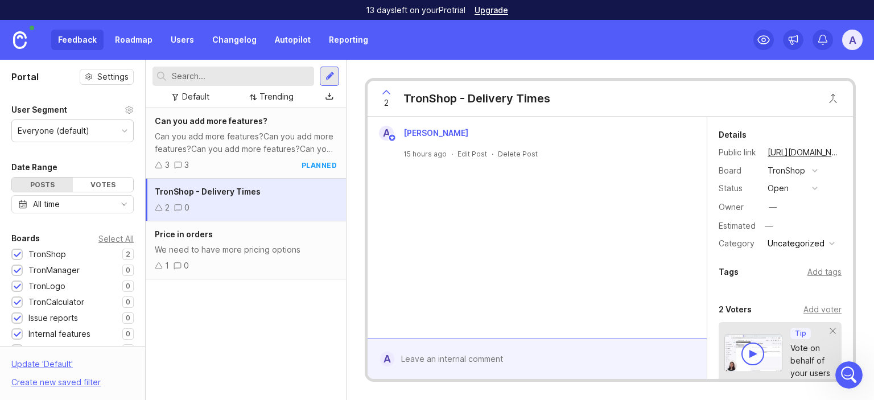
click at [815, 191] on button "open" at bounding box center [792, 188] width 57 height 15
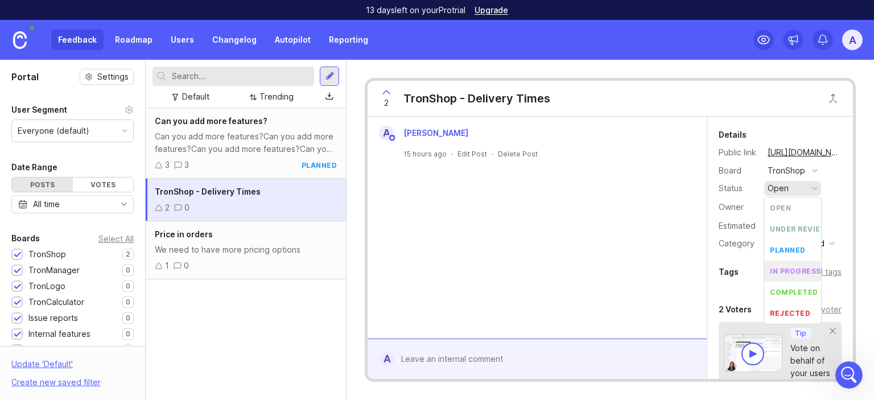
click at [810, 271] on div "in progress" at bounding box center [795, 271] width 51 height 10
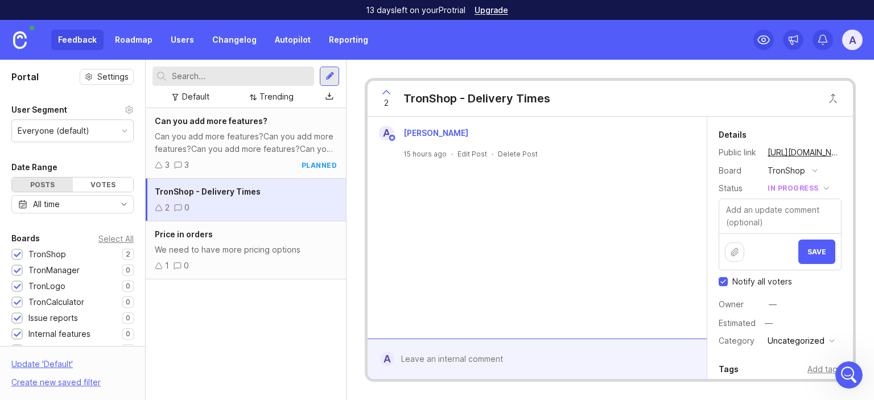
click at [810, 243] on button "Save" at bounding box center [816, 252] width 37 height 24
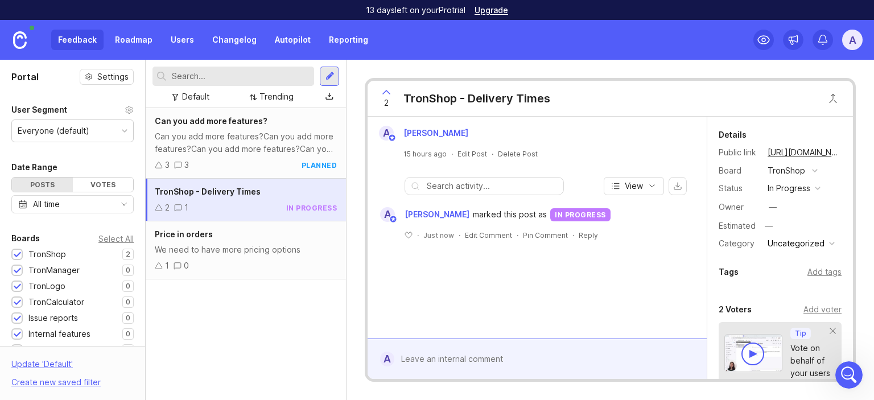
click at [826, 249] on button "Uncategorized" at bounding box center [801, 243] width 74 height 15
click at [802, 263] on li "feature" at bounding box center [798, 263] width 69 height 21
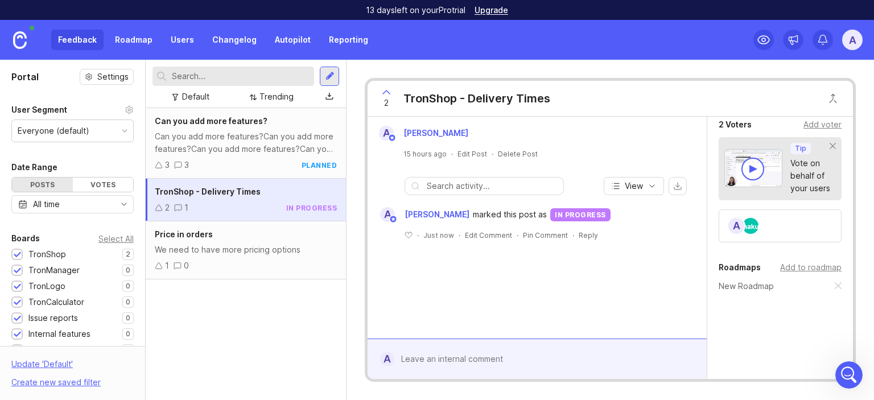
scroll to position [205, 0]
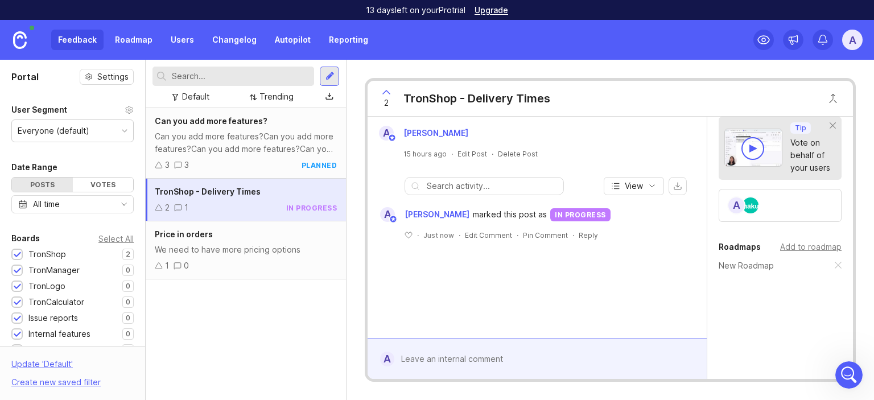
click at [806, 246] on div "Add to roadmap" at bounding box center [810, 247] width 61 height 13
click at [287, 236] on div "Price in orders" at bounding box center [246, 234] width 182 height 13
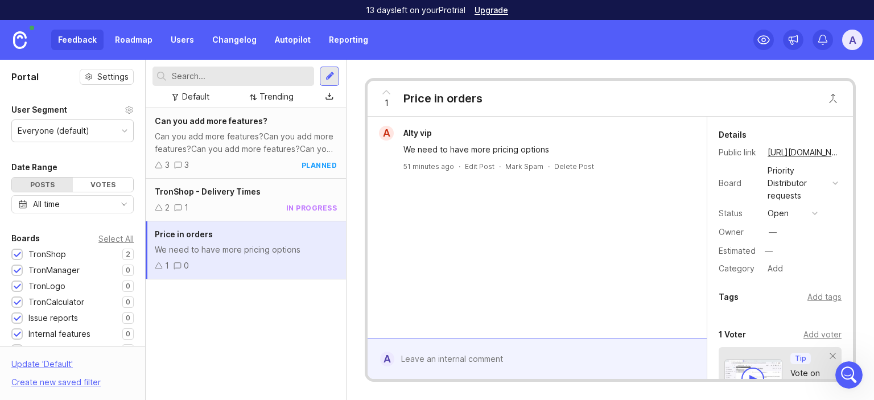
click at [785, 218] on div "open" at bounding box center [778, 213] width 21 height 13
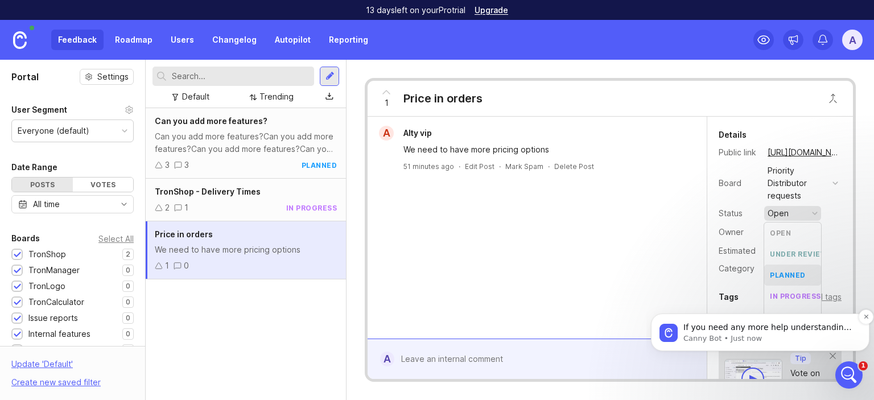
scroll to position [1405, 0]
click at [802, 318] on div "If you need any more help understanding how roadmaps work or have other questio…" at bounding box center [760, 333] width 218 height 38
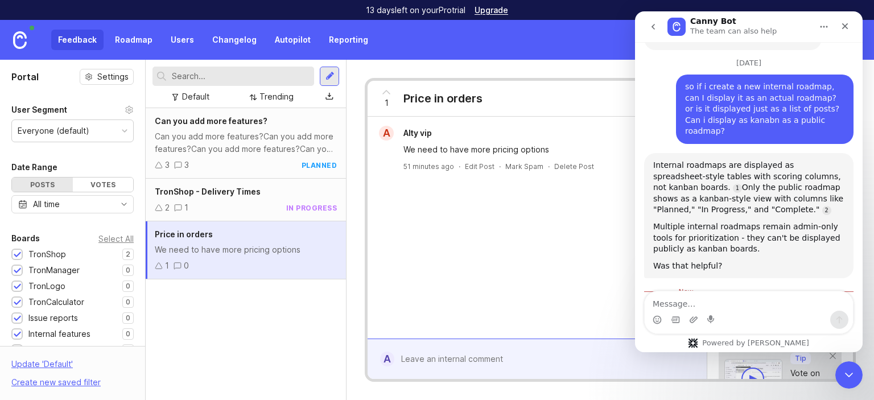
scroll to position [2, 0]
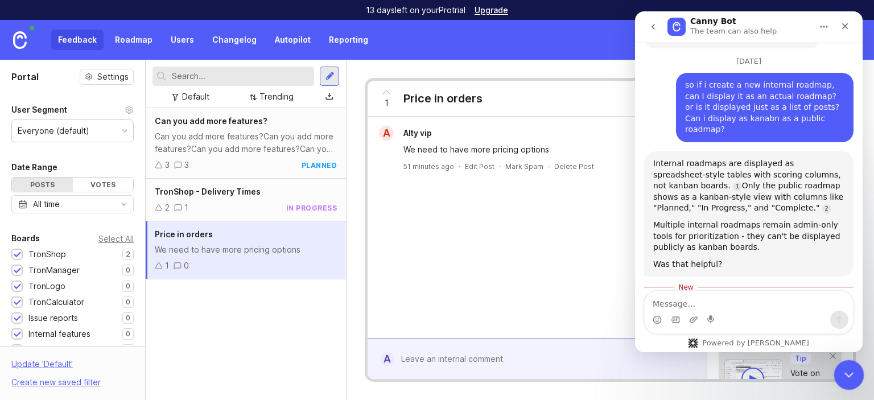
click at [850, 381] on div "Close Intercom Messenger" at bounding box center [847, 373] width 27 height 27
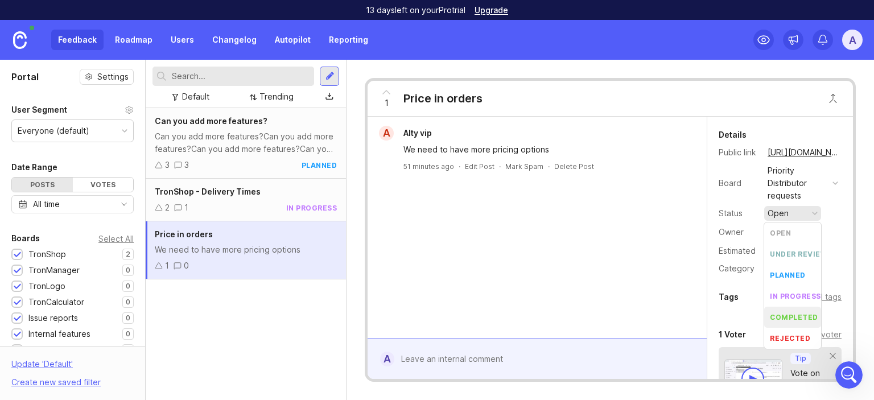
click at [794, 323] on li "completed" at bounding box center [792, 317] width 57 height 21
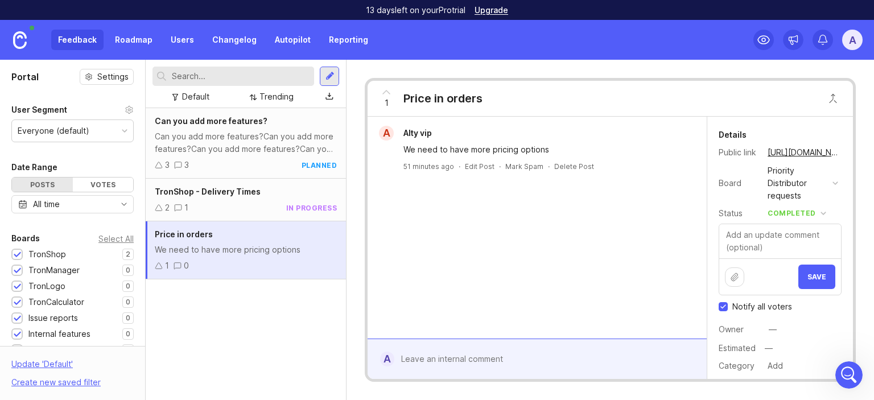
click at [728, 308] on input "Notify all voters" at bounding box center [723, 306] width 9 height 9
checkbox input "false"
click at [814, 279] on span "Save" at bounding box center [816, 277] width 19 height 9
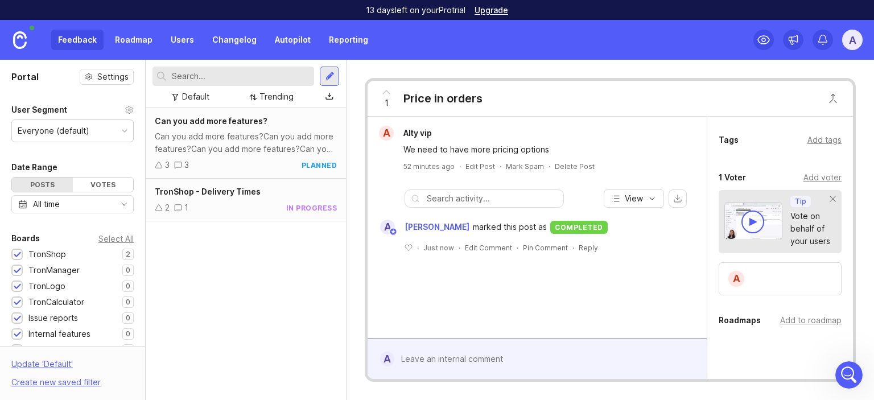
scroll to position [212, 0]
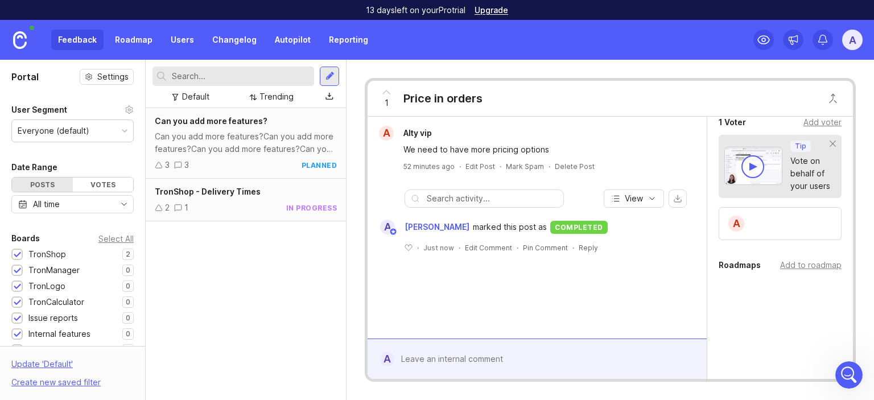
click at [237, 191] on span "TronShop - Delivery Times" at bounding box center [208, 192] width 106 height 10
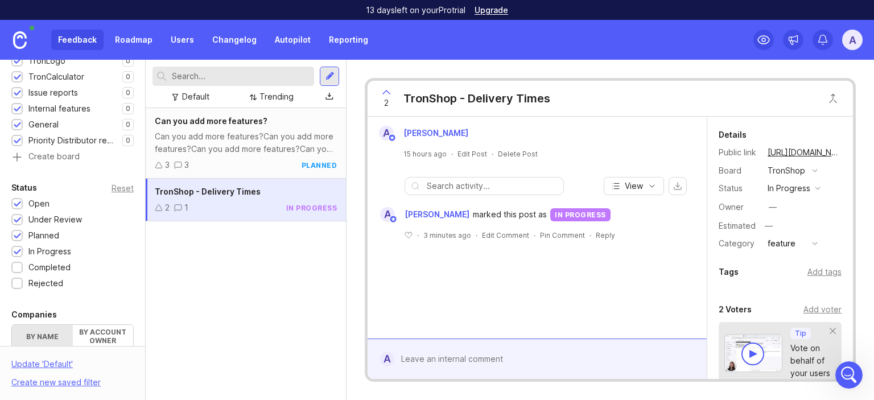
scroll to position [239, 0]
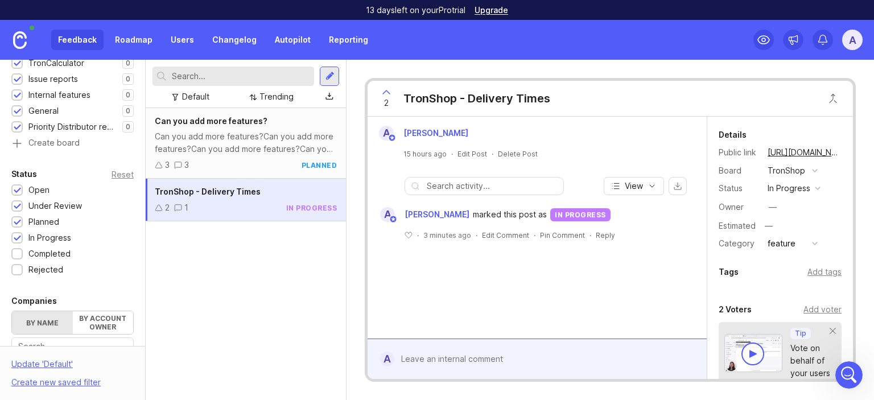
click at [13, 257] on div at bounding box center [16, 253] width 11 height 11
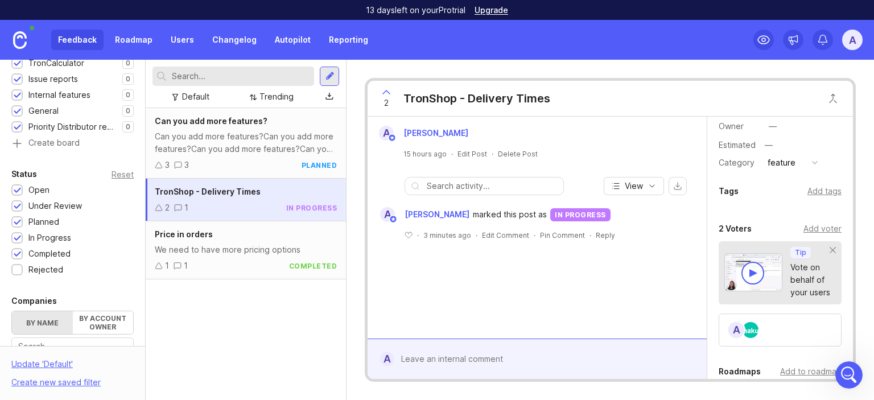
scroll to position [170, 0]
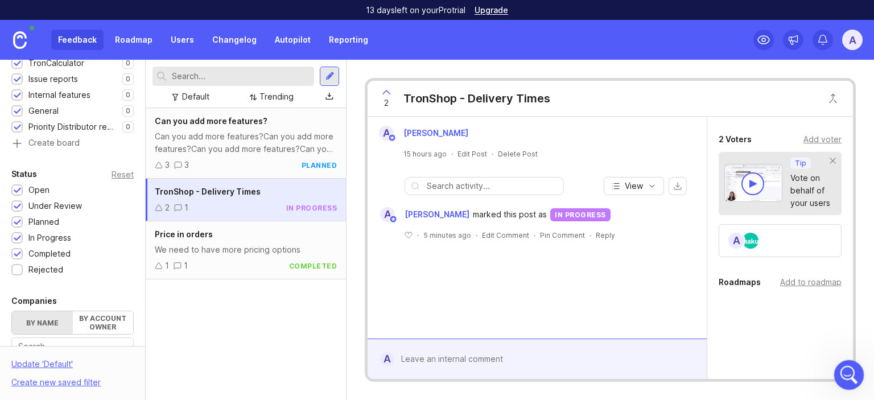
click at [843, 372] on icon "Open Intercom Messenger" at bounding box center [847, 373] width 19 height 19
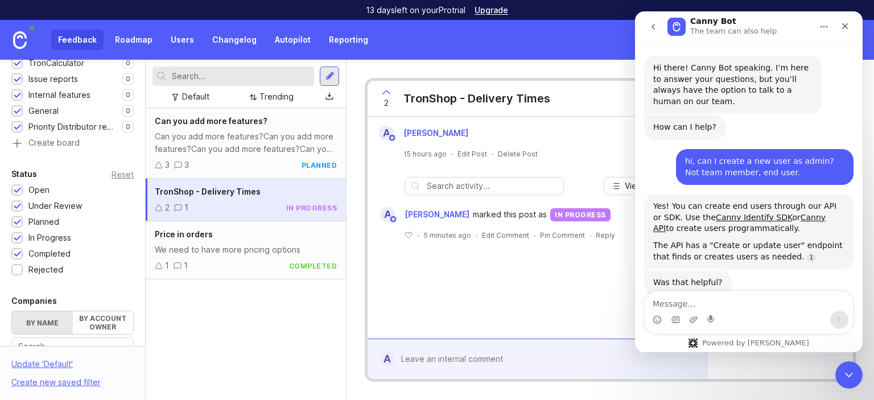
scroll to position [1405, 0]
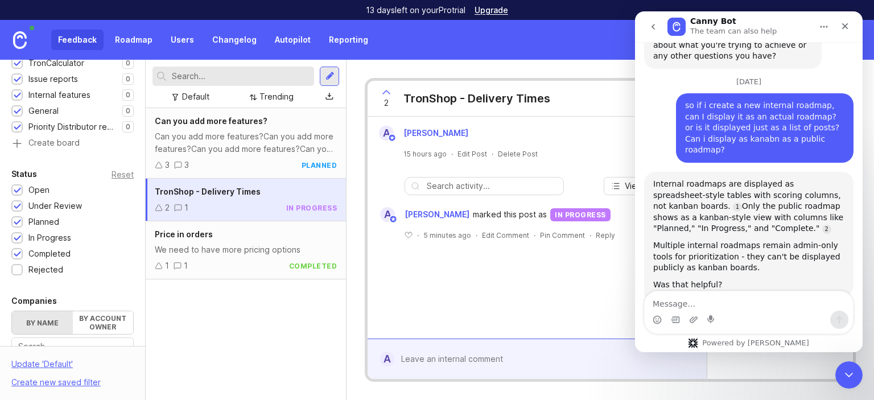
click at [736, 300] on textarea "Message…" at bounding box center [749, 300] width 208 height 19
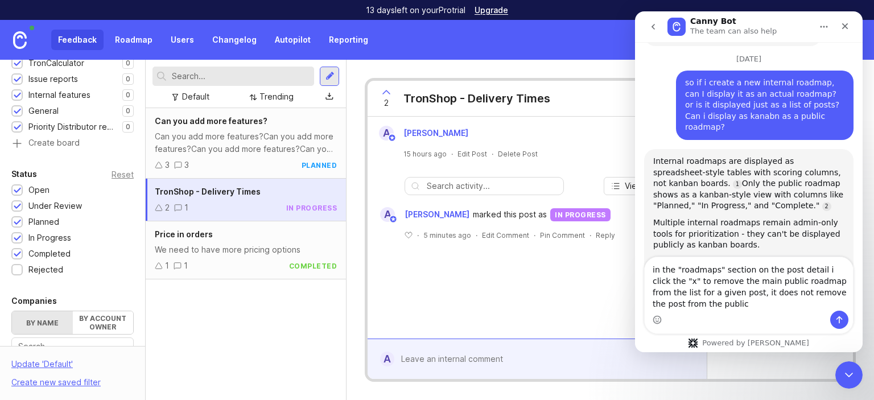
scroll to position [1440, 0]
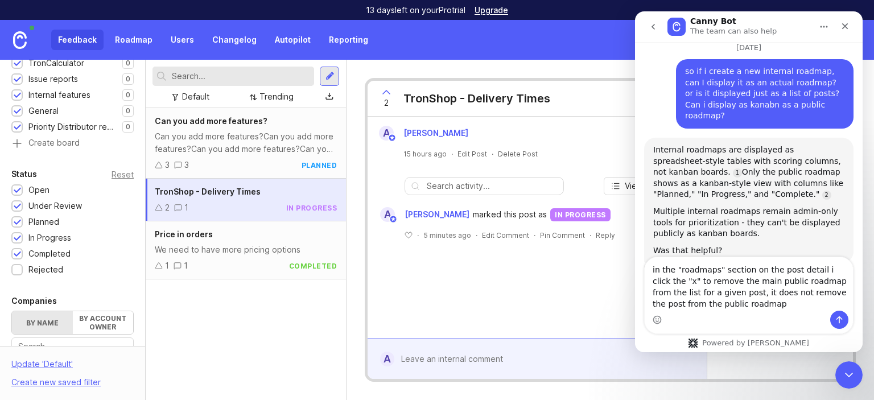
type textarea "in the "roadmaps" section on the post detail i click the "x" to remove the main…"
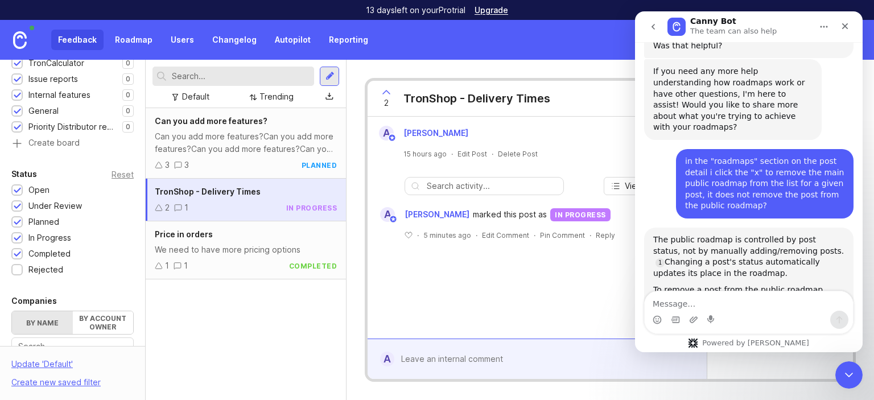
scroll to position [1667, 0]
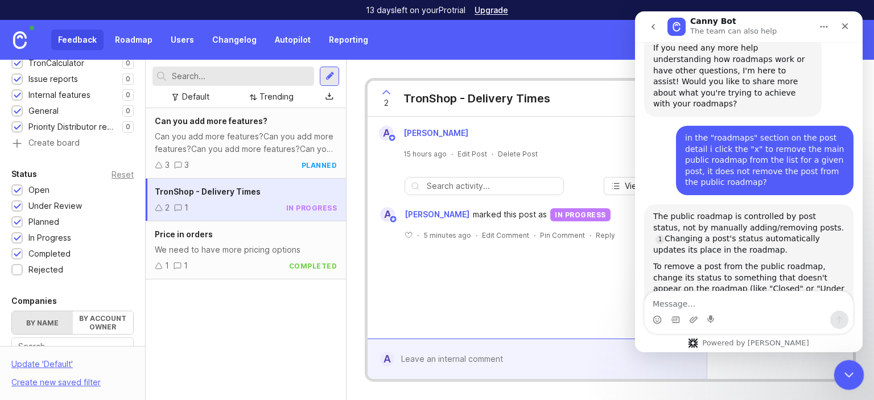
click at [848, 371] on icon "Close Intercom Messenger" at bounding box center [847, 373] width 14 height 14
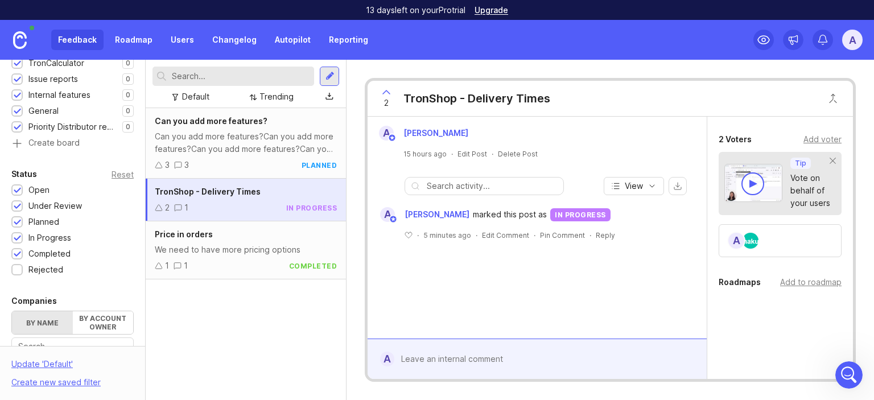
click at [321, 98] on div at bounding box center [329, 96] width 20 height 17
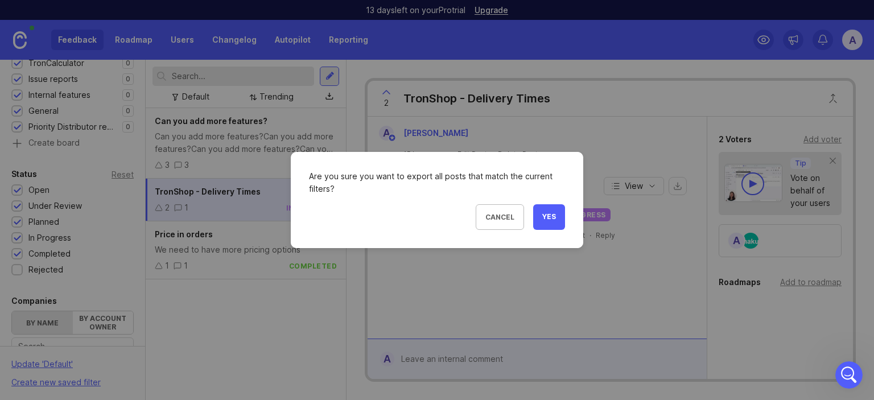
click at [546, 221] on span "Yes" at bounding box center [549, 217] width 14 height 10
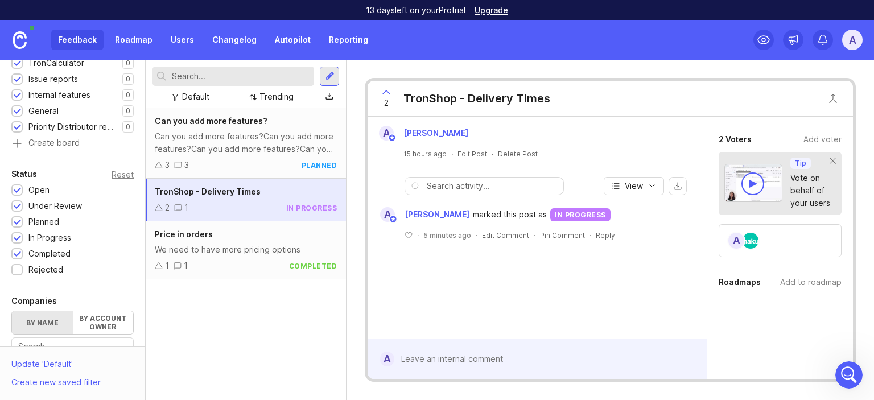
click at [329, 79] on div at bounding box center [329, 76] width 9 height 10
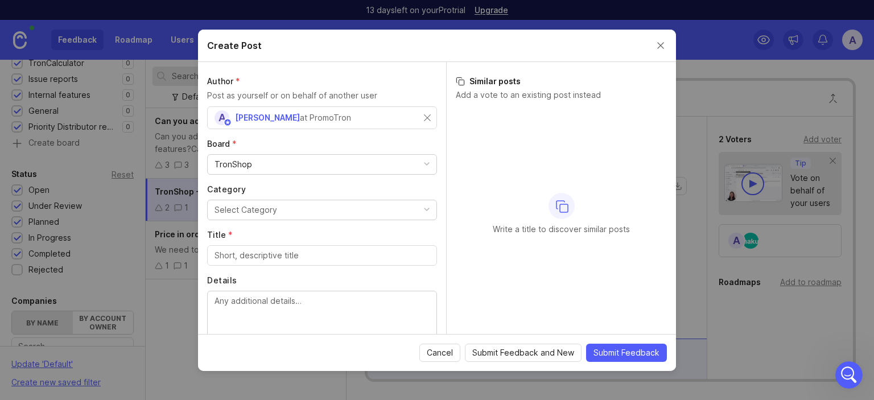
click at [373, 167] on div "TronShop" at bounding box center [322, 164] width 229 height 19
click at [337, 208] on button "Select Category" at bounding box center [322, 210] width 230 height 20
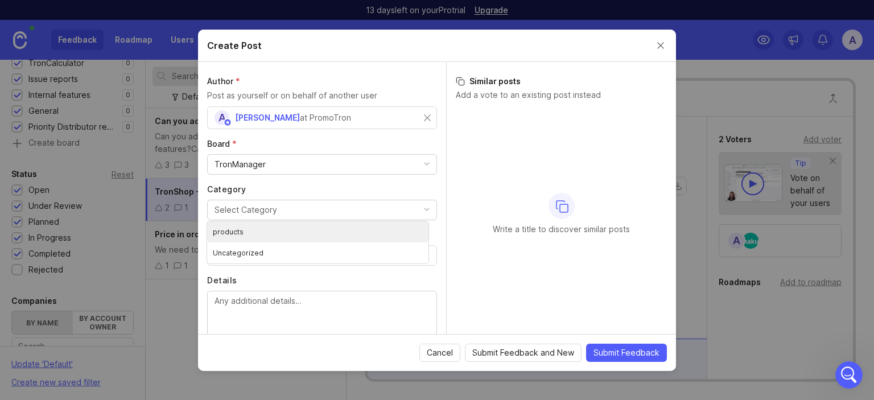
click at [306, 227] on li "products" at bounding box center [317, 231] width 221 height 21
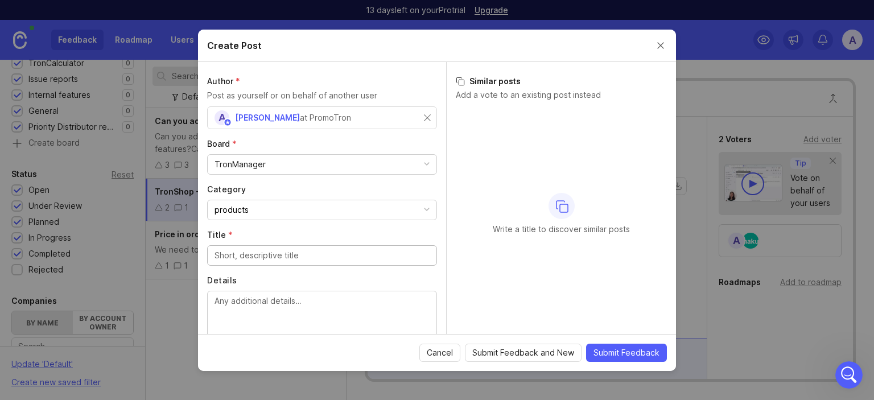
click at [287, 259] on input "Title *" at bounding box center [322, 255] width 215 height 13
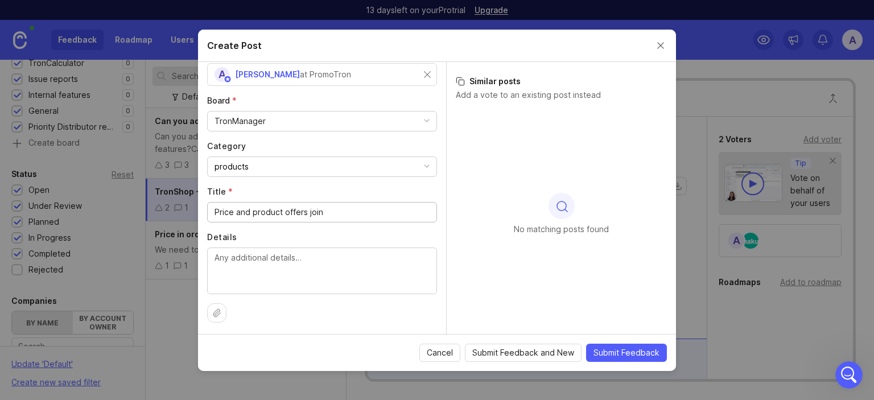
type input "Price and product offers join"
paste textarea "Price and product offers join"
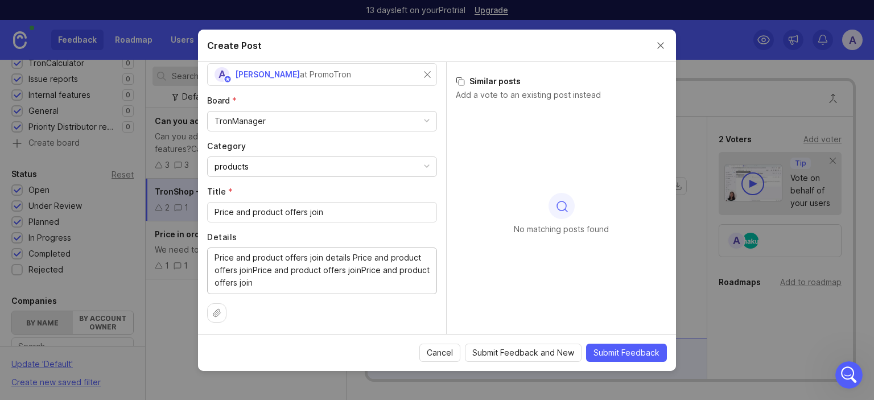
type textarea "Price and product offers join details Price and product offers joinPrice and pr…"
click at [216, 315] on icon at bounding box center [216, 312] width 9 height 9
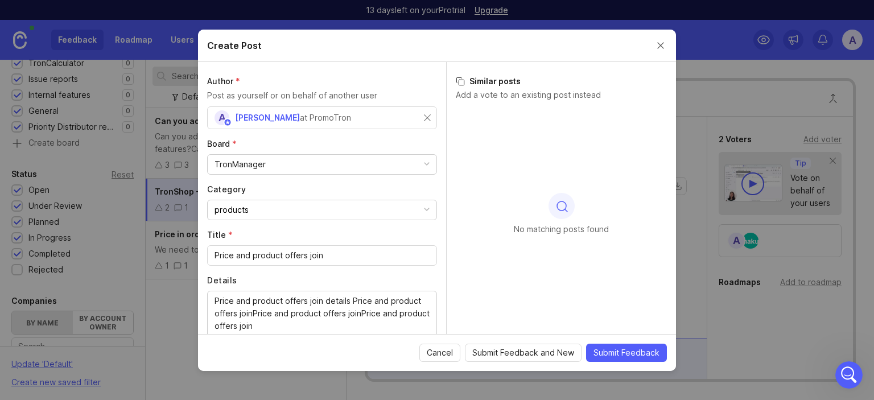
scroll to position [0, 0]
click at [640, 353] on span "Submit Feedback" at bounding box center [626, 352] width 66 height 11
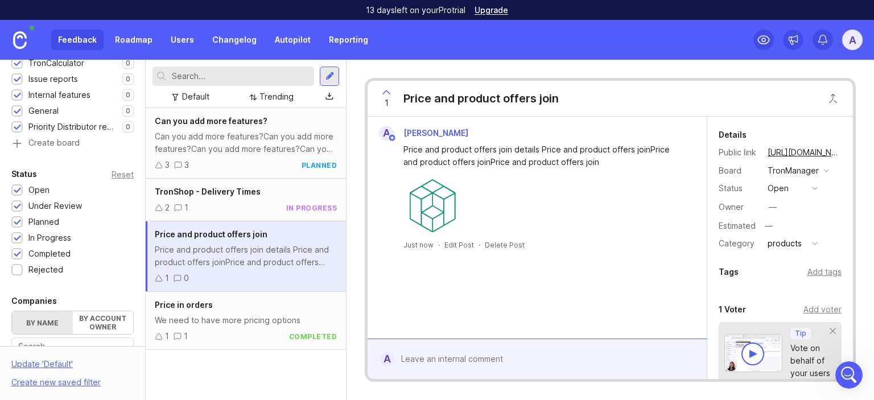
click at [780, 183] on div "open" at bounding box center [778, 188] width 21 height 13
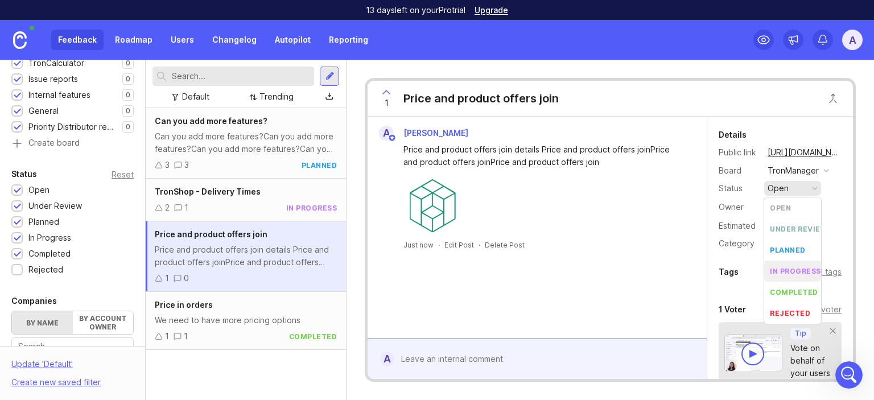
click at [797, 276] on progress "in progress" at bounding box center [792, 271] width 57 height 21
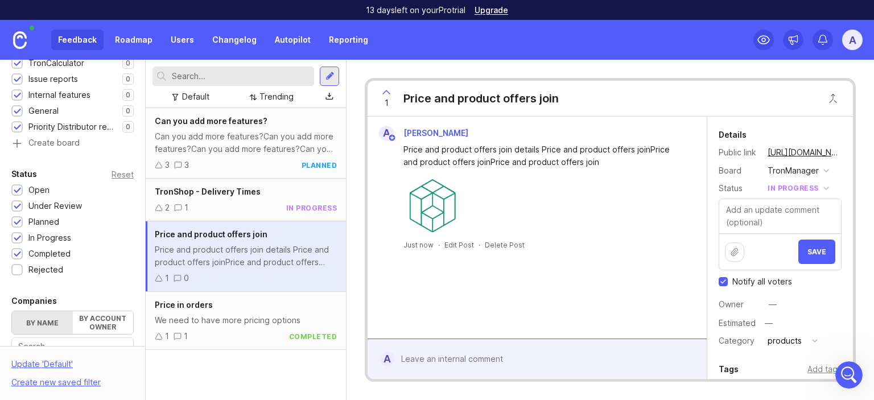
click at [769, 284] on span "Notify all voters" at bounding box center [762, 281] width 60 height 11
click at [728, 284] on input "Notify all voters" at bounding box center [723, 281] width 9 height 9
checkbox input "false"
click at [807, 251] on span "Save" at bounding box center [816, 252] width 19 height 9
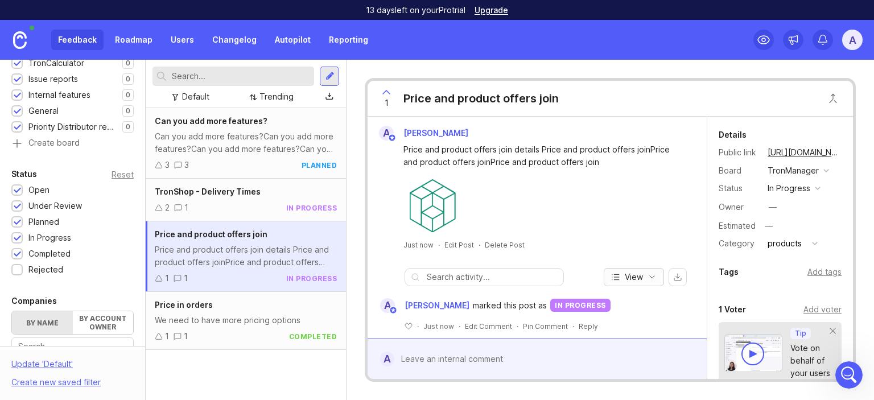
click at [650, 277] on icon "button" at bounding box center [652, 277] width 5 height 2
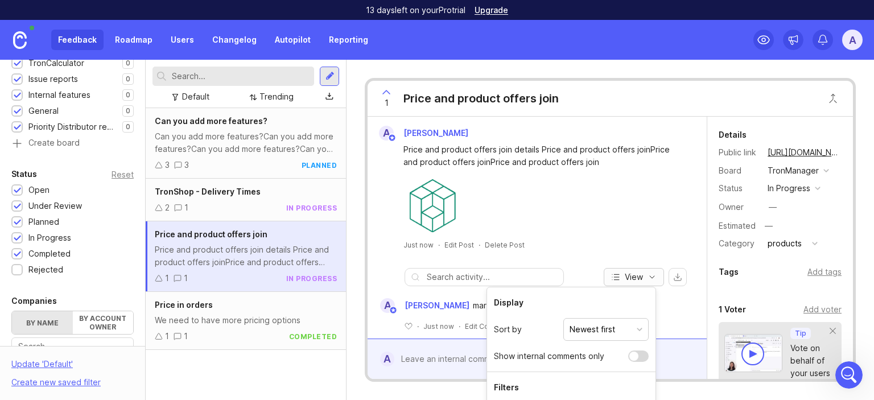
scroll to position [9, 0]
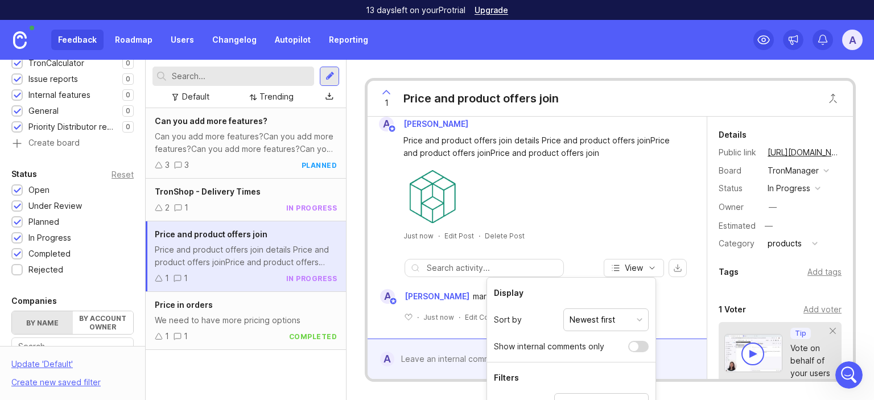
click at [673, 307] on div "﻿ · Just now · Edit Comment · Pin Comment · Reply" at bounding box center [537, 313] width 328 height 18
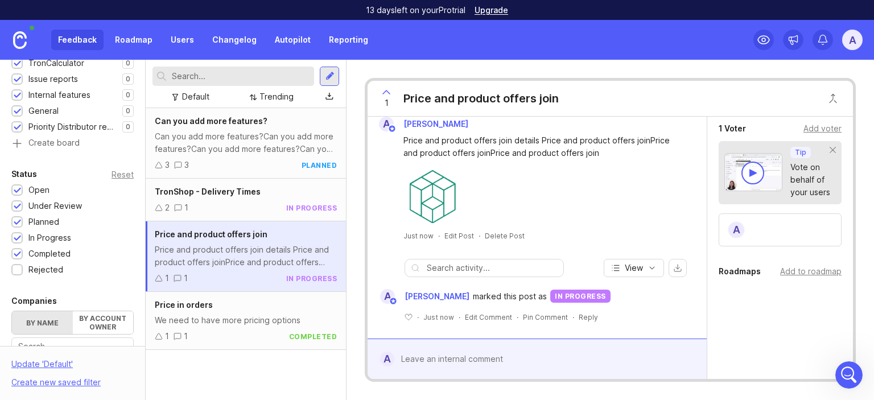
scroll to position [187, 0]
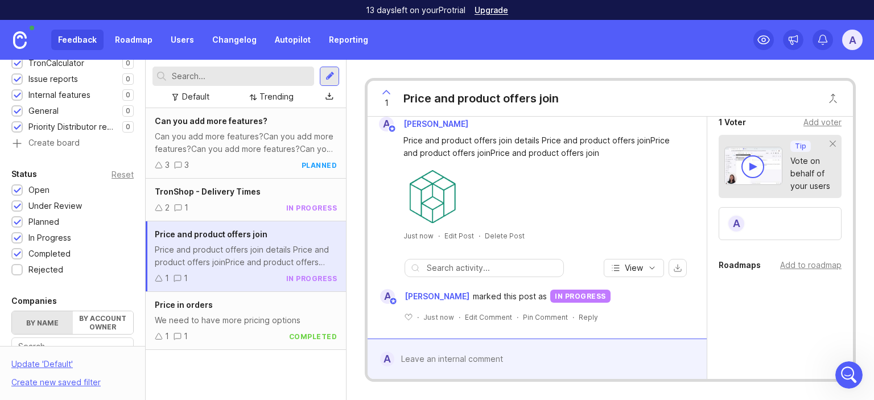
click at [233, 38] on link "Changelog" at bounding box center [234, 40] width 58 height 20
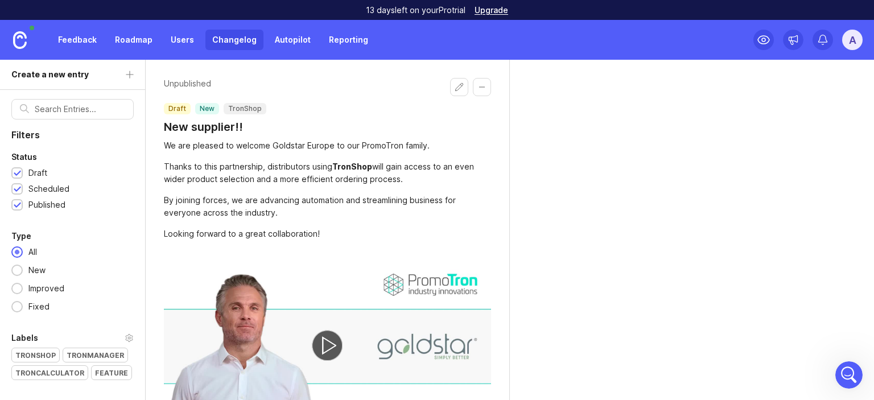
click at [221, 124] on h1 "New supplier!!" at bounding box center [215, 127] width 102 height 16
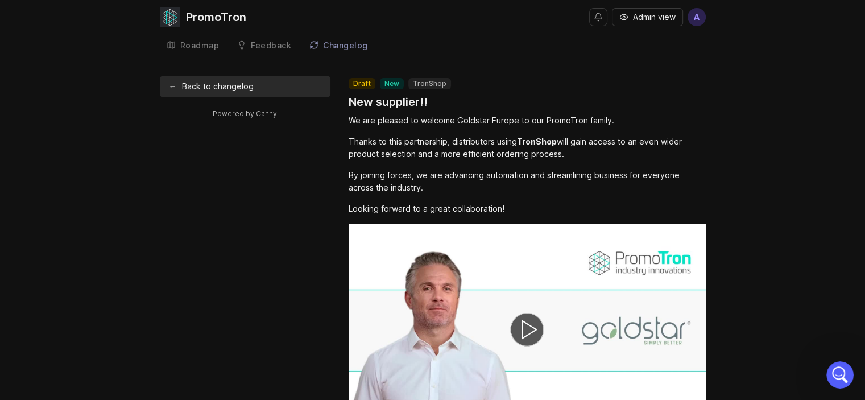
click at [387, 100] on h1 "New supplier!!" at bounding box center [400, 102] width 102 height 16
click at [257, 88] on link "← Back to changelog" at bounding box center [245, 87] width 171 height 22
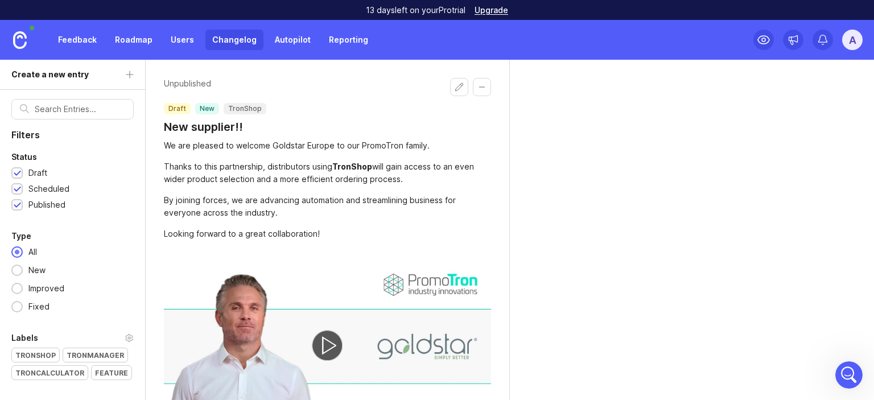
click at [18, 202] on div at bounding box center [17, 205] width 7 height 9
click at [457, 86] on button "Edit changelog entry" at bounding box center [459, 87] width 18 height 18
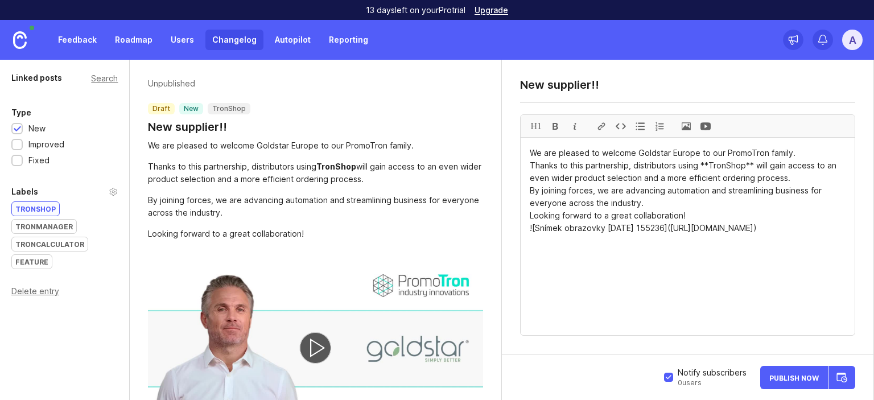
click at [245, 38] on link "Changelog" at bounding box center [234, 40] width 58 height 20
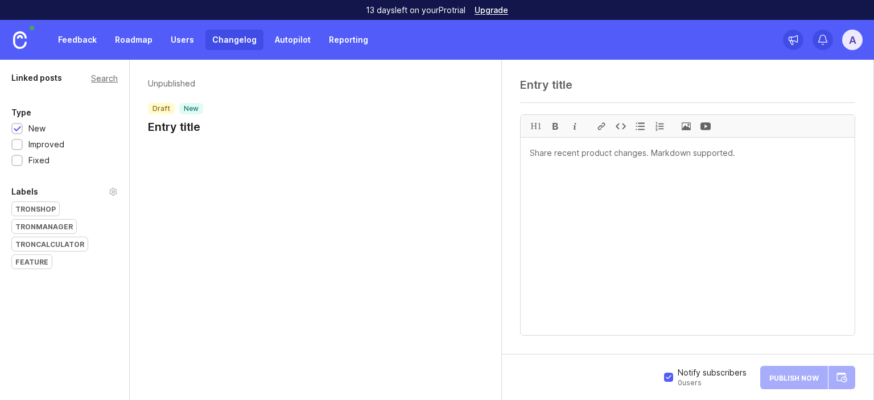
scroll to position [1630, 0]
click at [267, 140] on div "Unpublished draft new Entry title" at bounding box center [316, 109] width 372 height 98
click at [642, 188] on textarea at bounding box center [688, 236] width 334 height 197
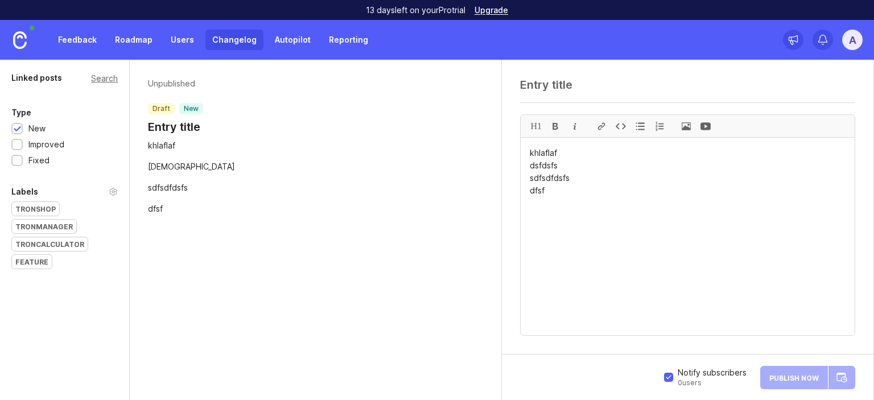
click at [576, 127] on div at bounding box center [574, 126] width 19 height 22
click at [167, 80] on p "Unpublished" at bounding box center [175, 83] width 55 height 11
click at [708, 126] on div at bounding box center [705, 126] width 19 height 22
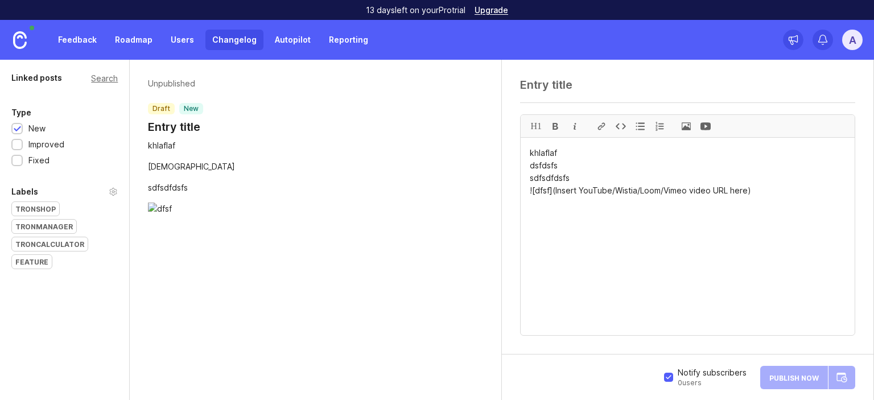
click at [708, 126] on div at bounding box center [705, 126] width 19 height 22
click at [683, 124] on span at bounding box center [686, 126] width 19 height 22
click at [658, 125] on div at bounding box center [659, 126] width 19 height 22
click at [644, 124] on div at bounding box center [639, 126] width 19 height 22
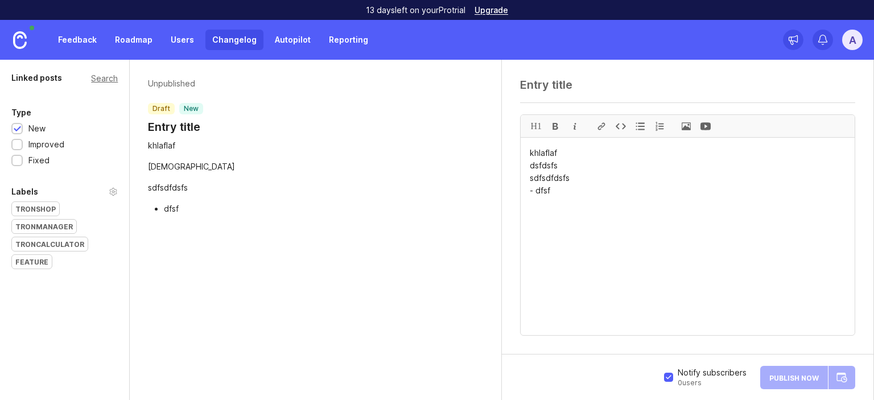
click at [644, 124] on div at bounding box center [639, 126] width 19 height 22
click at [603, 122] on div at bounding box center [601, 126] width 19 height 22
click at [624, 125] on div at bounding box center [620, 126] width 19 height 22
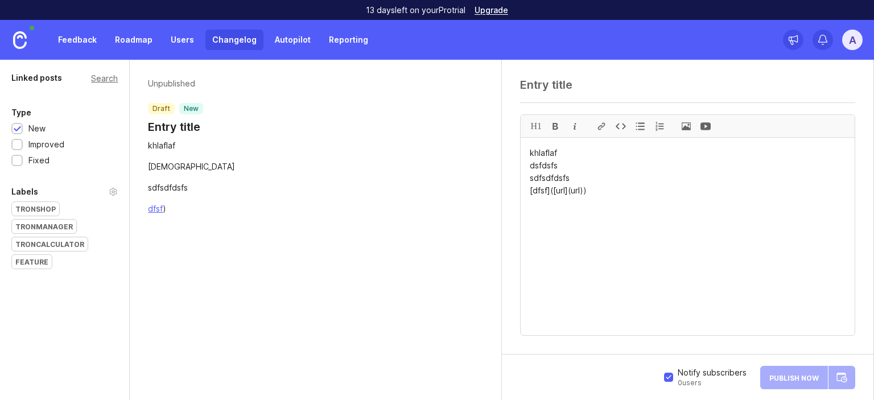
click at [601, 127] on div at bounding box center [601, 126] width 19 height 22
click at [624, 190] on textarea "khlaflaf dsfdsfs sdfsdfdsfs [dfsf]([url]([url](url)))" at bounding box center [688, 236] width 334 height 197
click at [360, 30] on link "Reporting" at bounding box center [348, 40] width 53 height 20
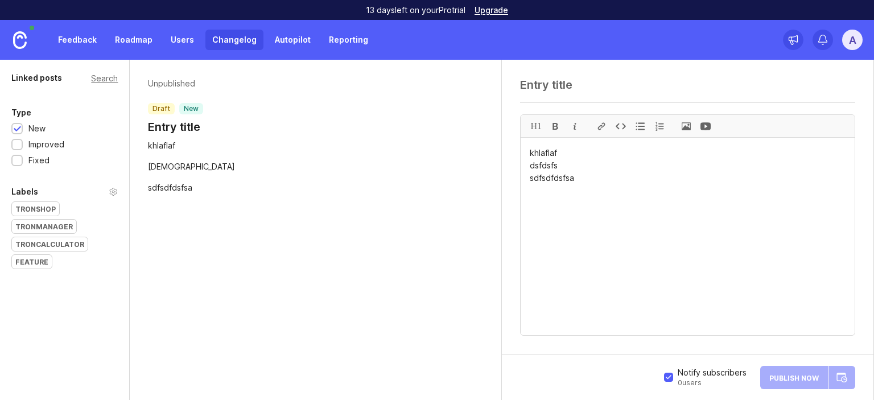
click at [349, 40] on link "Reporting" at bounding box center [348, 40] width 53 height 20
click at [344, 44] on link "Reporting" at bounding box center [348, 40] width 53 height 20
click at [246, 188] on div "sdfsdfdsfsa" at bounding box center [315, 188] width 335 height 13
click at [586, 172] on textarea "khlaflaf dsfdsfs sdfsdfdsfsa" at bounding box center [688, 236] width 334 height 197
type textarea "khlaflaf dsfdsfs sdfsdfdsfsaj"
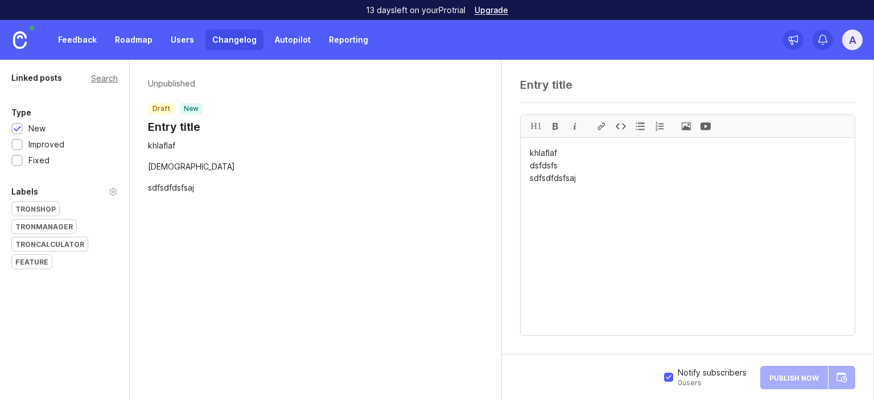
click at [562, 86] on textarea at bounding box center [687, 85] width 335 height 14
type textarea "uuu"
click at [337, 36] on link "Reporting" at bounding box center [348, 40] width 53 height 20
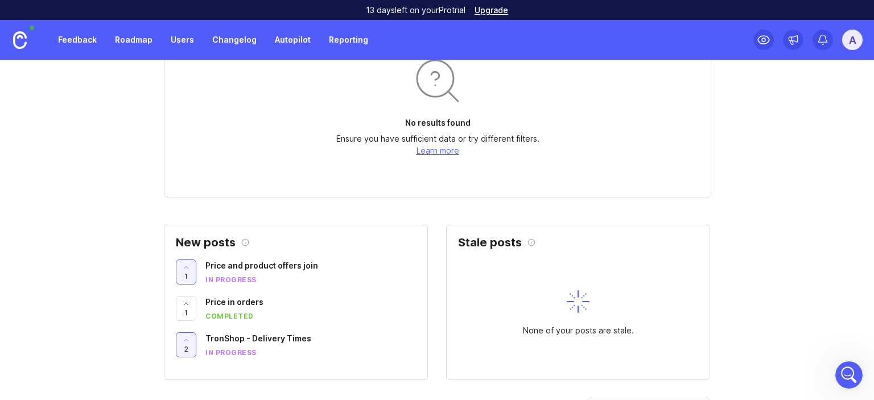
scroll to position [306, 0]
click at [476, 236] on h2 "Stale posts" at bounding box center [490, 241] width 64 height 11
drag, startPoint x: 476, startPoint y: 236, endPoint x: 496, endPoint y: 241, distance: 20.0
click at [496, 241] on h2 "Stale posts" at bounding box center [490, 241] width 64 height 11
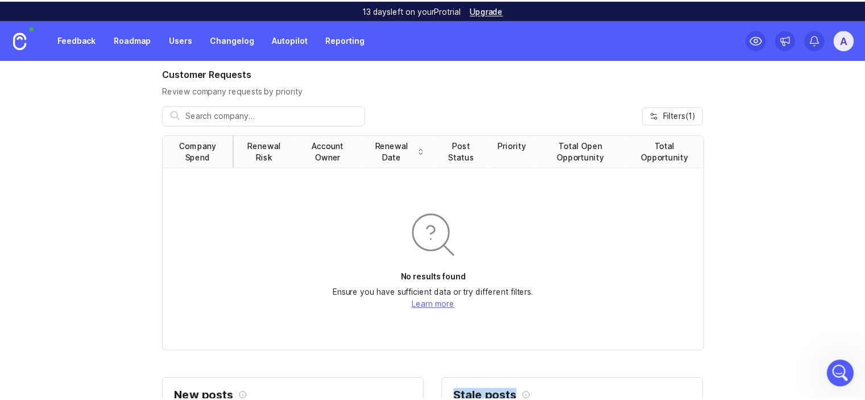
scroll to position [149, 0]
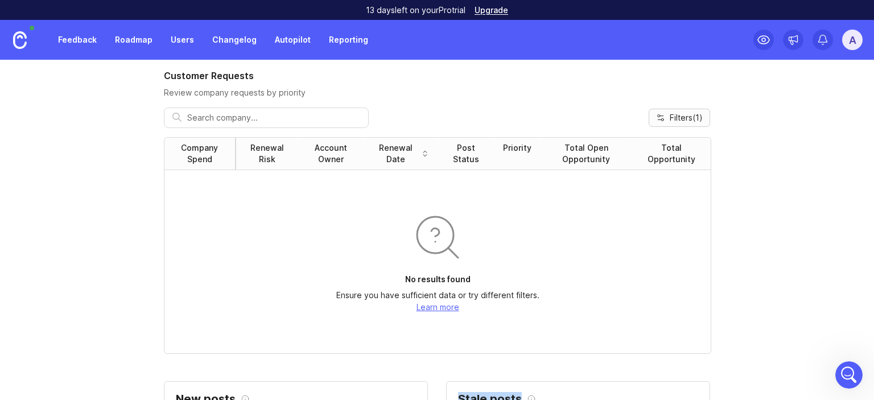
click at [681, 113] on span "Filters ( 1 )" at bounding box center [686, 117] width 33 height 11
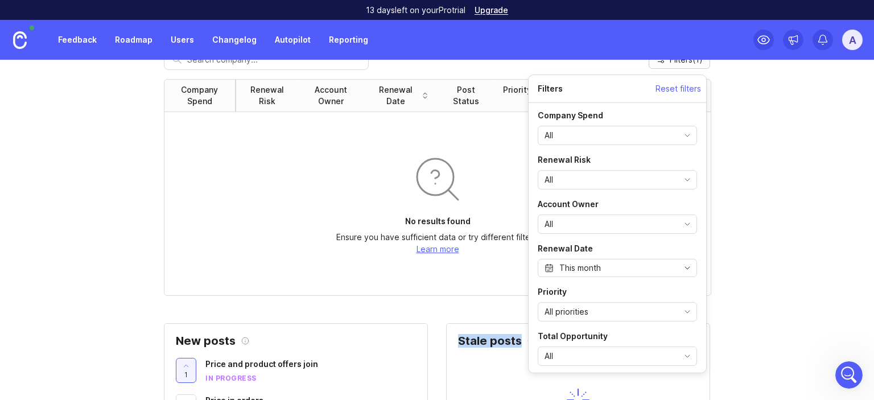
scroll to position [205, 0]
click at [685, 89] on span "Reset filters" at bounding box center [678, 88] width 46 height 11
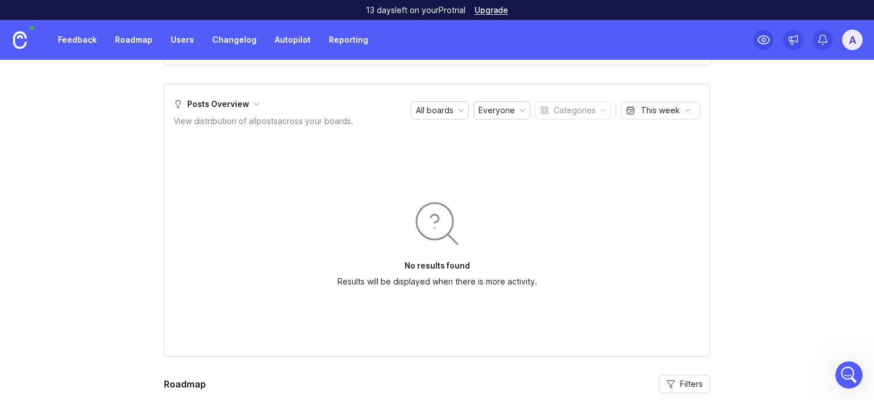
scroll to position [723, 0]
click at [254, 101] on div at bounding box center [257, 104] width 6 height 6
click at [250, 97] on div "Comments Overview" at bounding box center [222, 103] width 96 height 13
click at [635, 113] on div "This week" at bounding box center [653, 110] width 54 height 13
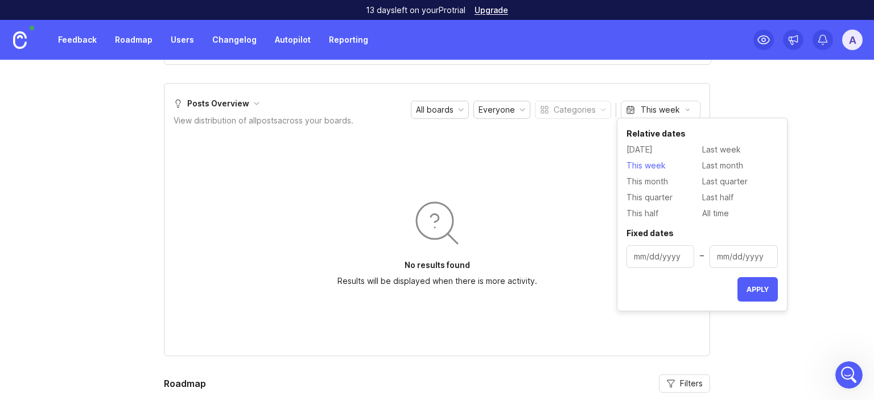
click at [653, 186] on span "This month" at bounding box center [647, 181] width 42 height 13
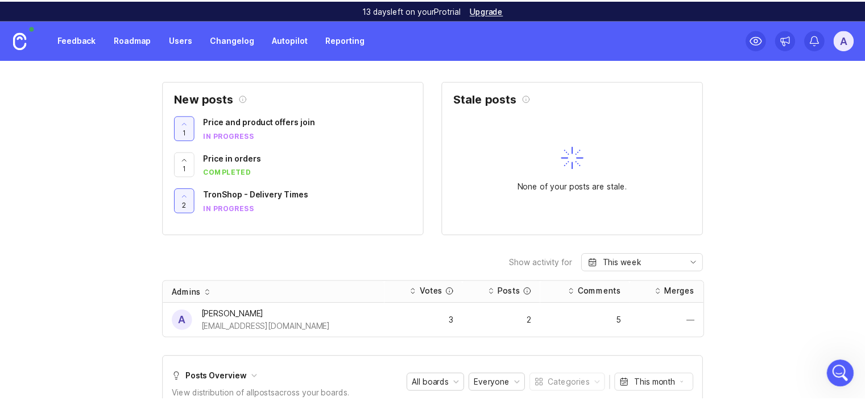
scroll to position [446, 0]
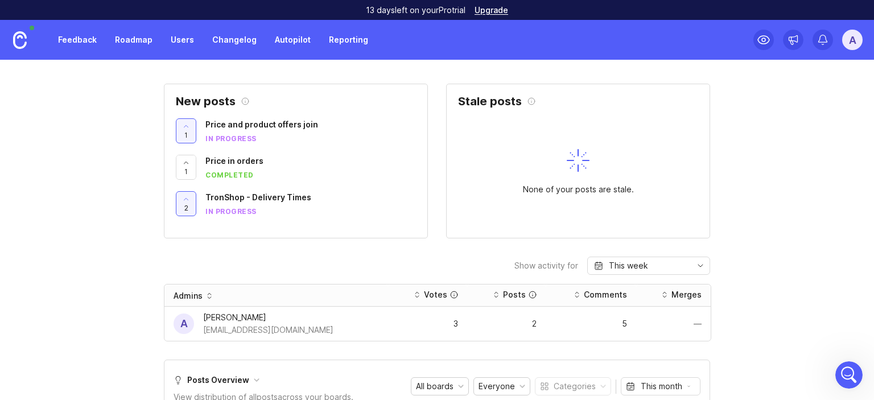
click at [698, 265] on icon "toggle icon" at bounding box center [700, 266] width 5 height 2
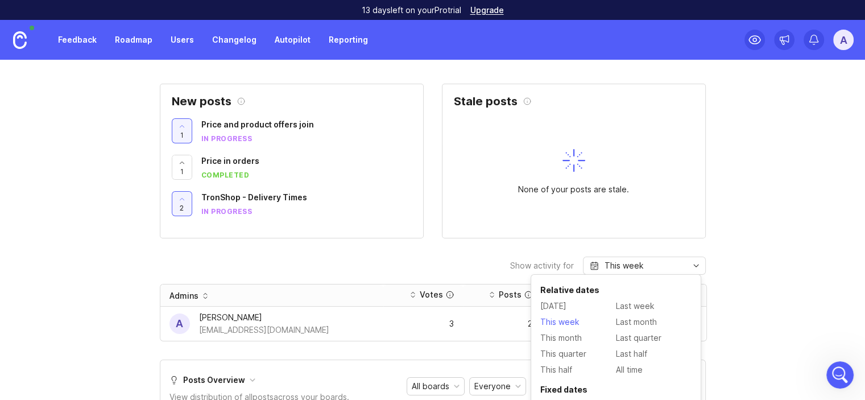
click at [569, 336] on span "This month" at bounding box center [562, 338] width 42 height 13
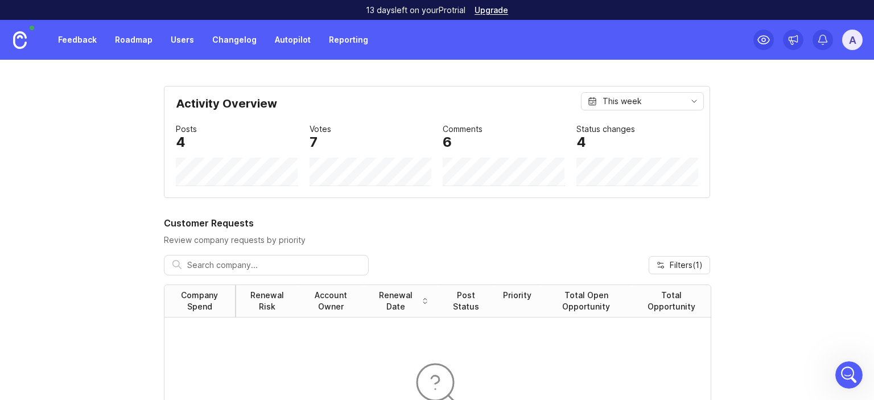
scroll to position [0, 0]
click at [66, 35] on link "Feedback" at bounding box center [77, 40] width 52 height 20
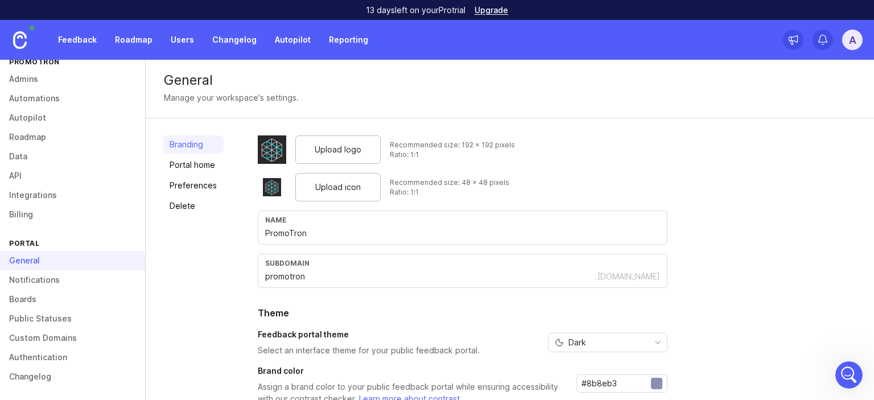
click at [199, 185] on link "Preferences" at bounding box center [193, 185] width 61 height 18
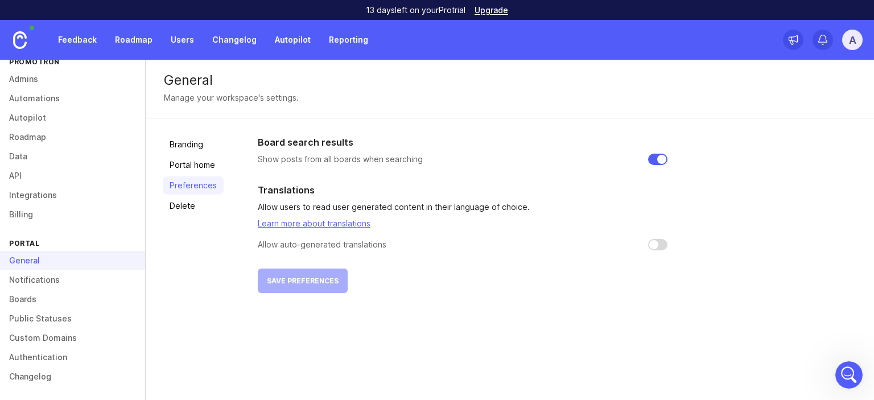
click at [662, 249] on input "checkbox" at bounding box center [657, 244] width 19 height 11
checkbox input "true"
click at [329, 287] on button "Save preferences" at bounding box center [303, 281] width 90 height 24
click at [316, 288] on div "Board search results Show posts from all boards when searching Translations All…" at bounding box center [463, 214] width 410 height 158
click at [341, 222] on link "Learn more about translations" at bounding box center [314, 223] width 113 height 10
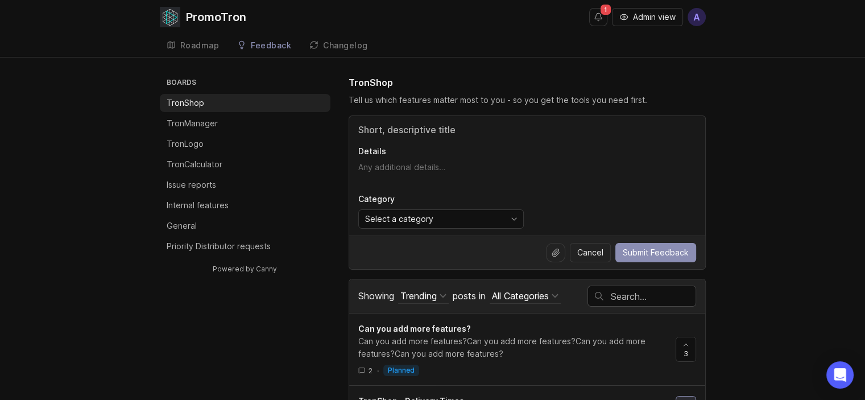
click at [223, 245] on p "Priority Distributor requests" at bounding box center [219, 246] width 104 height 11
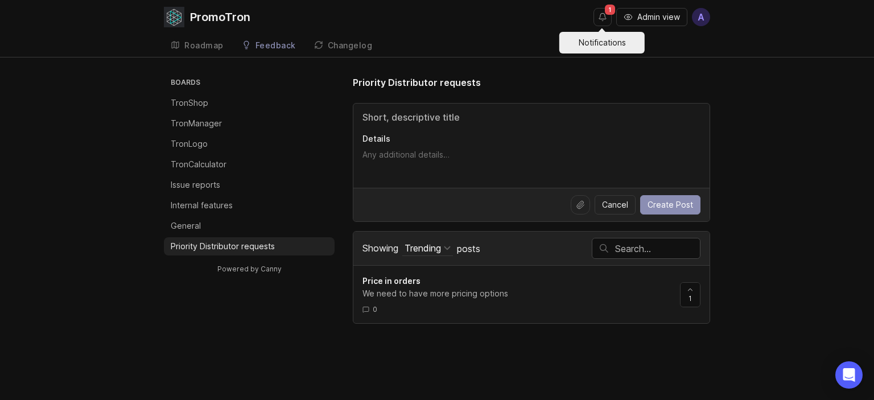
click at [604, 15] on button "Notifications" at bounding box center [602, 17] width 18 height 18
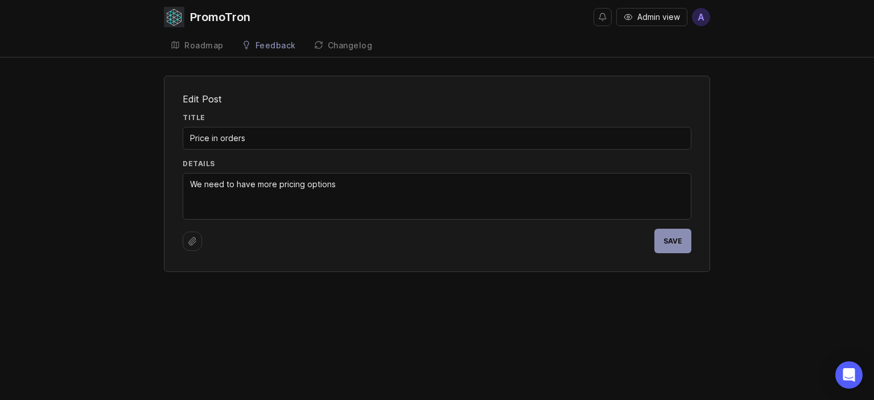
click at [665, 241] on span "Save" at bounding box center [672, 241] width 19 height 9
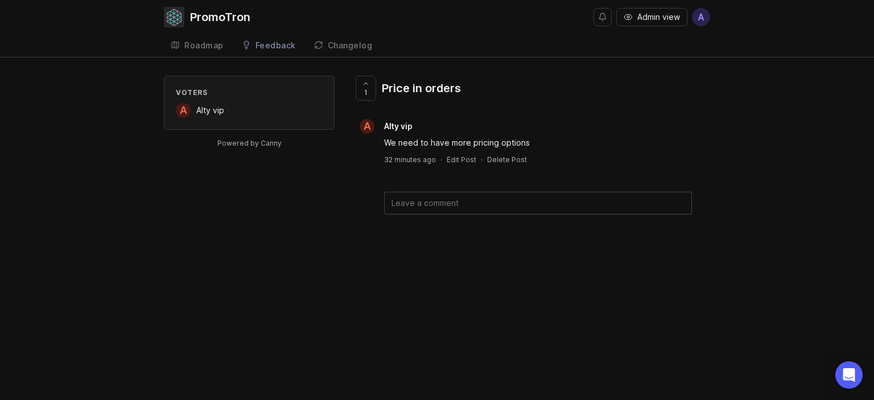
click at [277, 48] on div "Feedback" at bounding box center [275, 46] width 40 height 8
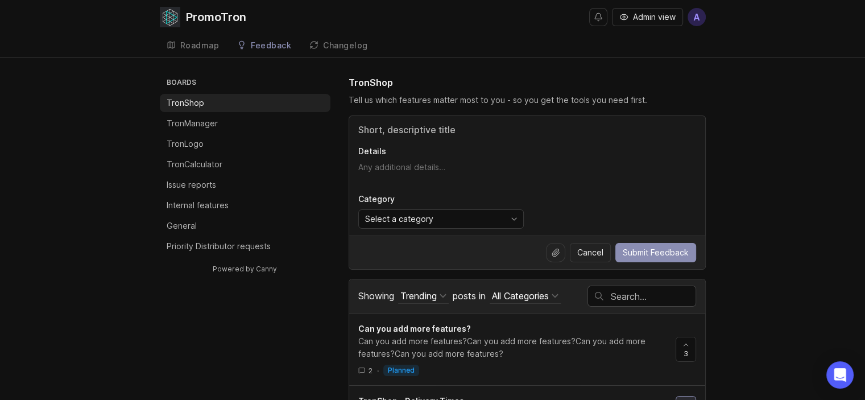
click at [231, 125] on li "TronManager" at bounding box center [245, 123] width 171 height 18
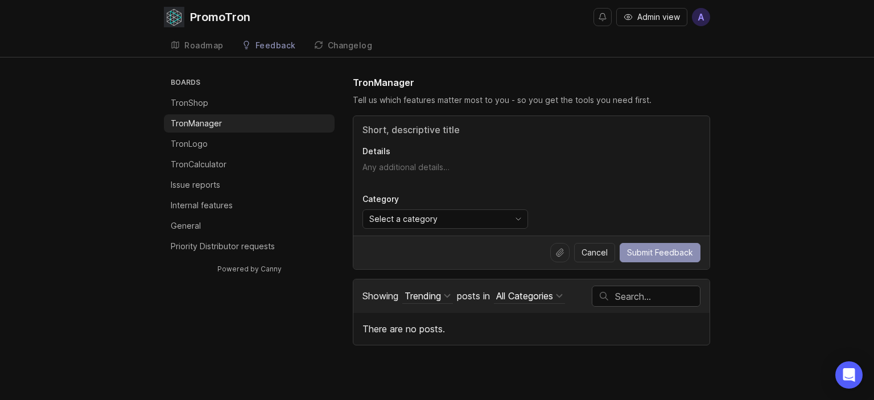
click at [228, 142] on li "TronLogo" at bounding box center [249, 144] width 171 height 18
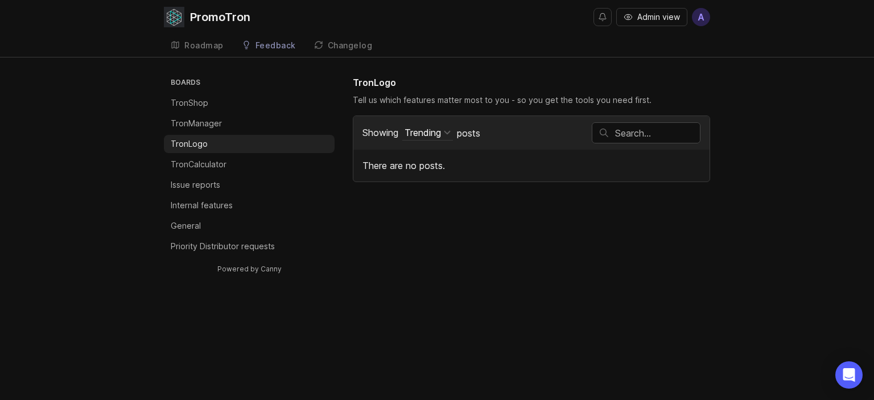
click at [212, 46] on div "Roadmap" at bounding box center [203, 46] width 39 height 8
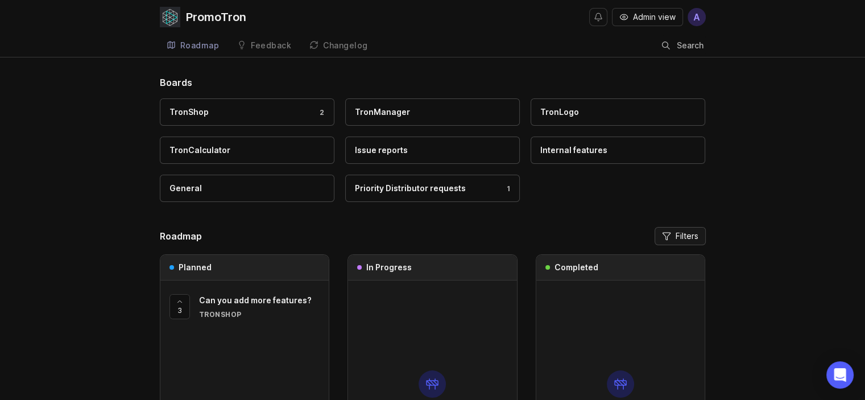
click at [686, 235] on span "Filters" at bounding box center [687, 235] width 23 height 11
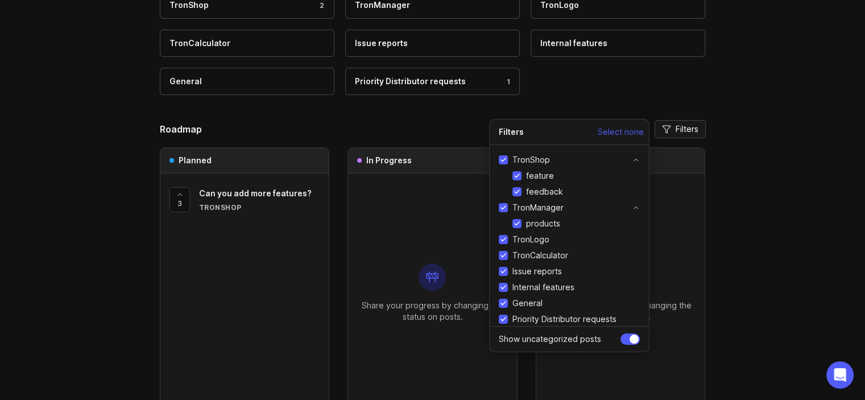
scroll to position [105, 0]
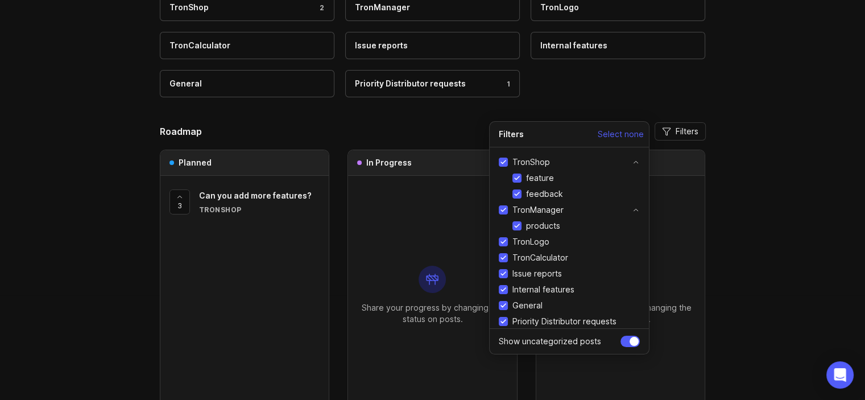
click at [363, 122] on header "Roadmap Filters" at bounding box center [433, 131] width 546 height 18
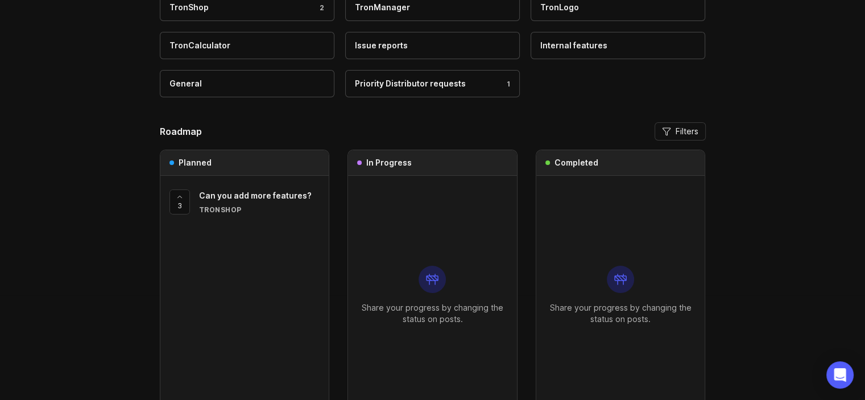
scroll to position [0, 0]
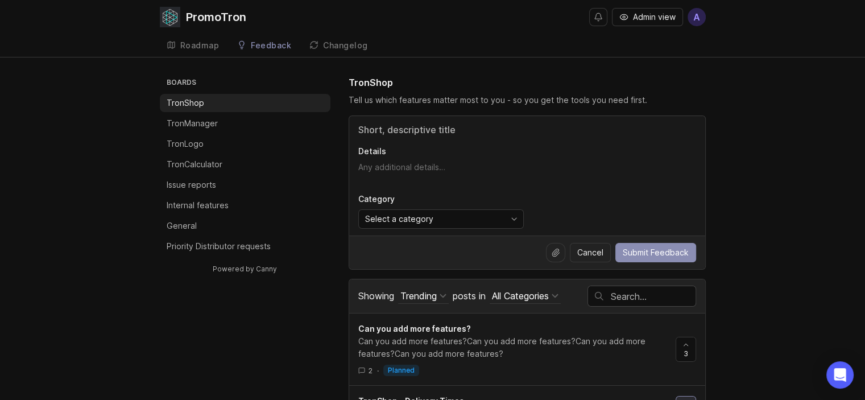
click at [199, 45] on div "Roadmap" at bounding box center [199, 46] width 39 height 8
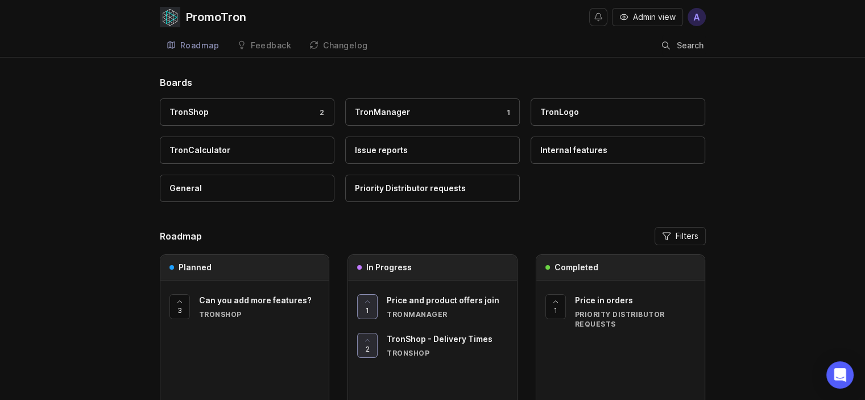
click at [473, 106] on div "TronManager 1" at bounding box center [432, 112] width 155 height 13
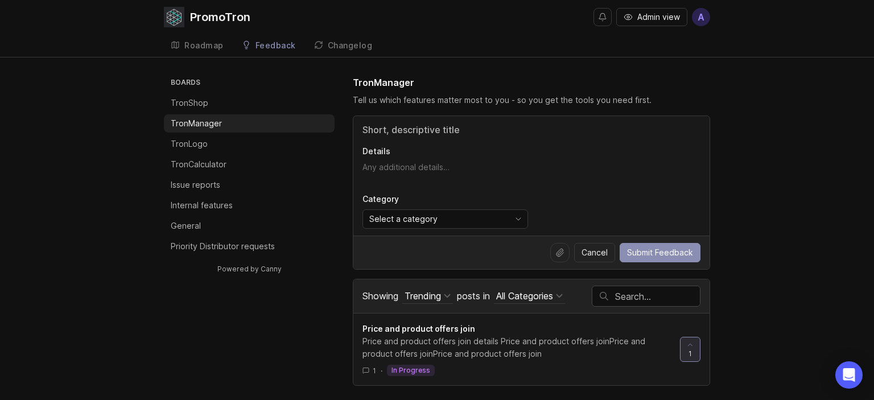
click at [706, 17] on span "A" at bounding box center [701, 17] width 18 height 18
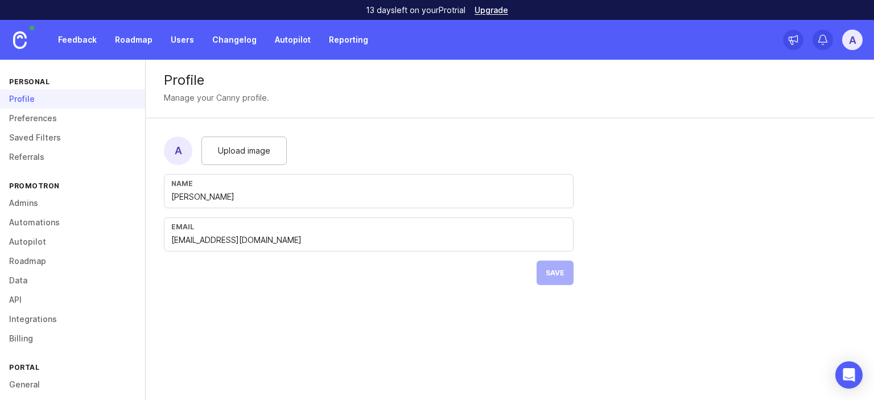
click at [20, 40] on img at bounding box center [20, 40] width 14 height 18
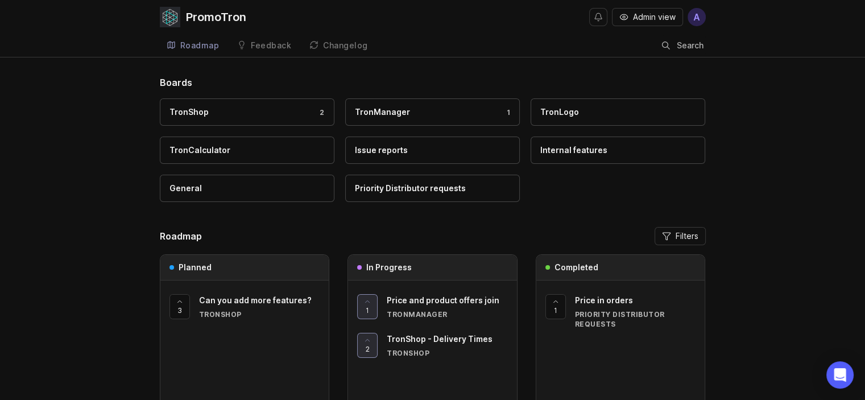
click at [270, 45] on div "Feedback" at bounding box center [271, 46] width 40 height 8
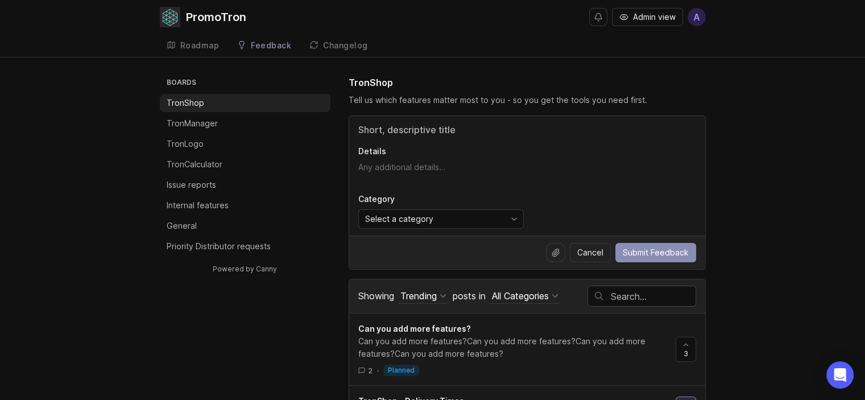
click at [479, 225] on div "Select a category" at bounding box center [432, 219] width 146 height 18
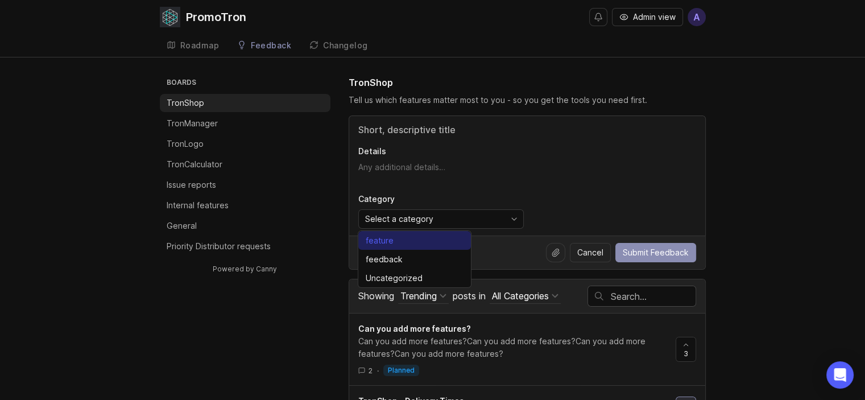
click at [386, 238] on div "feature" at bounding box center [380, 240] width 28 height 13
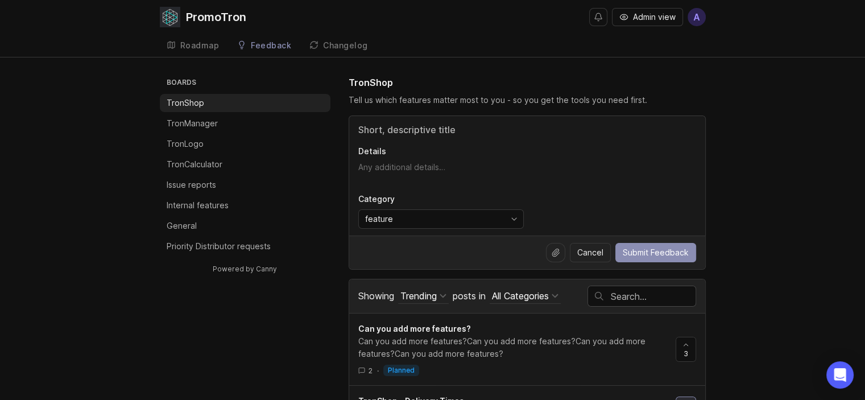
click at [430, 133] on input "Title" at bounding box center [527, 130] width 338 height 14
click at [348, 46] on div "Changelog" at bounding box center [345, 46] width 45 height 8
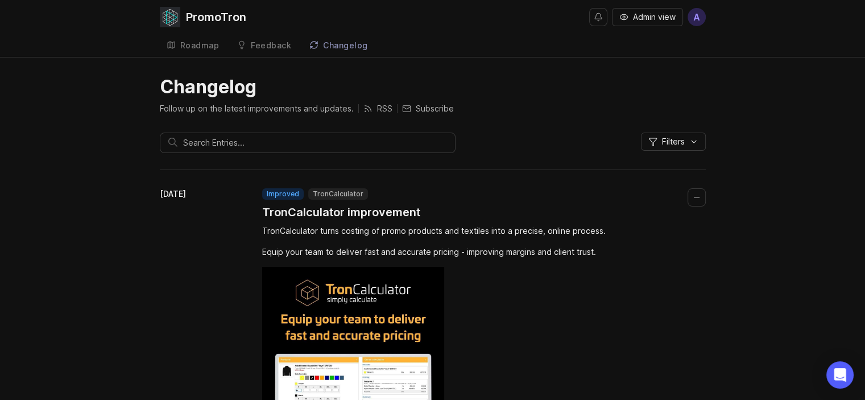
click at [600, 251] on div "Equip your team to deliver fast and accurate pricing - improving margins and cl…" at bounding box center [455, 252] width 387 height 13
click at [207, 42] on div "Roadmap" at bounding box center [199, 46] width 39 height 8
